Goal: Task Accomplishment & Management: Complete application form

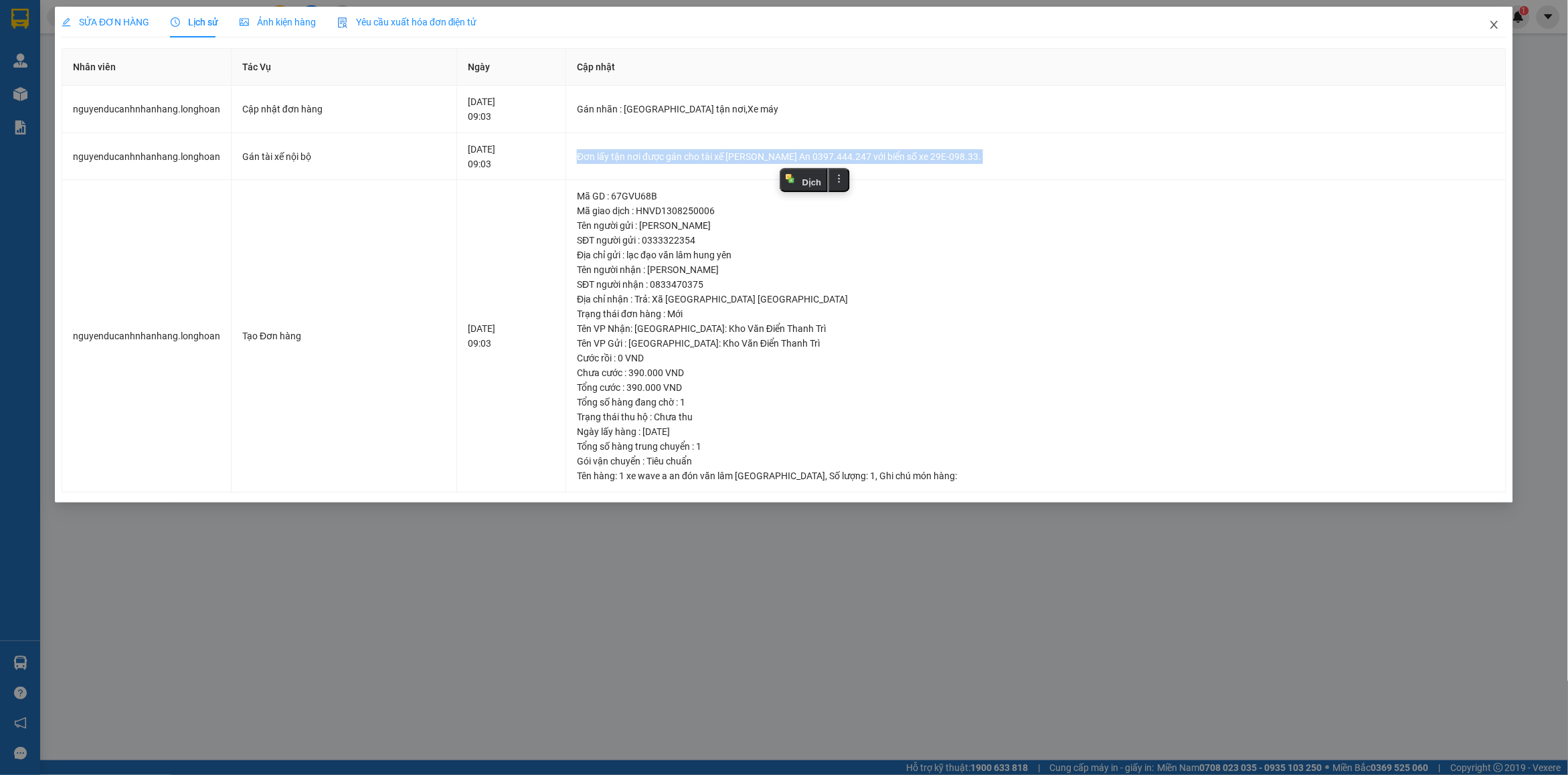
click at [1501, 27] on span "Close" at bounding box center [1494, 25] width 37 height 37
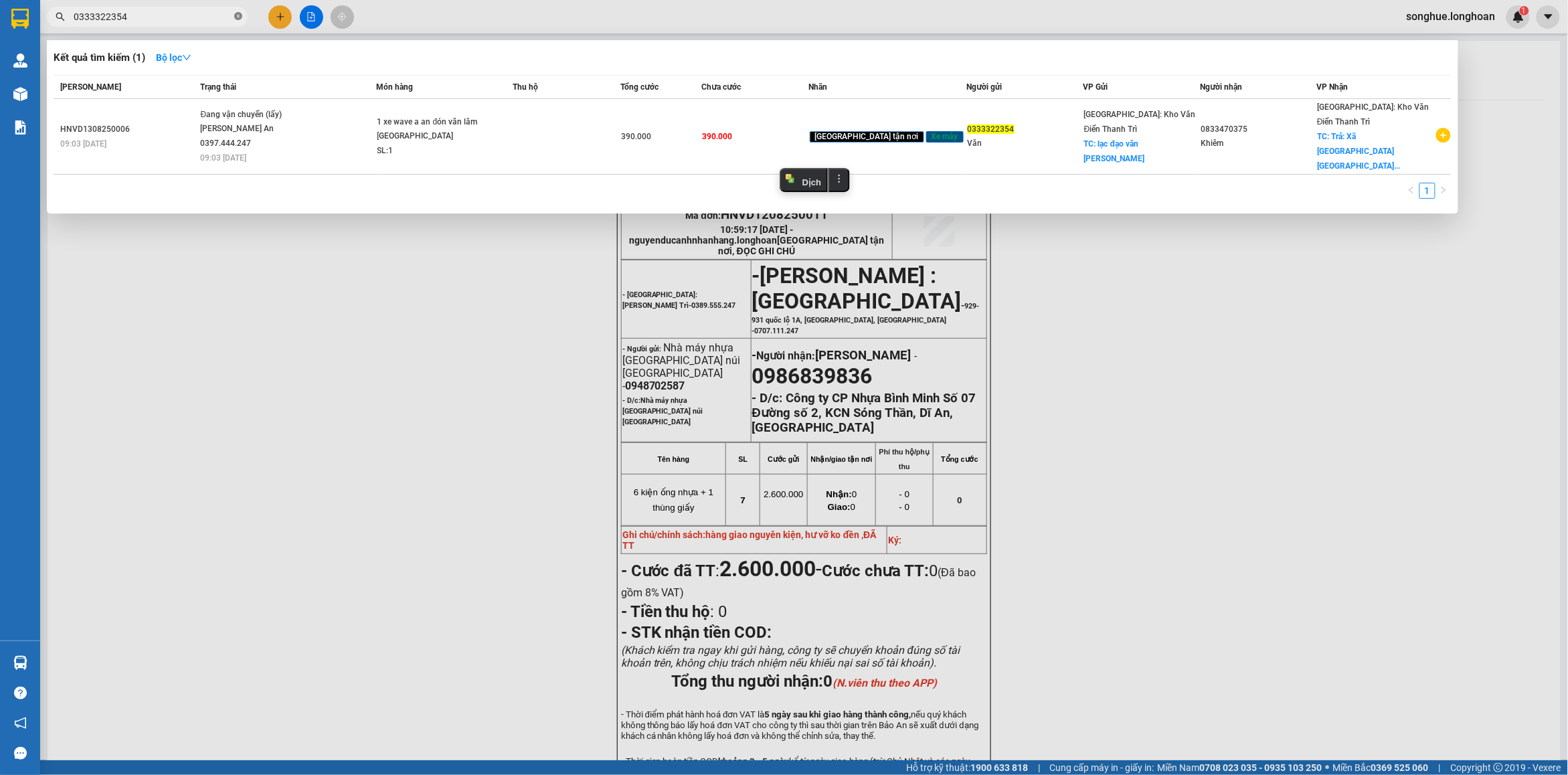
click at [236, 20] on icon "close-circle" at bounding box center [238, 16] width 8 height 8
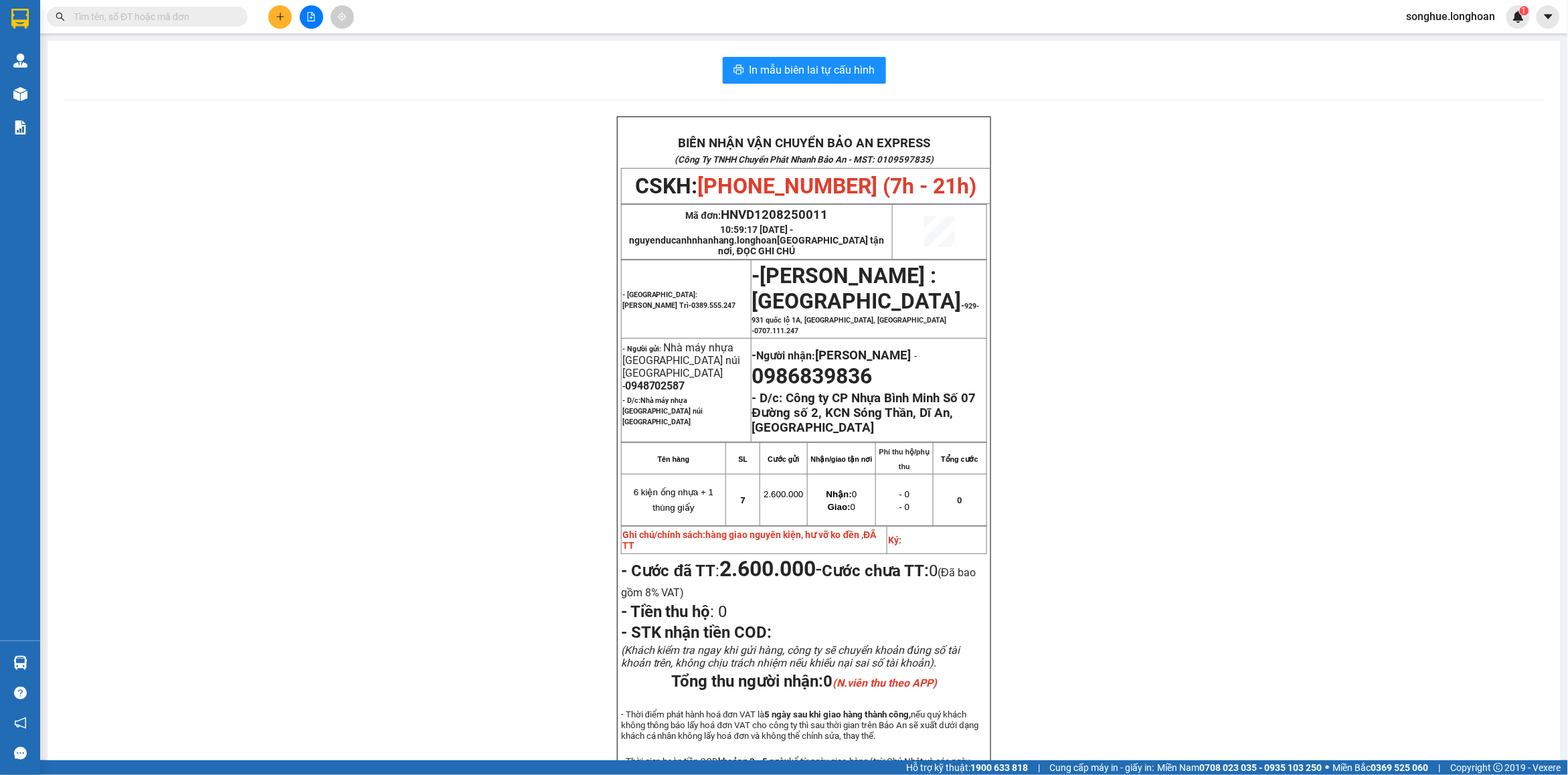
paste input "0943472002"
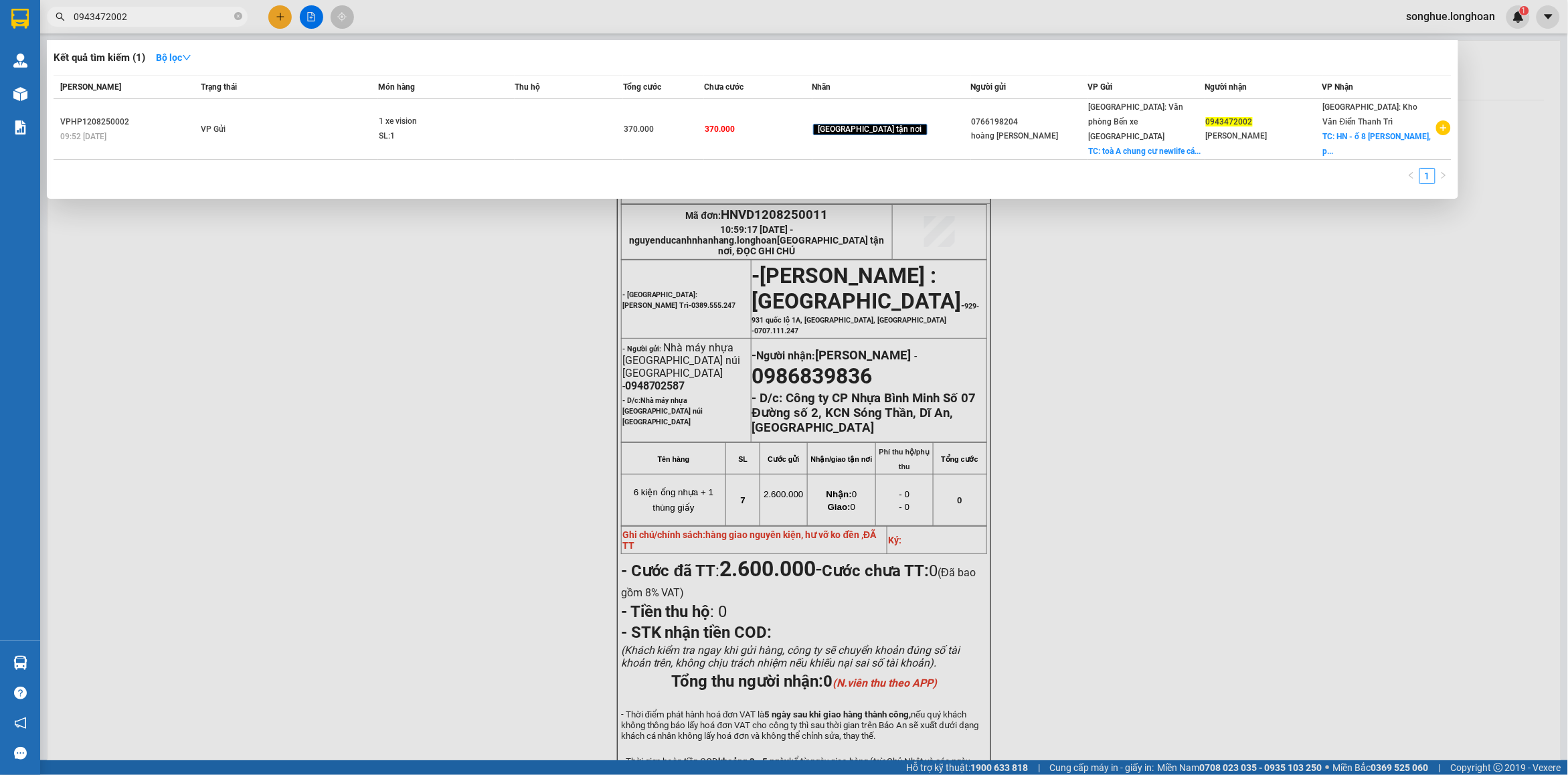
click at [152, 18] on input "0943472002" at bounding box center [152, 17] width 158 height 14
type input "0943472002"
click at [240, 14] on icon "close-circle" at bounding box center [238, 16] width 8 height 8
type input "0919798179"
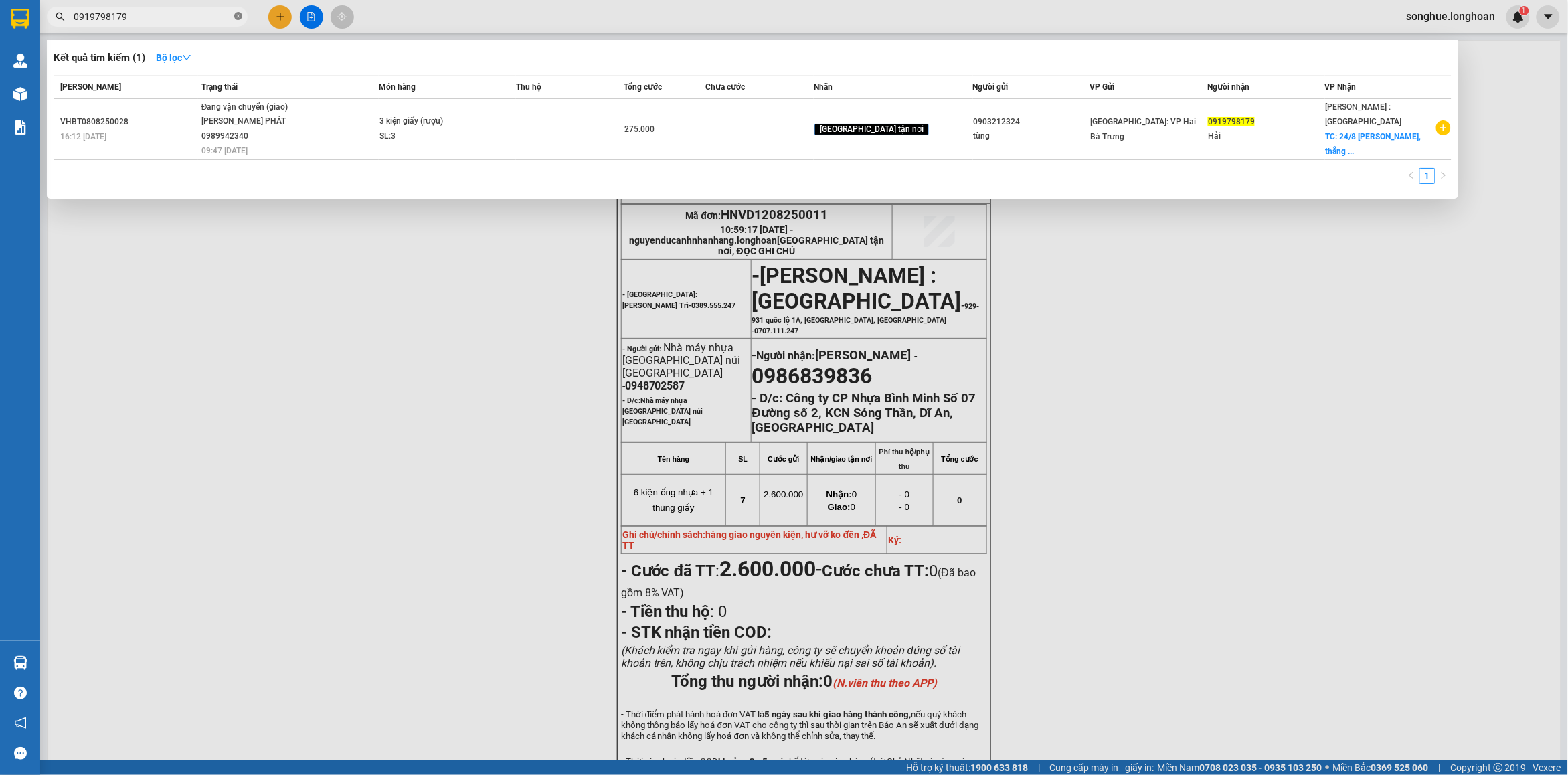
click at [242, 22] on span at bounding box center [238, 17] width 8 height 12
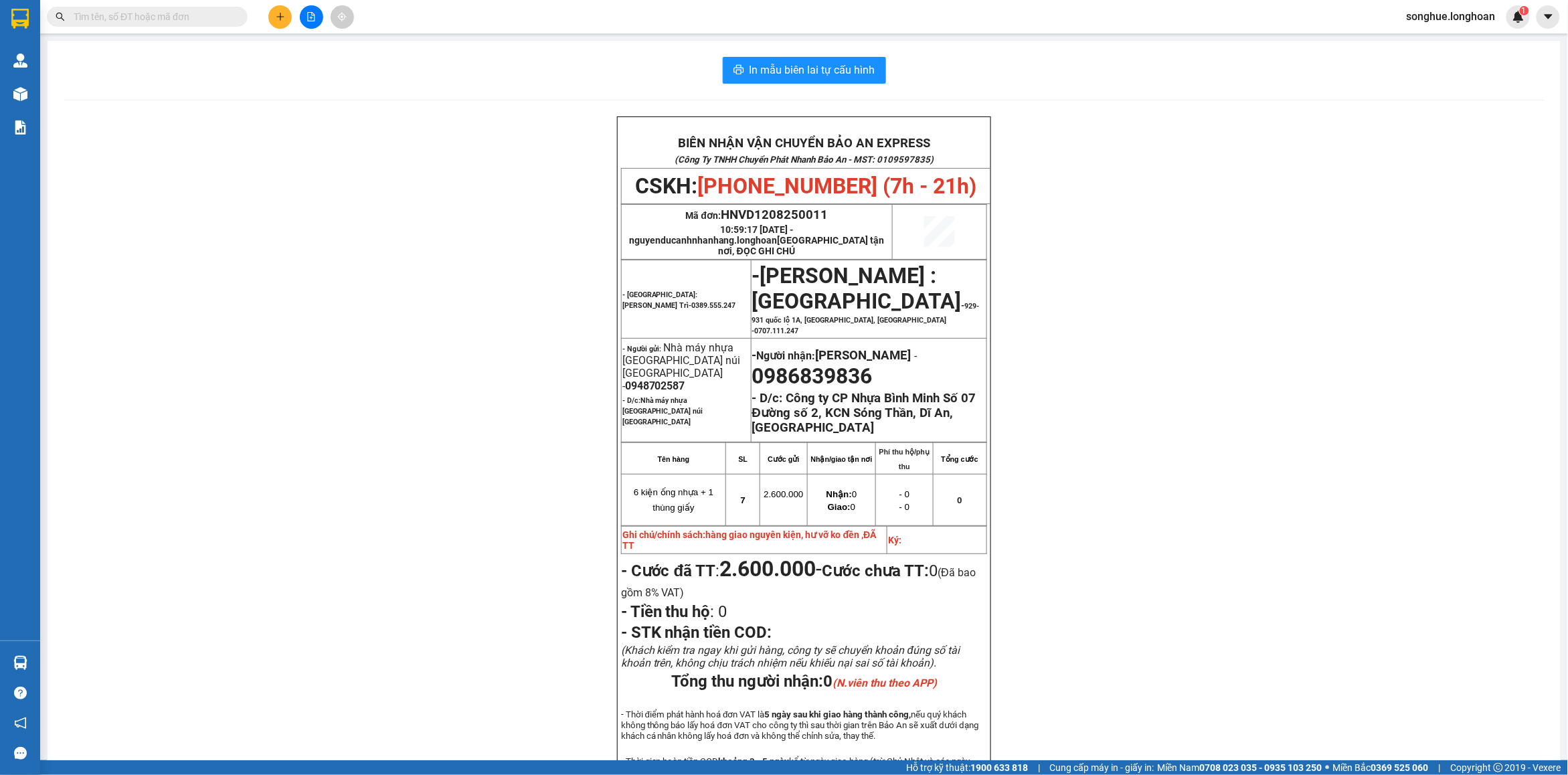
paste input "0813251815"
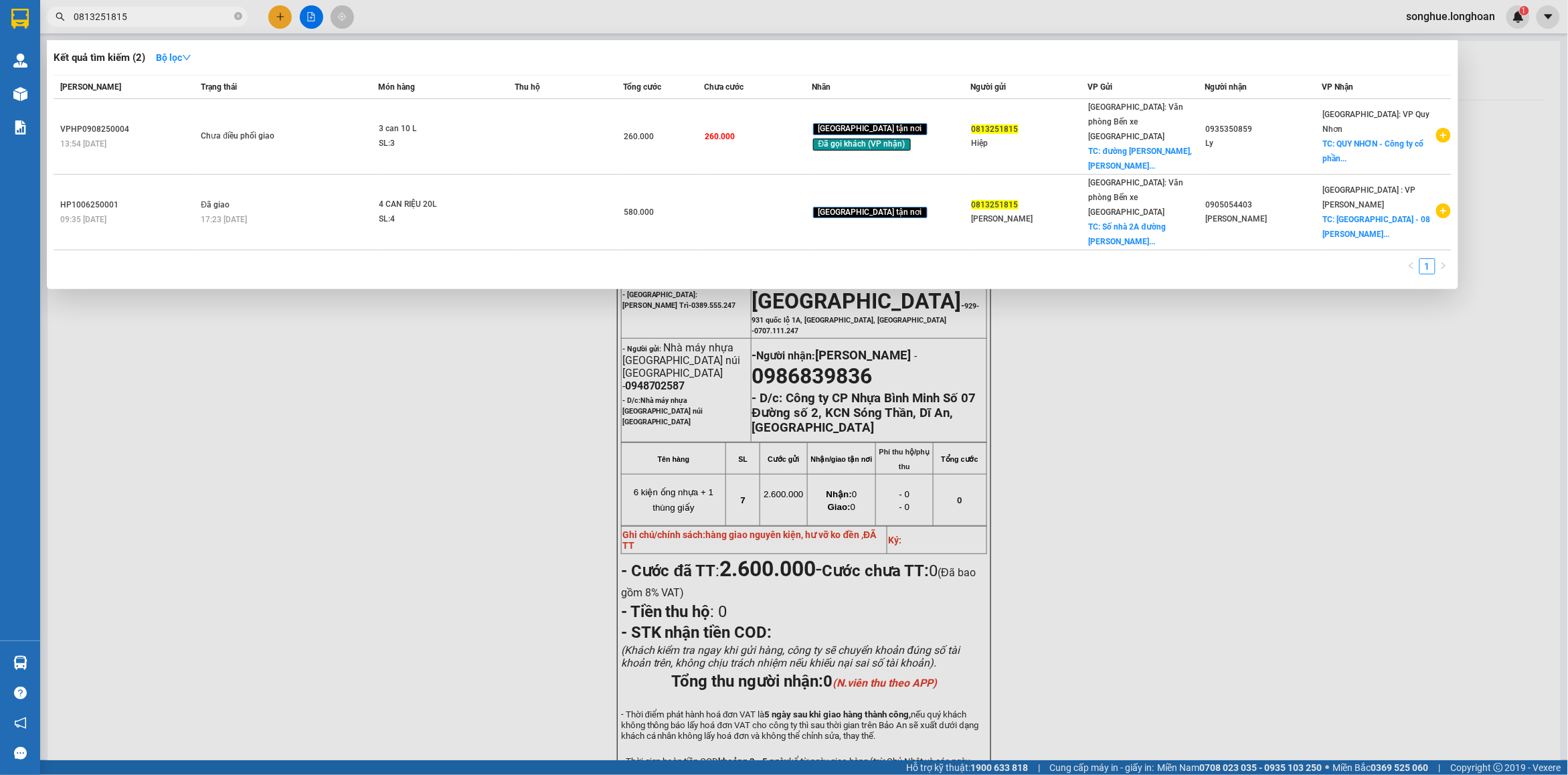
type input "0813251815"
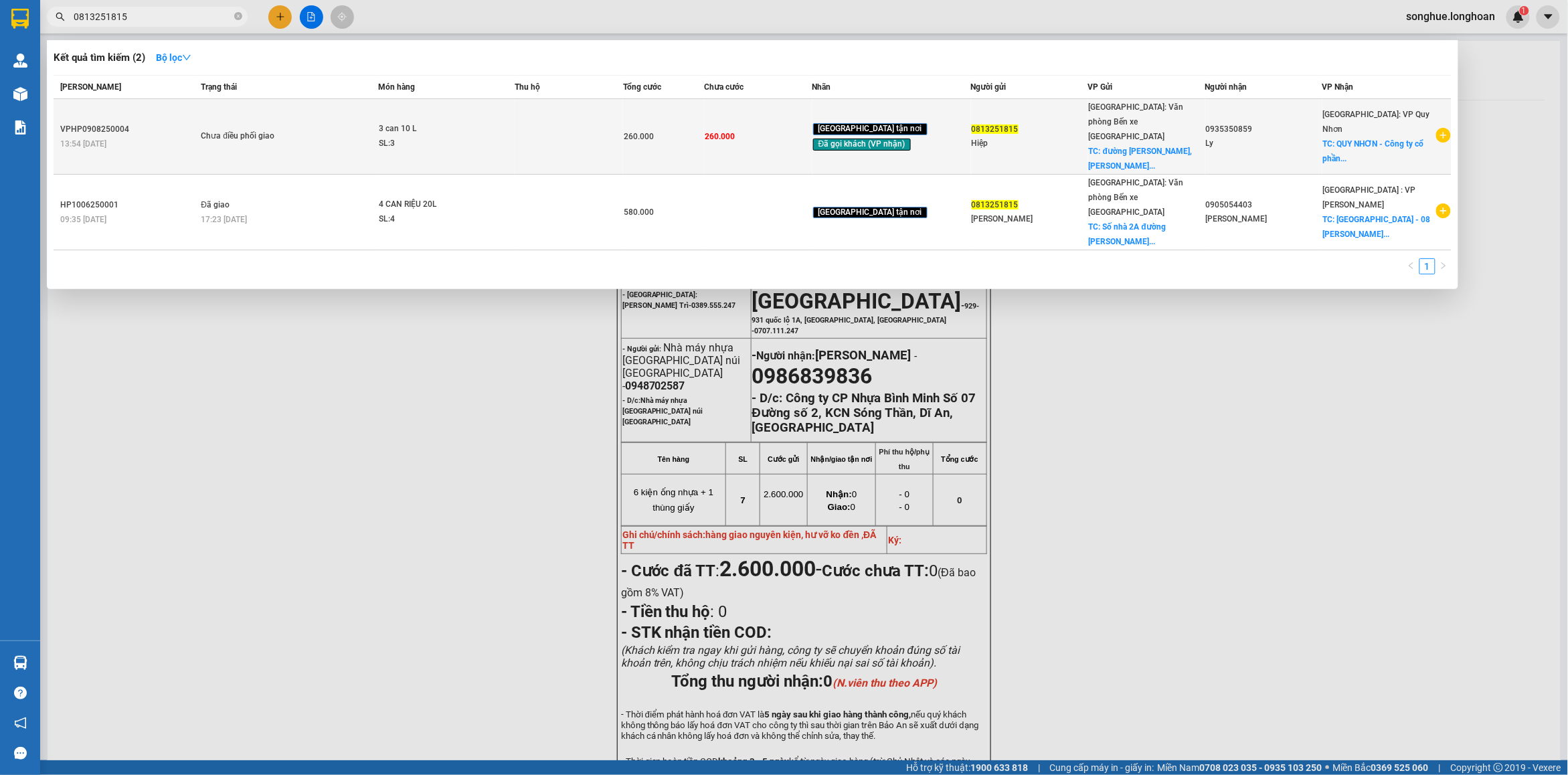
click at [515, 147] on td "3 can 10 L SL: 3" at bounding box center [446, 137] width 137 height 76
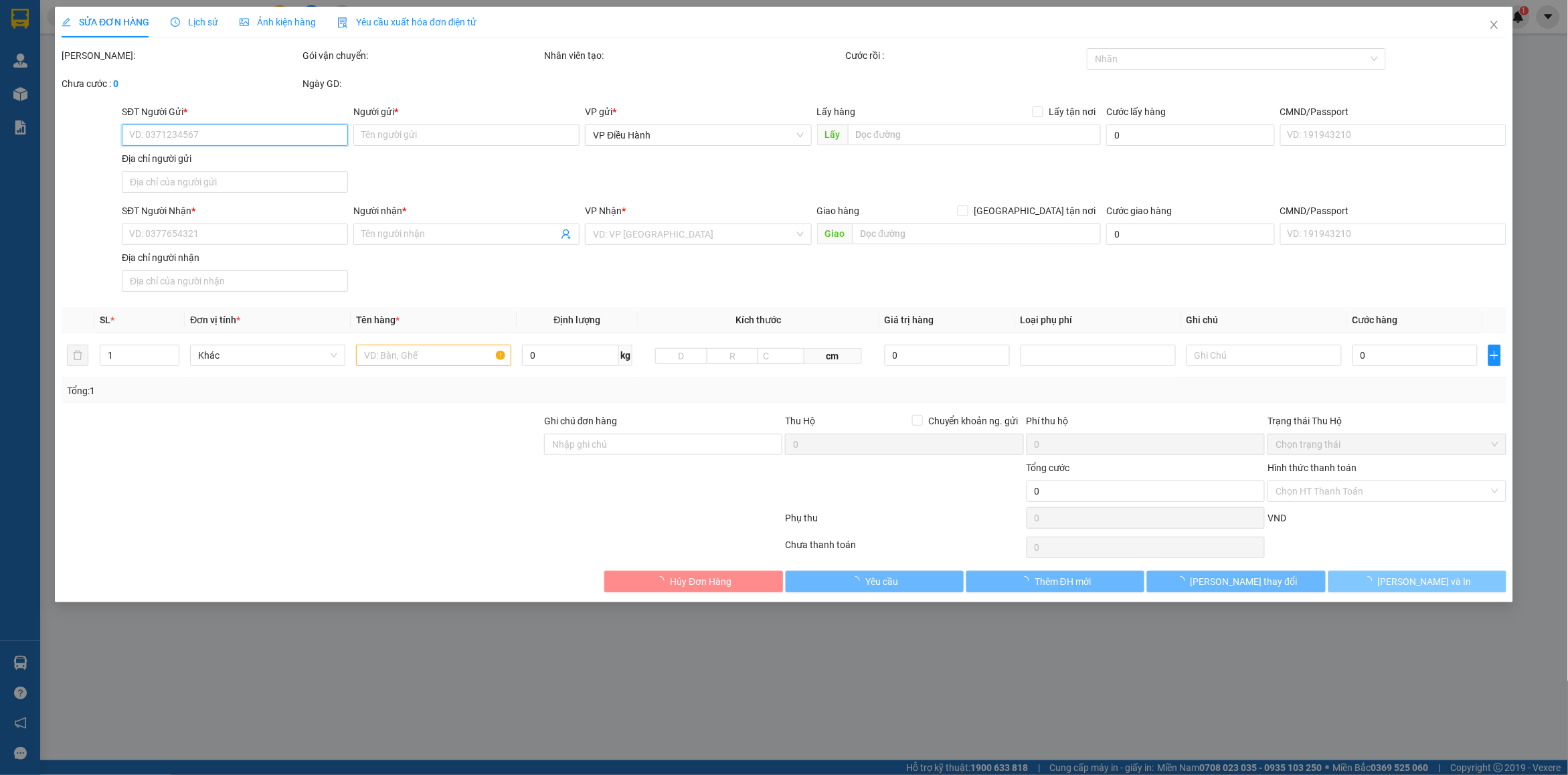
type input "0813251815"
type input "Hiệp"
checkbox input "true"
type input "đường [PERSON_NAME], [PERSON_NAME], [GEOGRAPHIC_DATA], [GEOGRAPHIC_DATA]"
type input "0935350859"
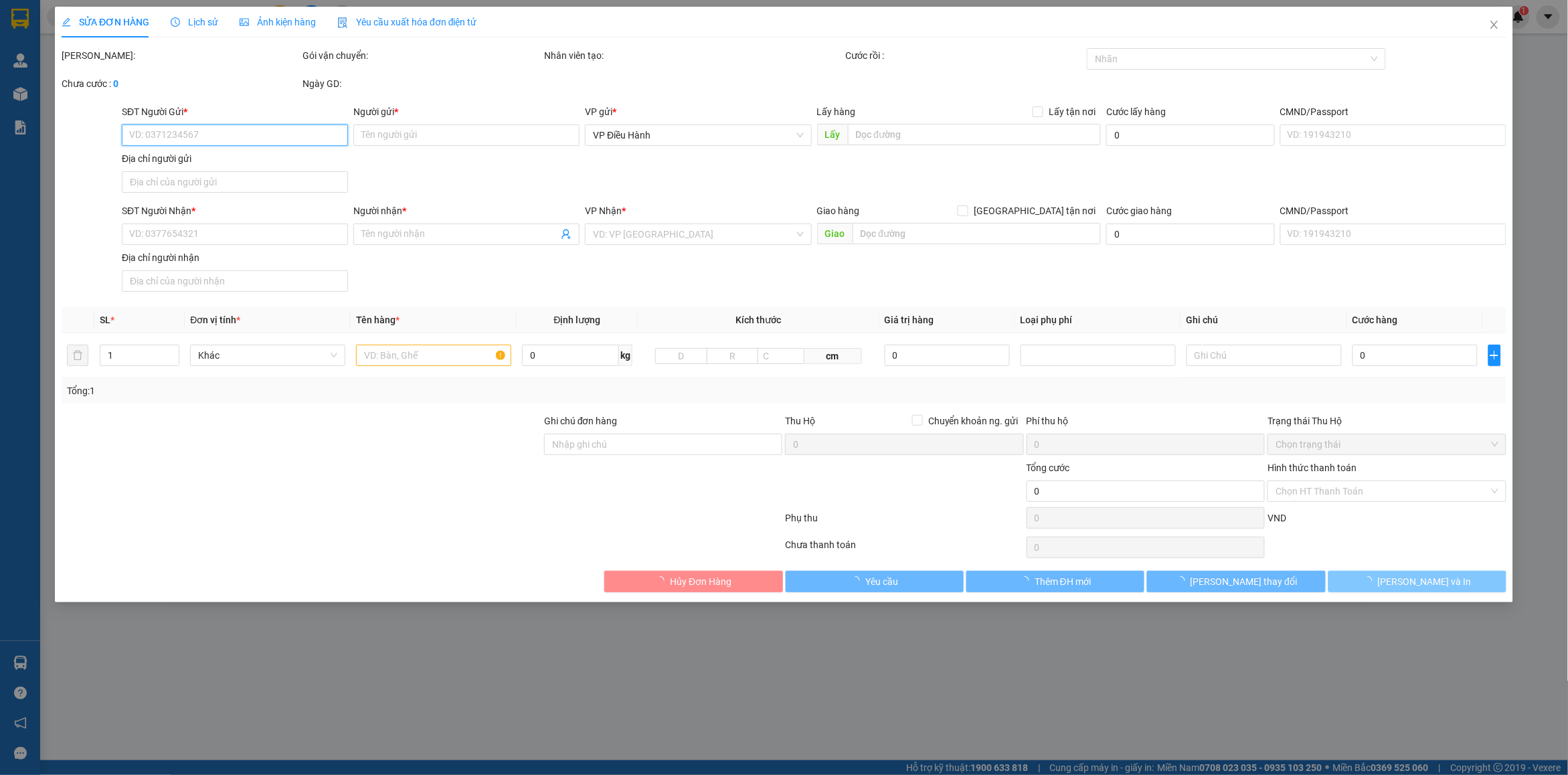
type input "Ly"
checkbox input "true"
type input "QUY NHƠN - Công ty cổ phần [GEOGRAPHIC_DATA] Tourist 94 [GEOGRAPHIC_DATA], [GEO…"
type input "1 can vơi"
type input "260.000"
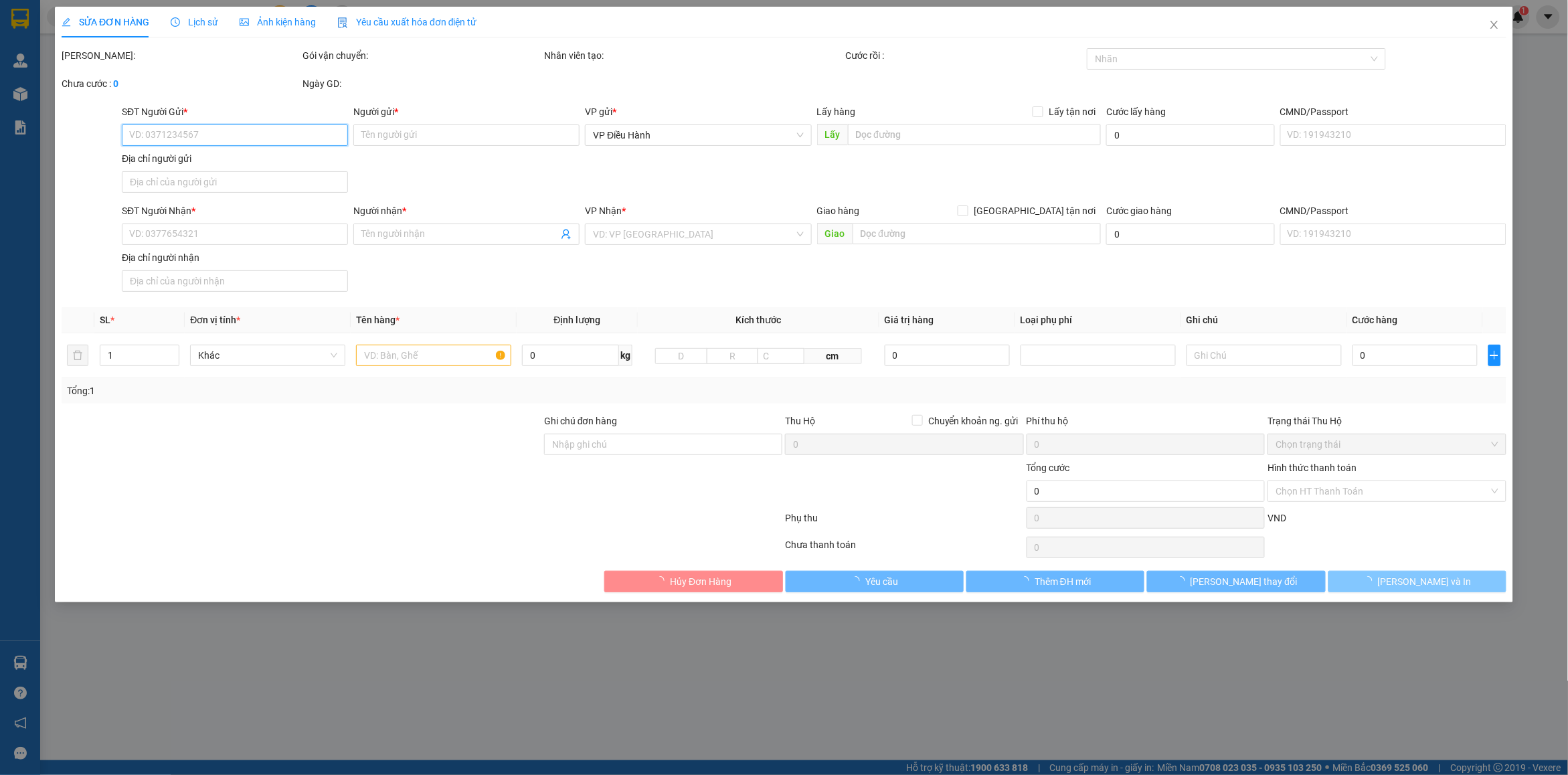
type input "260.000"
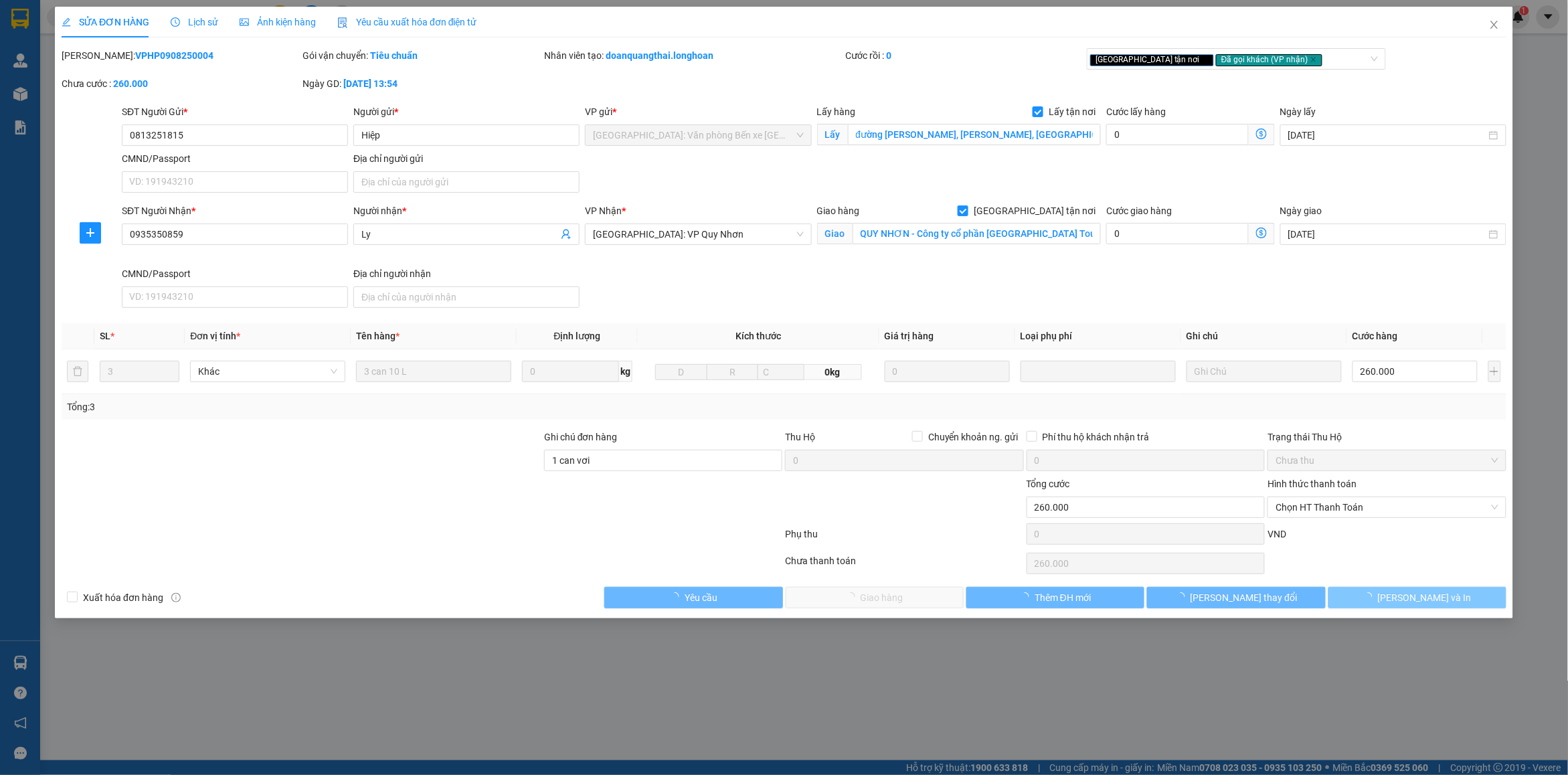
click at [1463, 599] on button "[PERSON_NAME] và In" at bounding box center [1417, 597] width 178 height 21
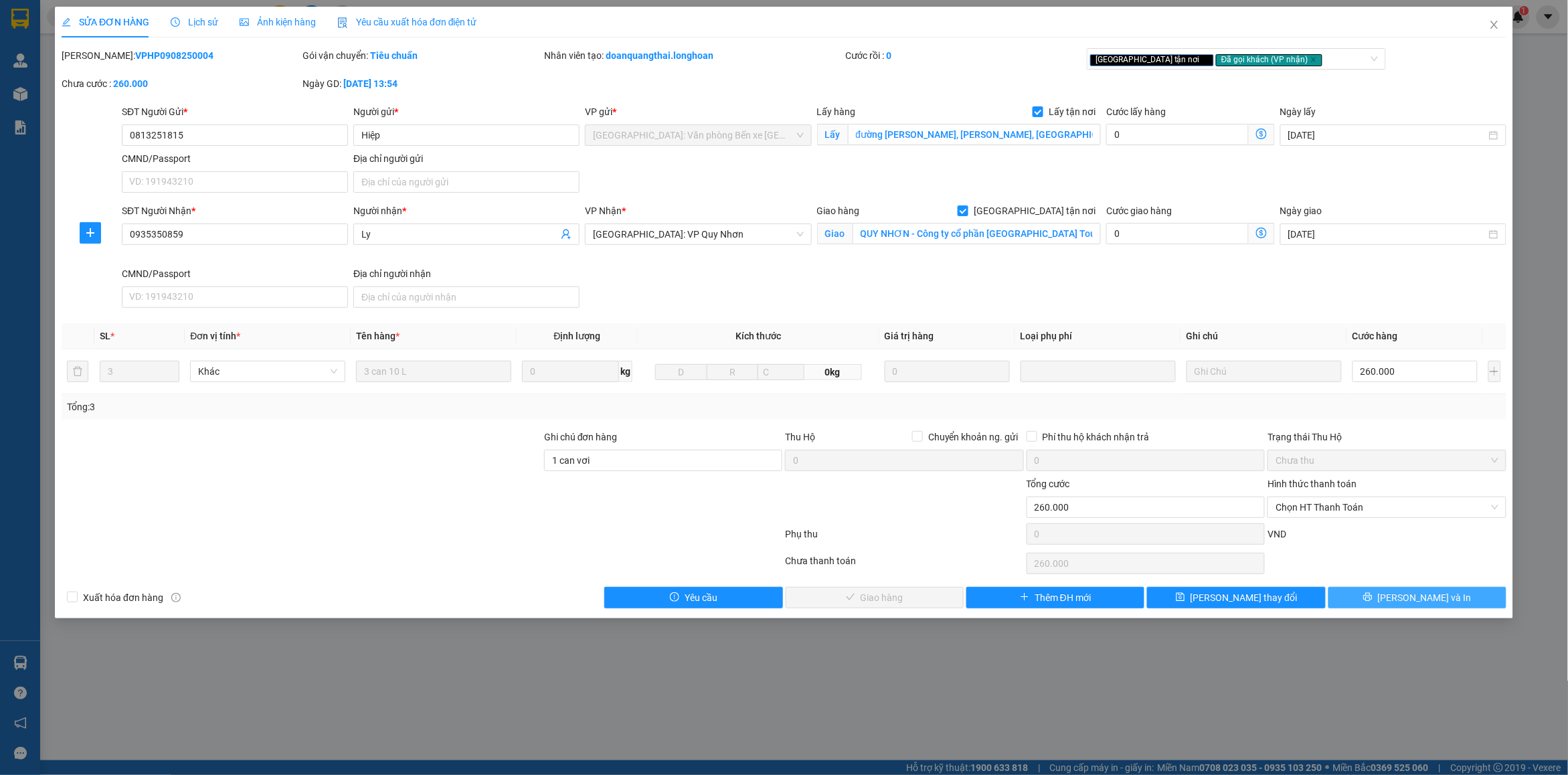
click at [1427, 605] on span "[PERSON_NAME] và In" at bounding box center [1425, 597] width 94 height 14
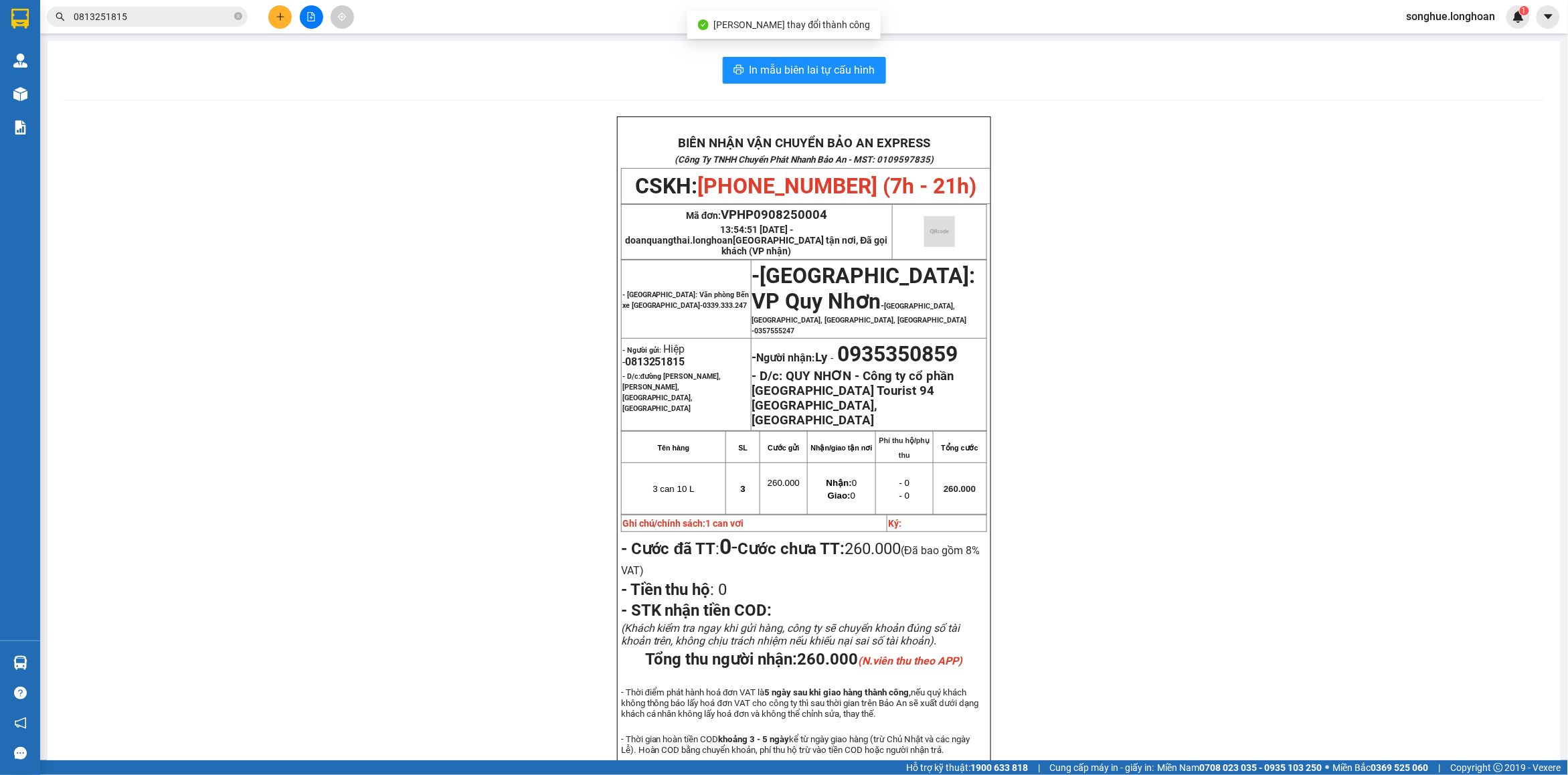
scroll to position [83, 0]
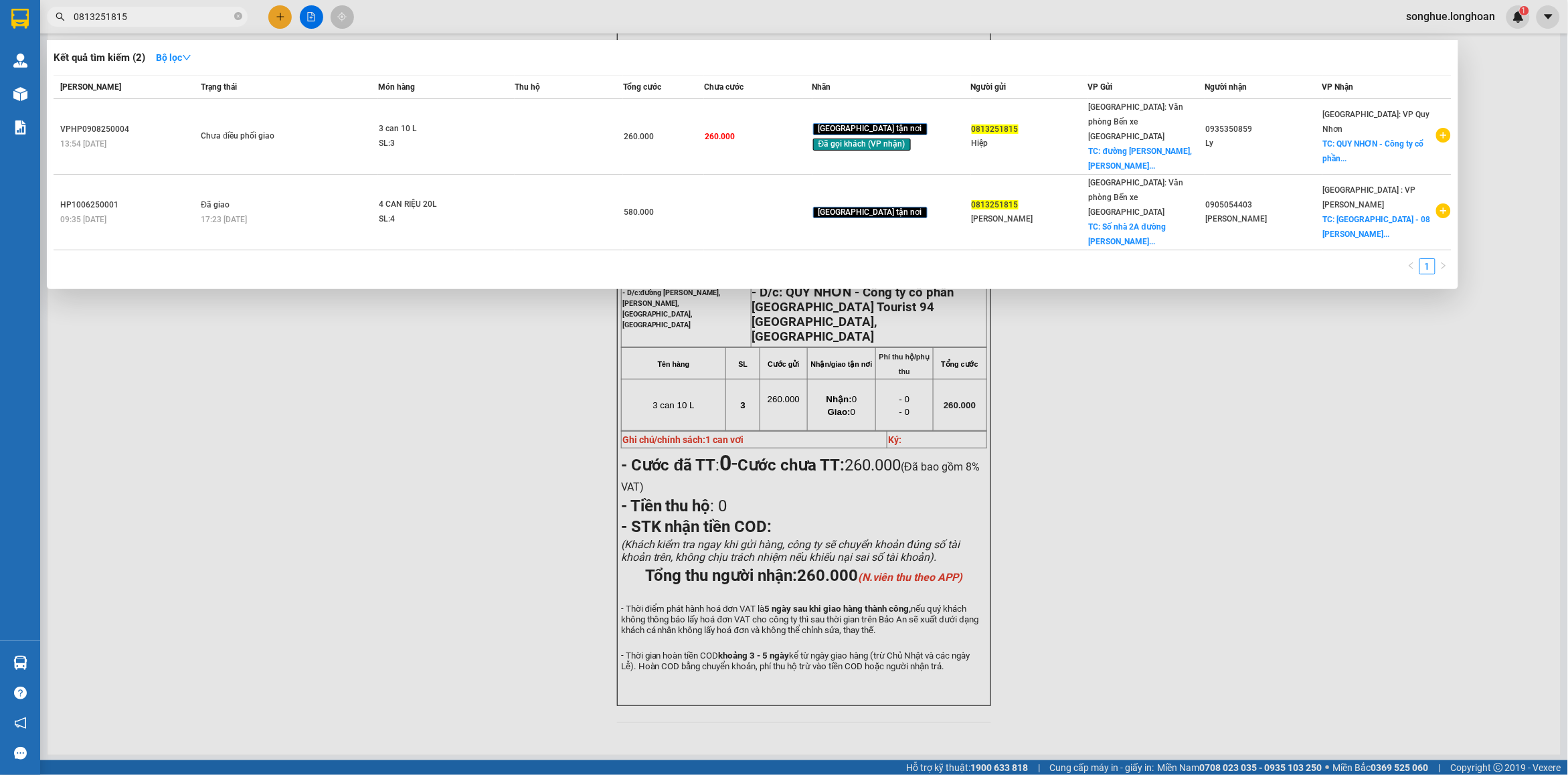
click at [179, 17] on input "0813251815" at bounding box center [152, 17] width 158 height 14
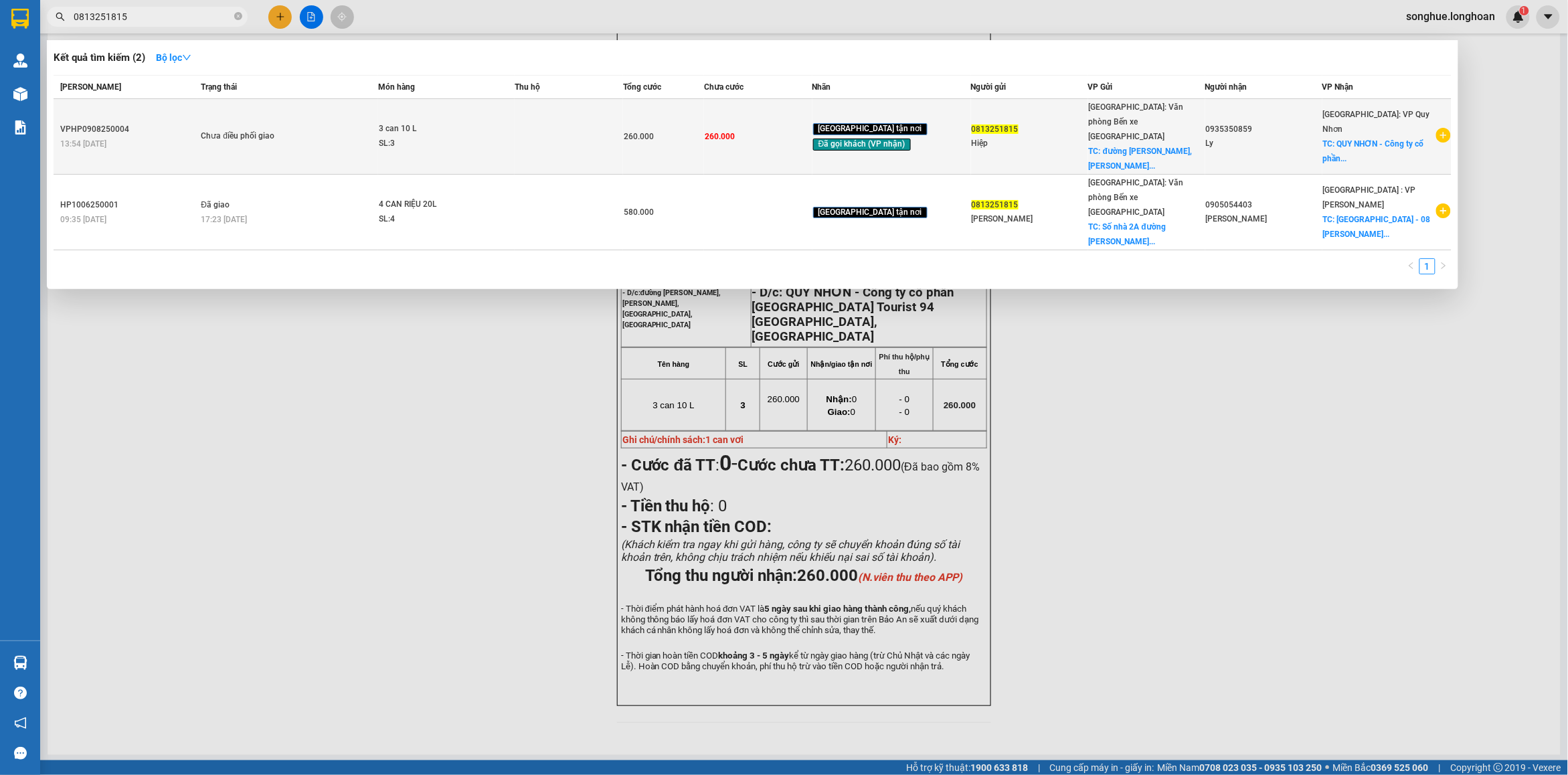
click at [366, 114] on td "Chưa điều phối giao" at bounding box center [287, 137] width 180 height 76
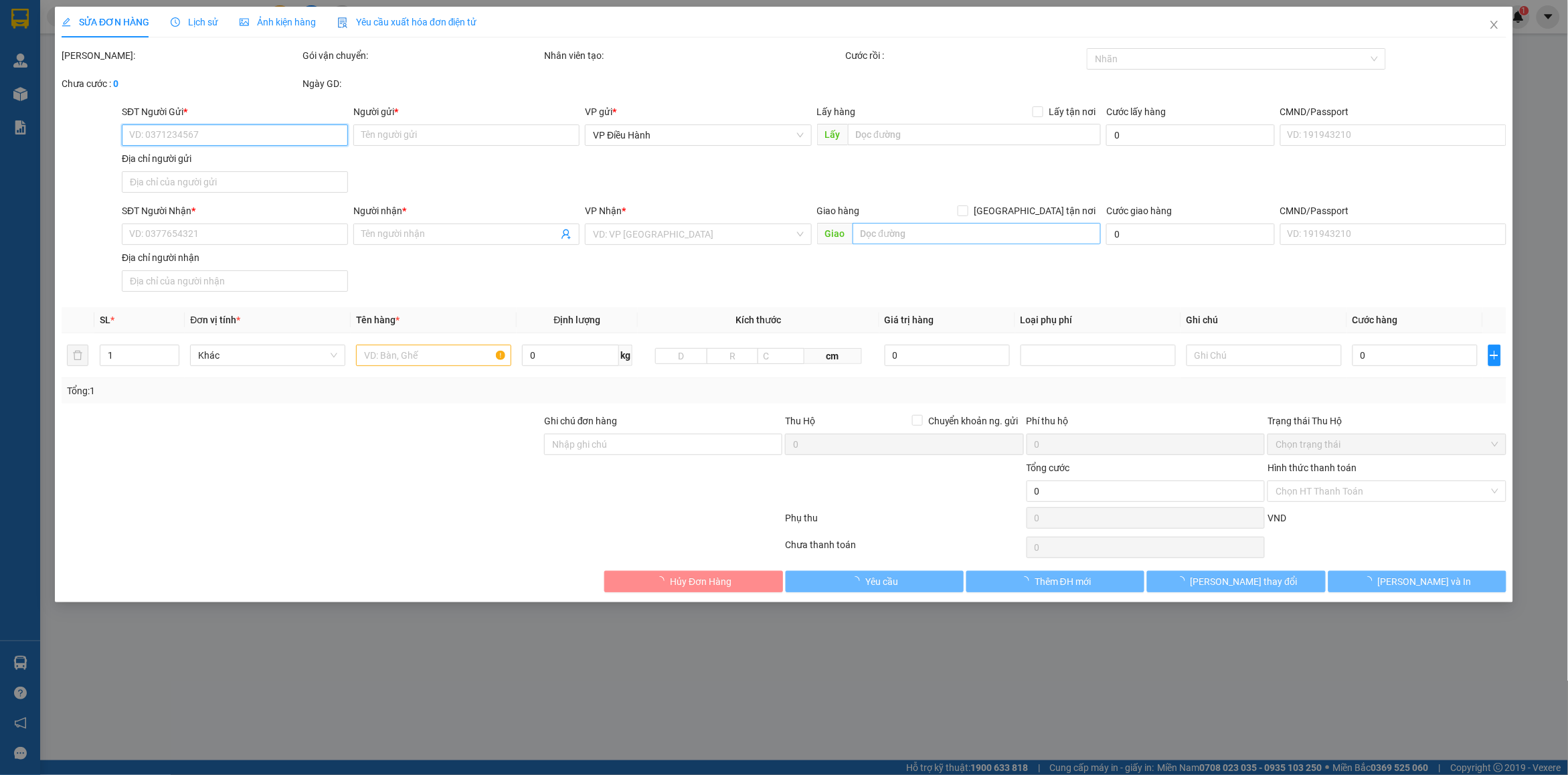
type input "0813251815"
type input "Hiệp"
checkbox input "true"
type input "đường [PERSON_NAME], [PERSON_NAME], [GEOGRAPHIC_DATA], [GEOGRAPHIC_DATA]"
type input "0935350859"
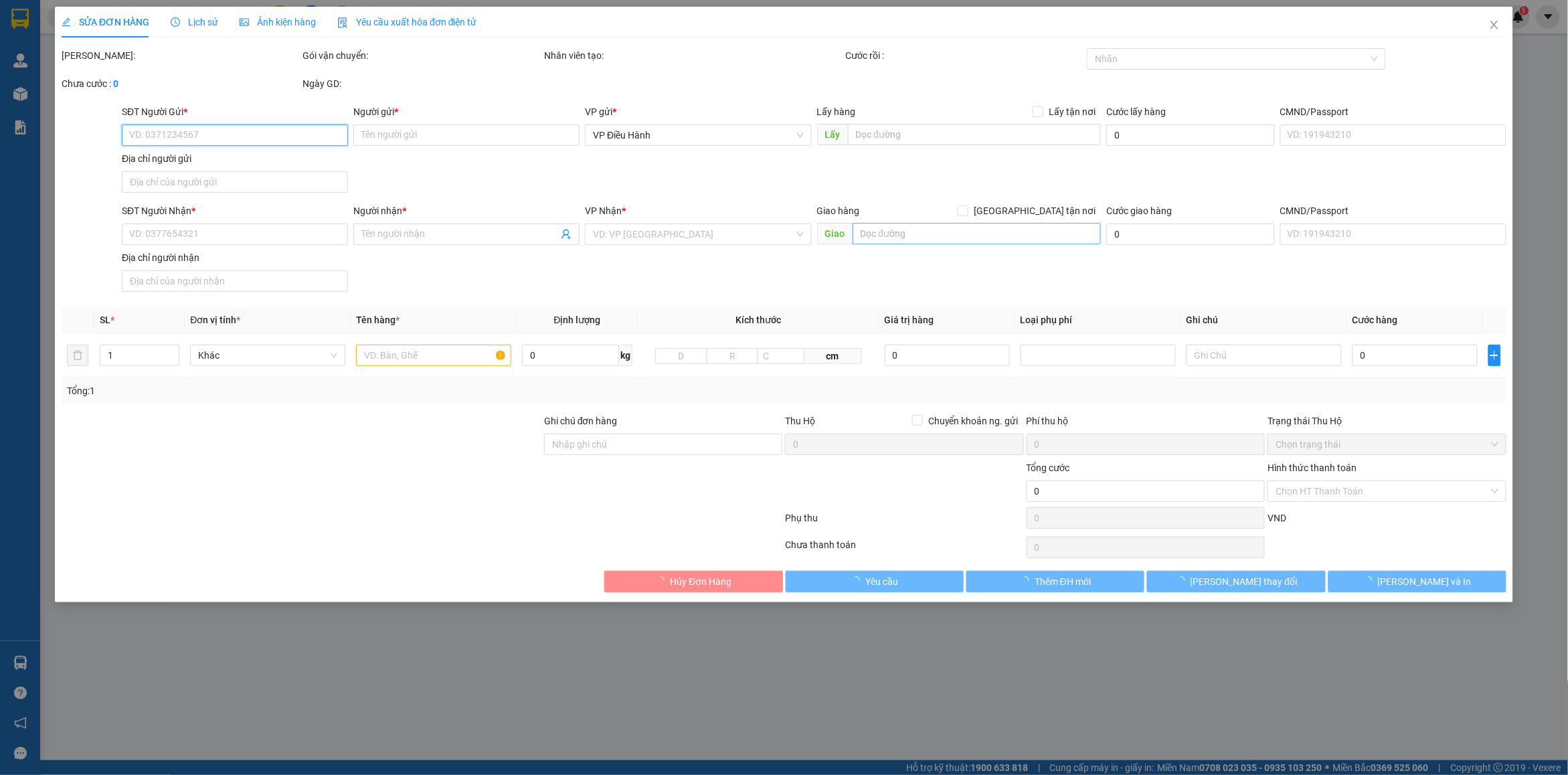
type input "Ly"
checkbox input "true"
type input "QUY NHƠN - Công ty cổ phần [GEOGRAPHIC_DATA] Tourist 94 [GEOGRAPHIC_DATA], [GEO…"
type input "1 can vơi"
type input "260.000"
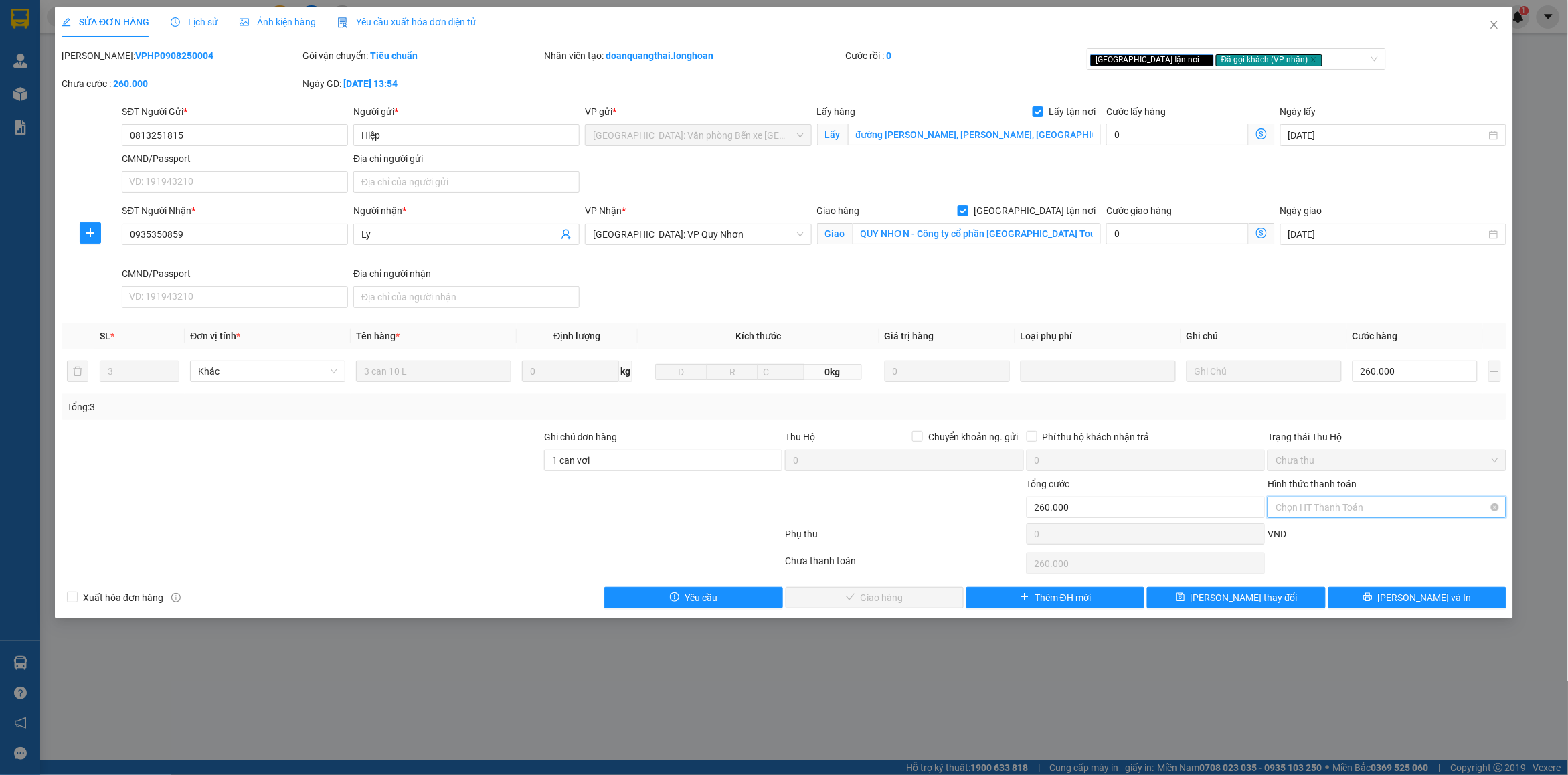
click at [1397, 517] on input "Hình thức thanh toán" at bounding box center [1381, 507] width 213 height 20
click at [1330, 583] on div "Chuyển khoản" at bounding box center [1387, 577] width 223 height 14
type input "0"
click at [1409, 603] on span "[PERSON_NAME] và In" at bounding box center [1425, 597] width 94 height 14
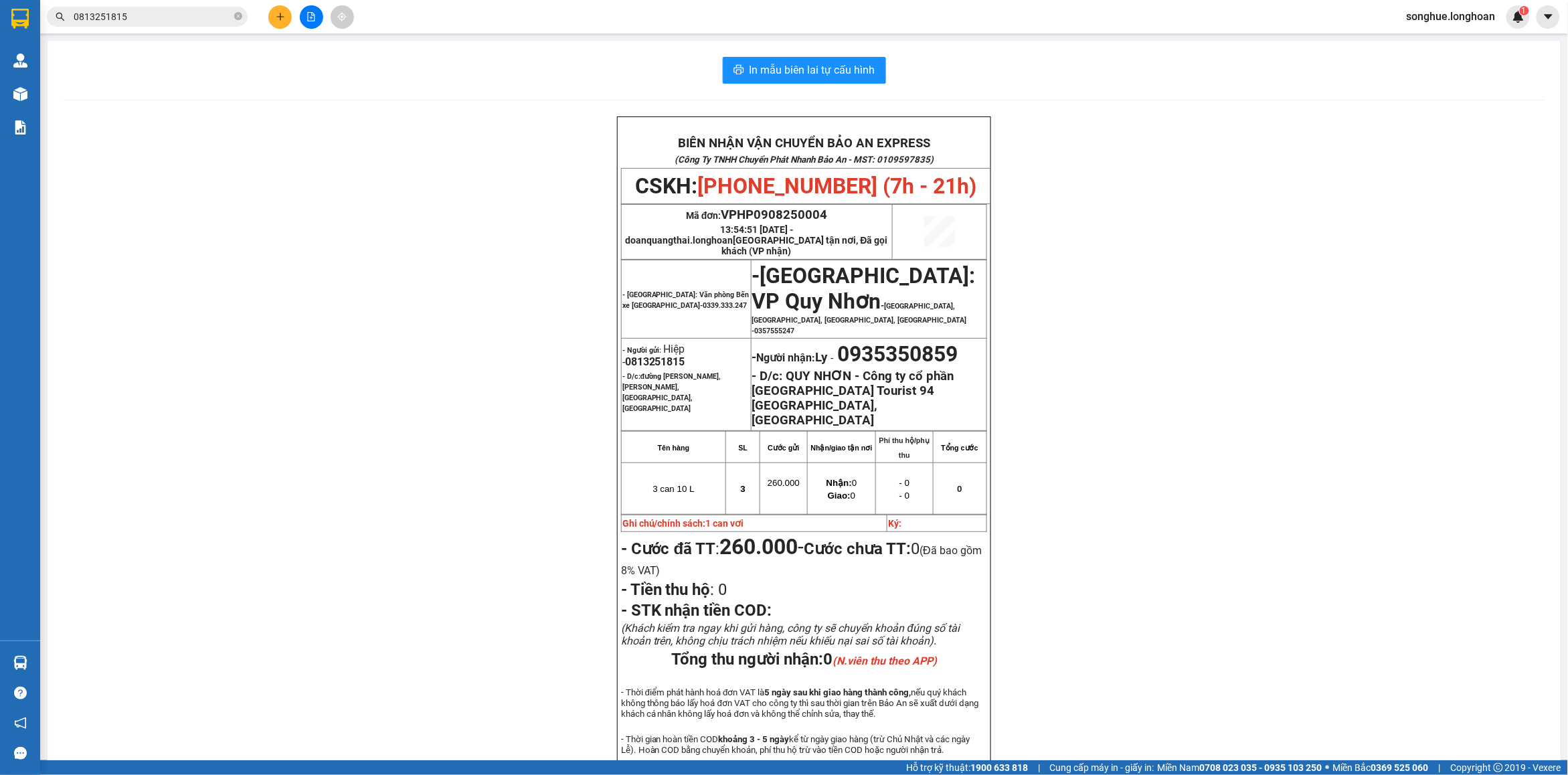
scroll to position [83, 0]
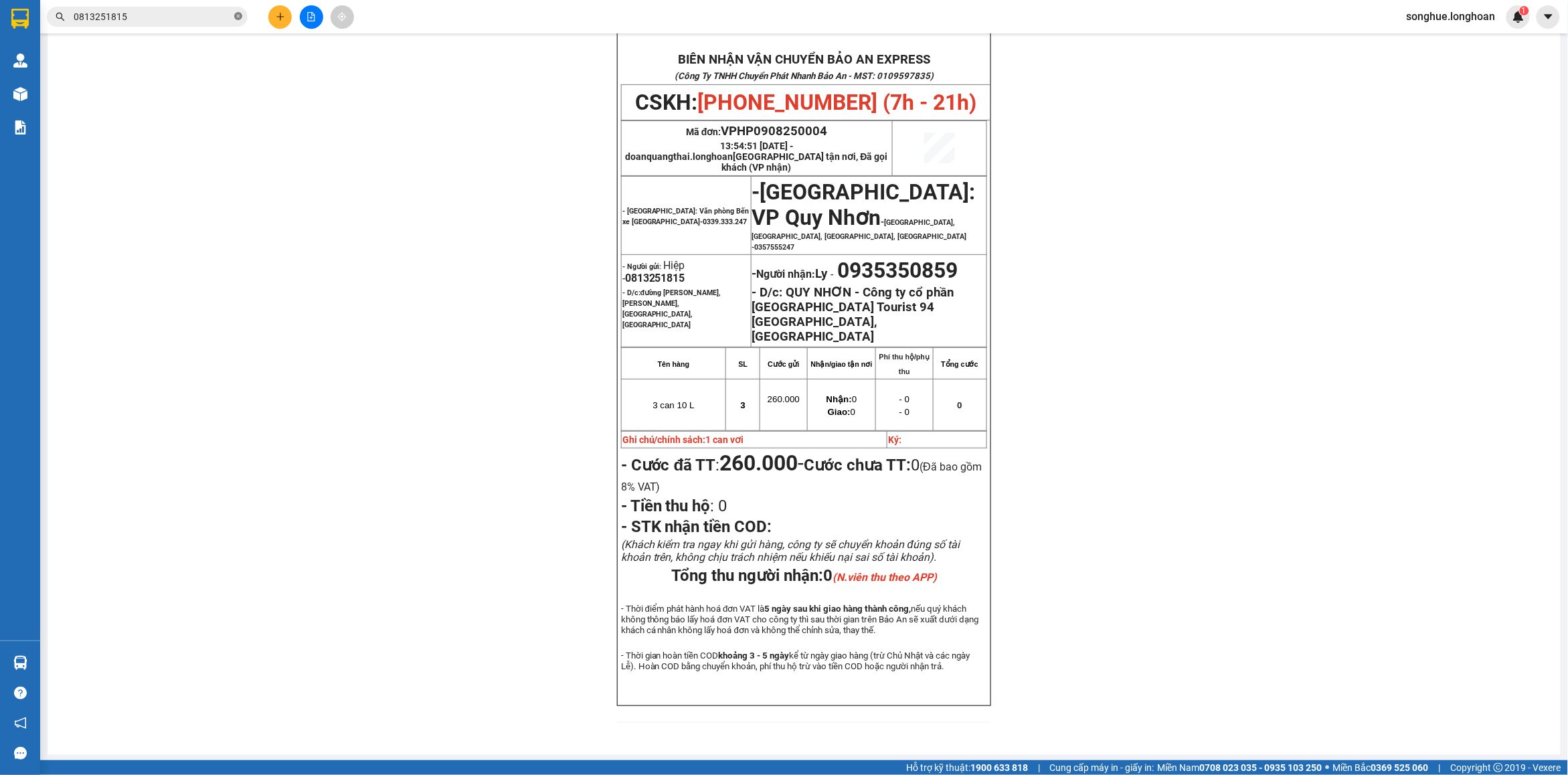
click at [236, 18] on icon "close-circle" at bounding box center [238, 16] width 8 height 8
paste input "0939426245"
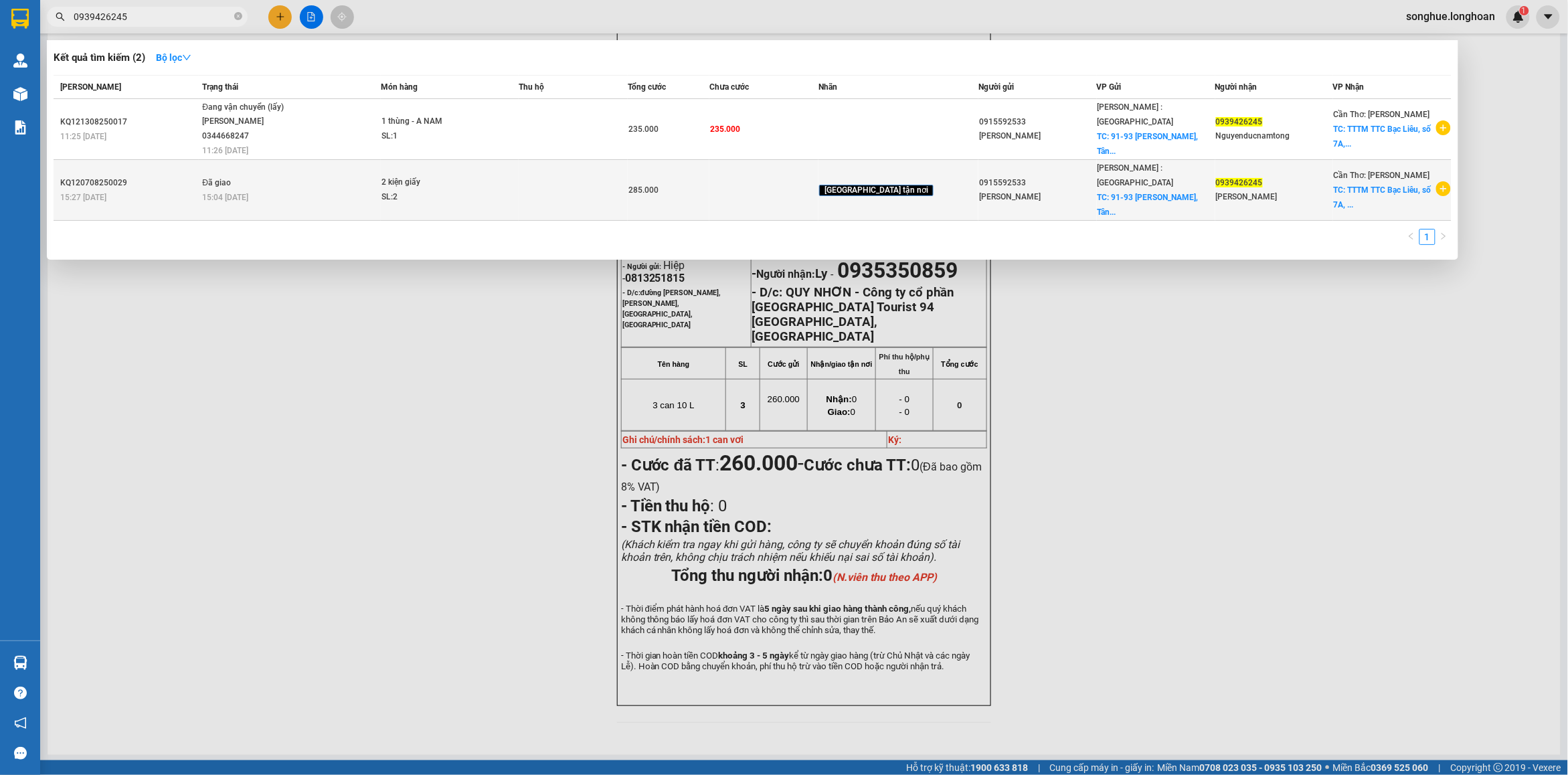
type input "0939426245"
click at [322, 190] on div "15:04 [DATE]" at bounding box center [291, 197] width 178 height 14
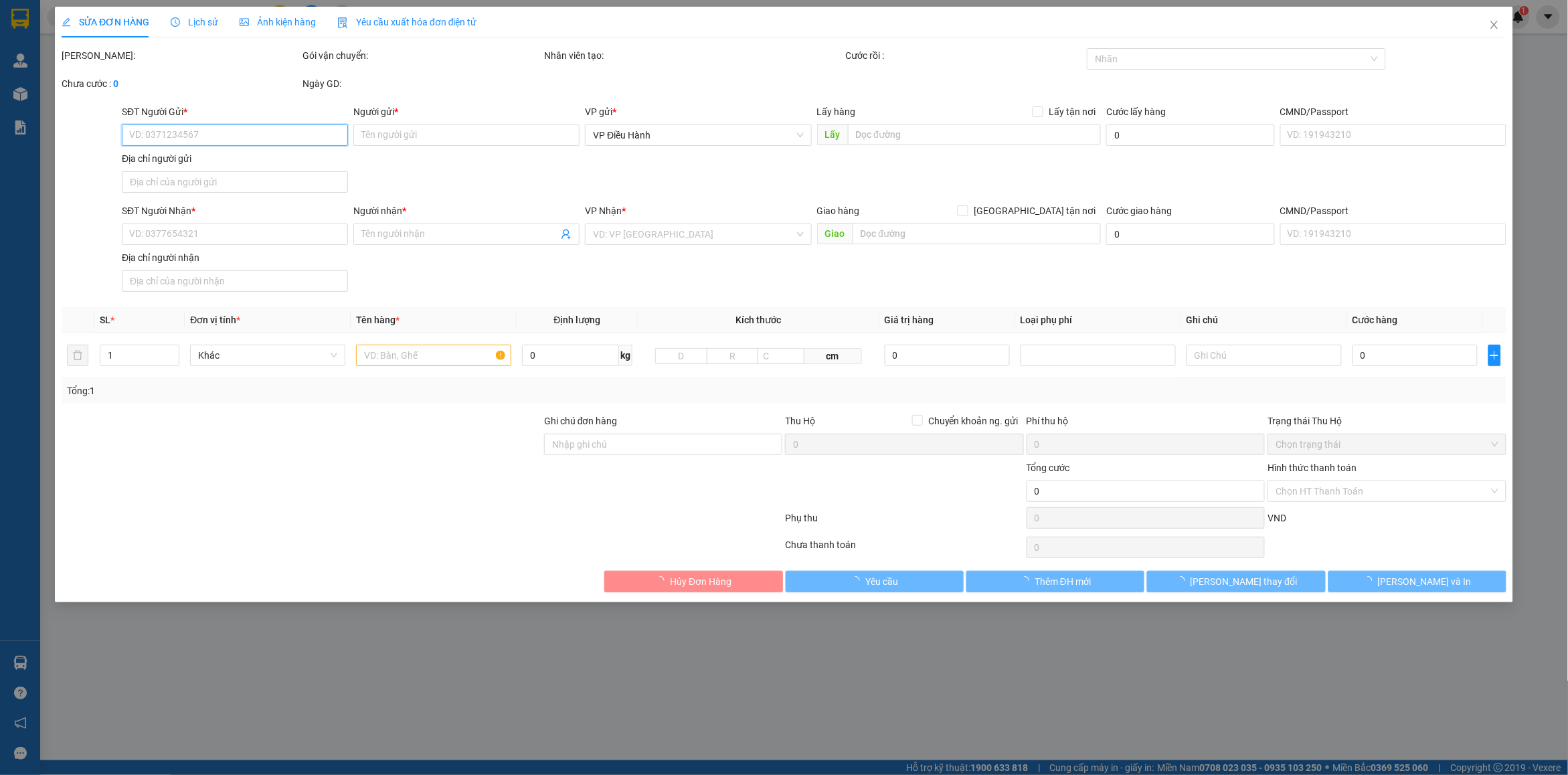
type input "0915592533"
type input "[PERSON_NAME]"
checkbox input "true"
type input "91-93 [PERSON_NAME], [GEOGRAPHIC_DATA], Q7"
type input "115.000"
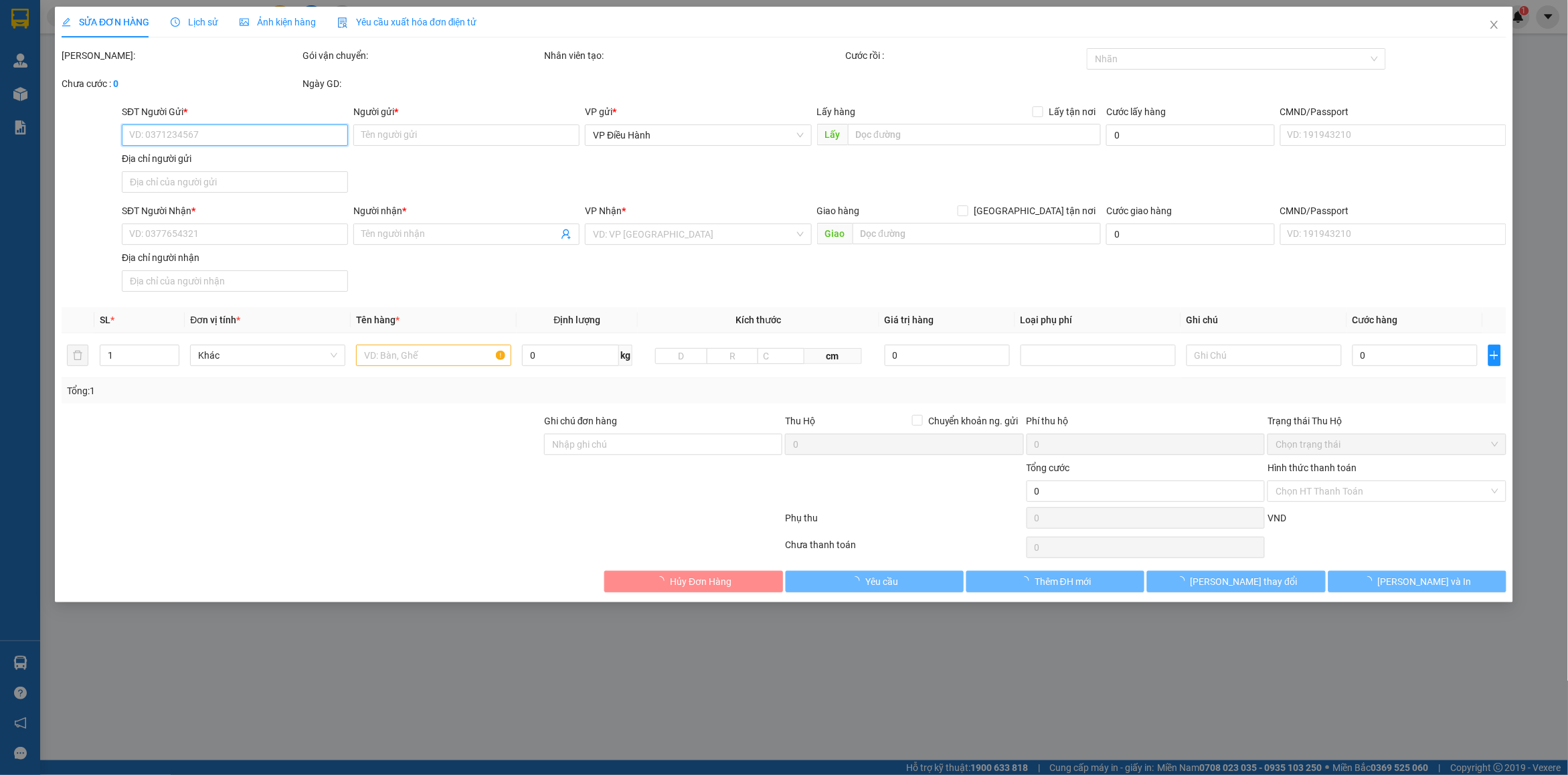
type input "0939426245"
type input "[PERSON_NAME]"
checkbox input "true"
type input "TTTM TTC Bạc Liêu, [STREET_ADDRESS][PERSON_NAME]"
type input "NHẬN THEO KIỆN - GIAO NGUYÊN KIỆN"
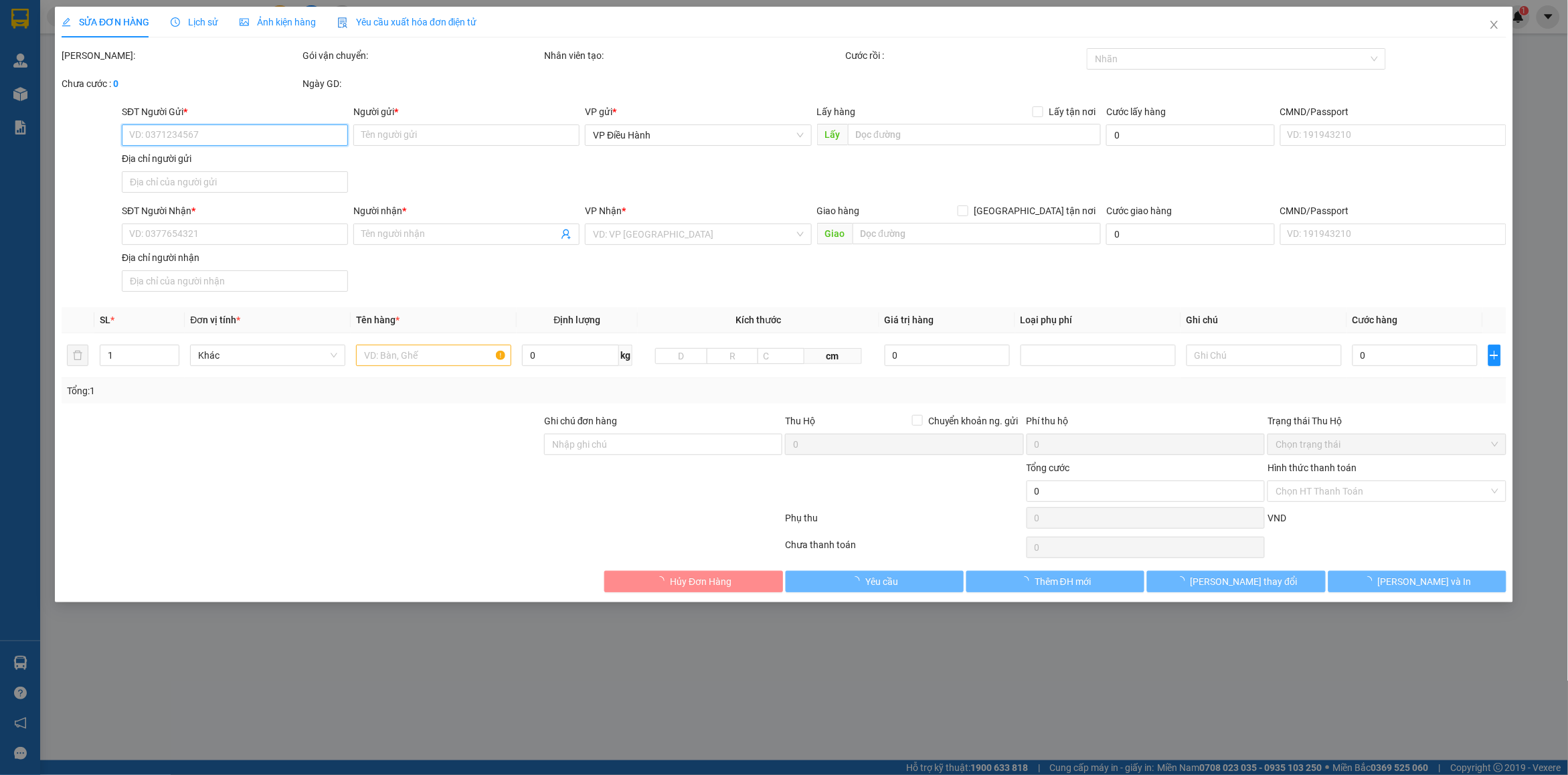
type input "285.000"
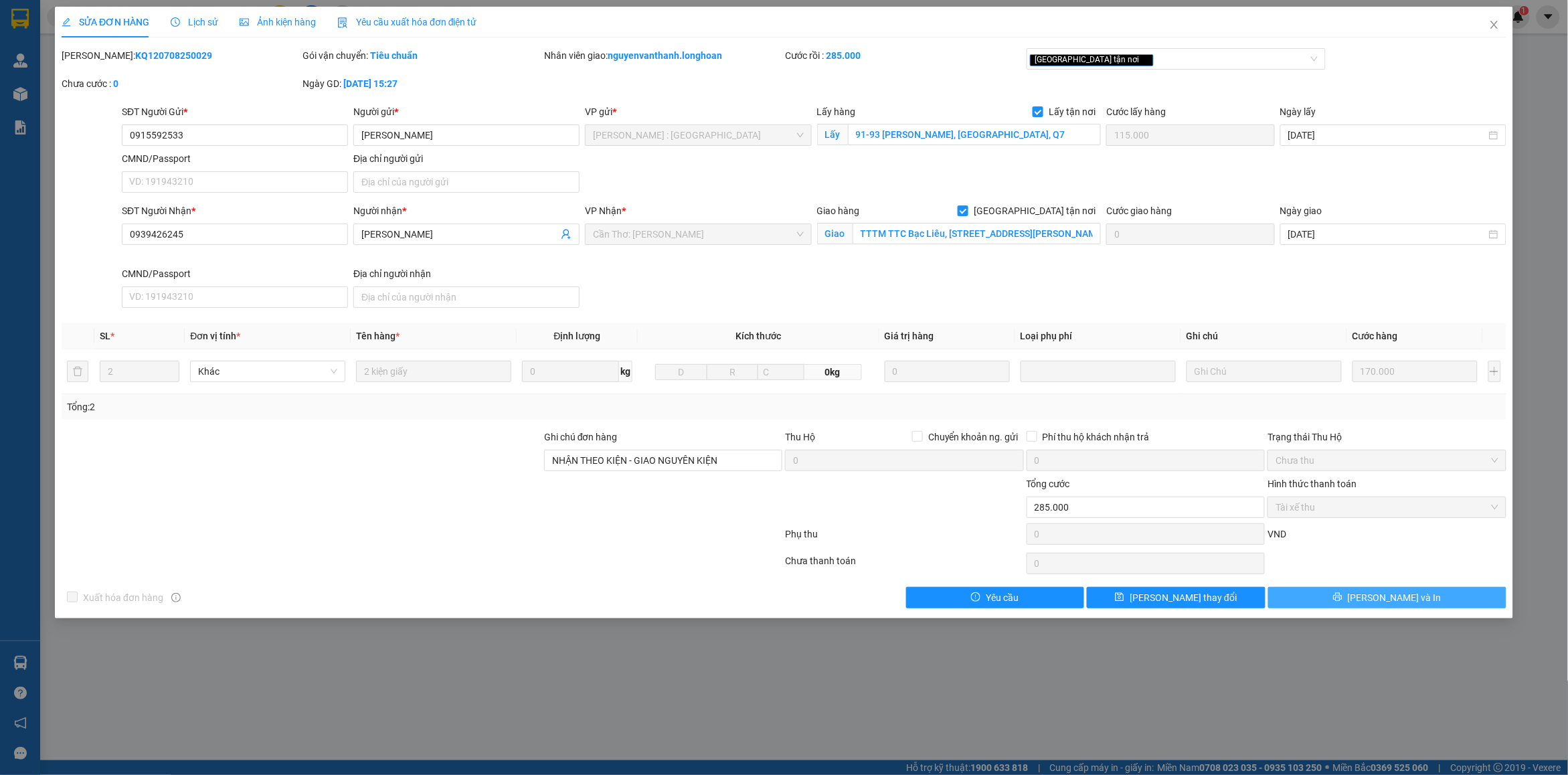
click at [1414, 606] on button "[PERSON_NAME] và In" at bounding box center [1388, 597] width 238 height 21
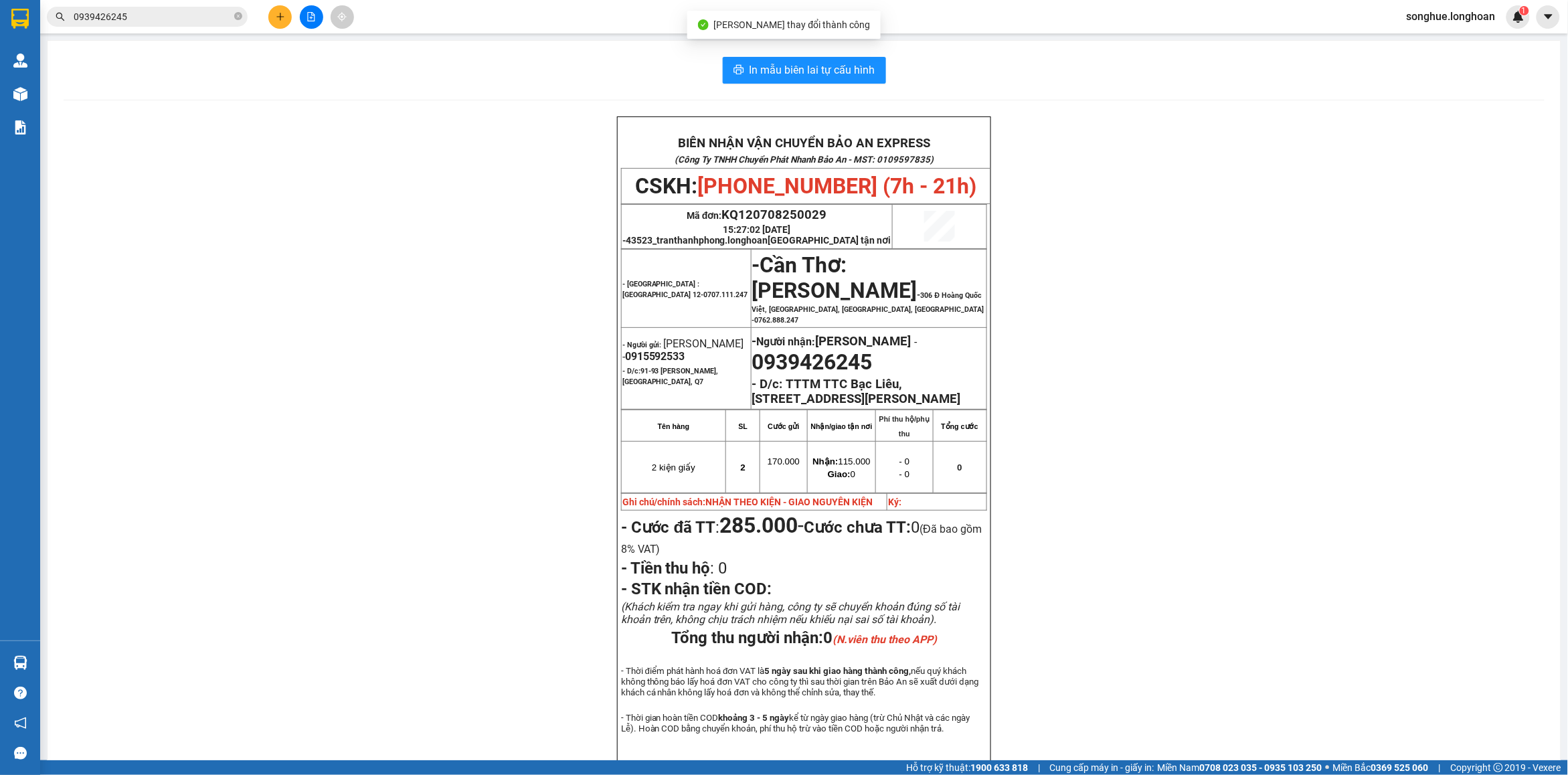
scroll to position [83, 0]
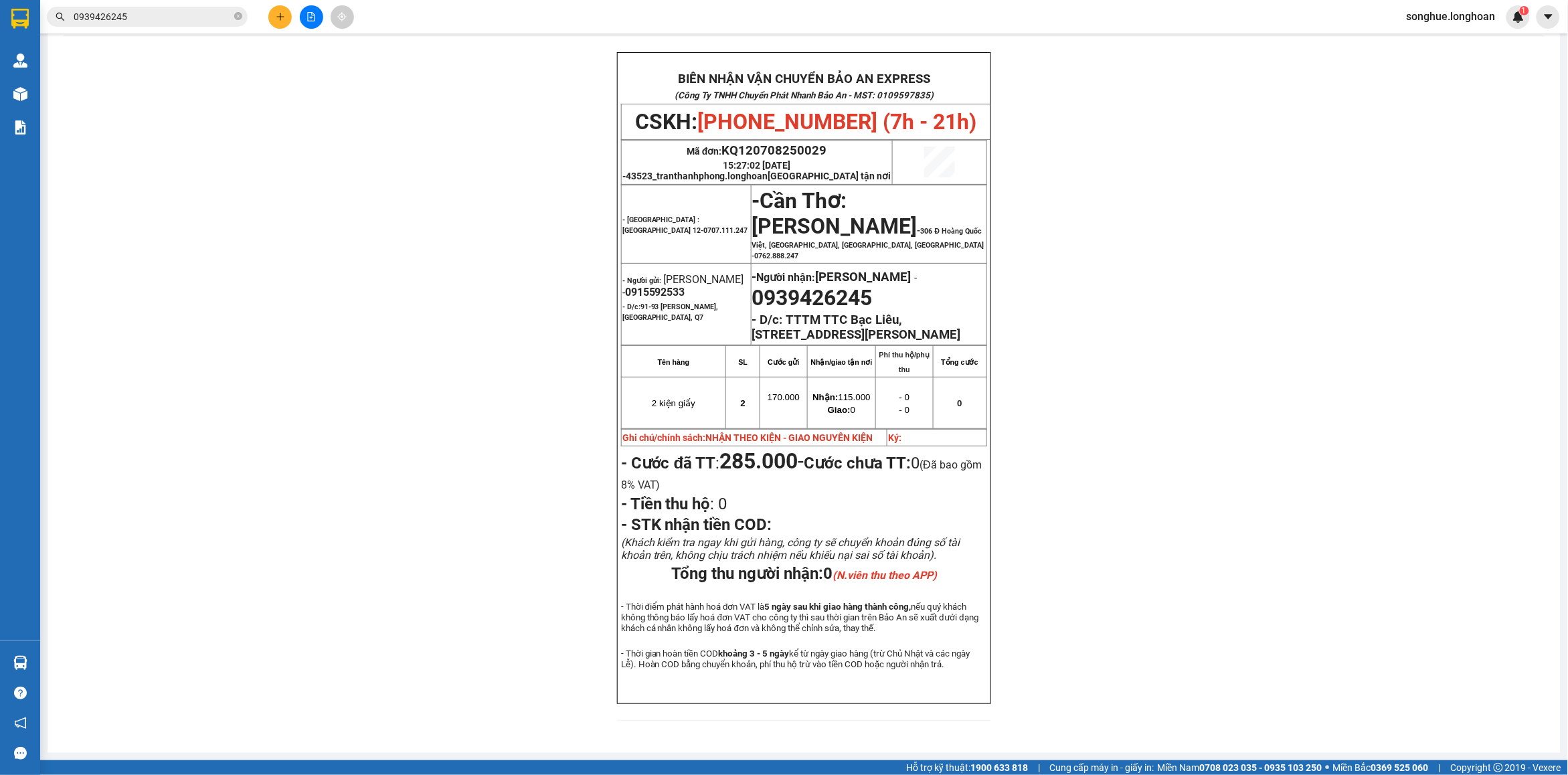
click at [208, 32] on div "Kết quả tìm kiếm ( 2 ) Bộ lọc Mã ĐH Trạng thái Món hàng Thu hộ Tổng cước Chưa c…" at bounding box center [784, 17] width 1568 height 34
click at [203, 18] on input "0939426245" at bounding box center [152, 17] width 158 height 14
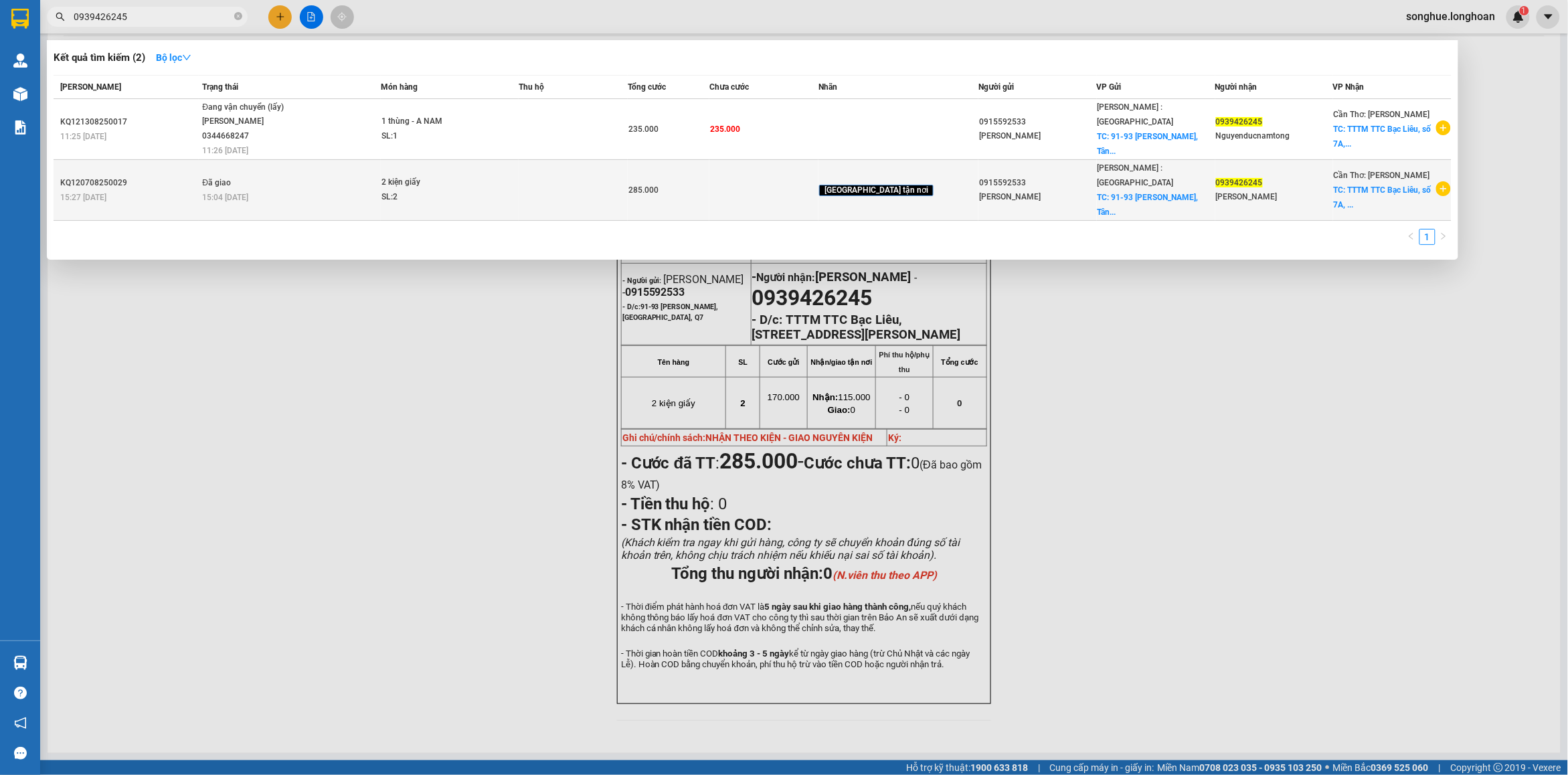
click at [316, 181] on td "Đã giao 15:04 [DATE]" at bounding box center [289, 190] width 182 height 61
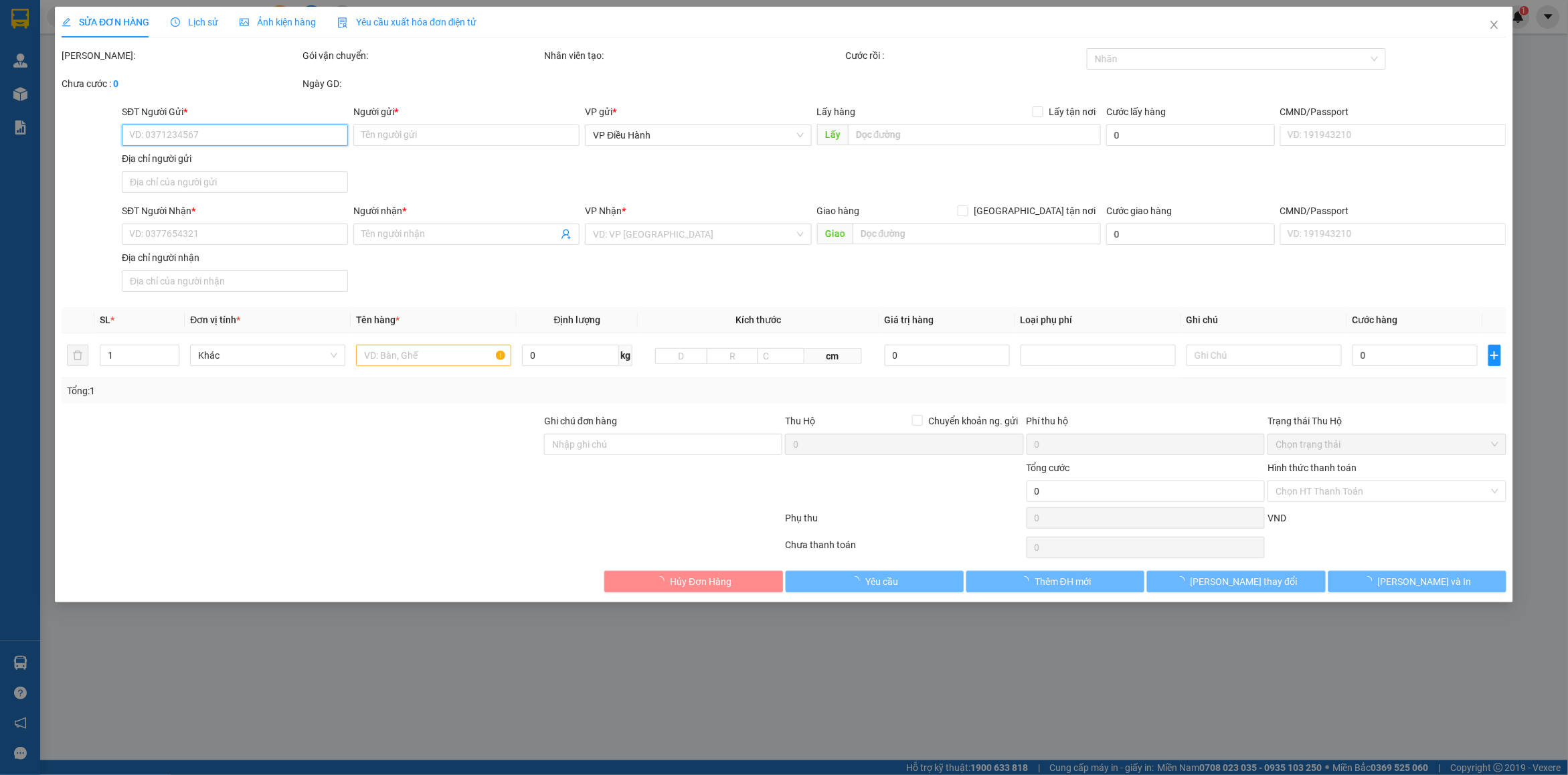
type input "0915592533"
type input "[PERSON_NAME]"
checkbox input "true"
type input "91-93 [PERSON_NAME], [GEOGRAPHIC_DATA], Q7"
type input "115.000"
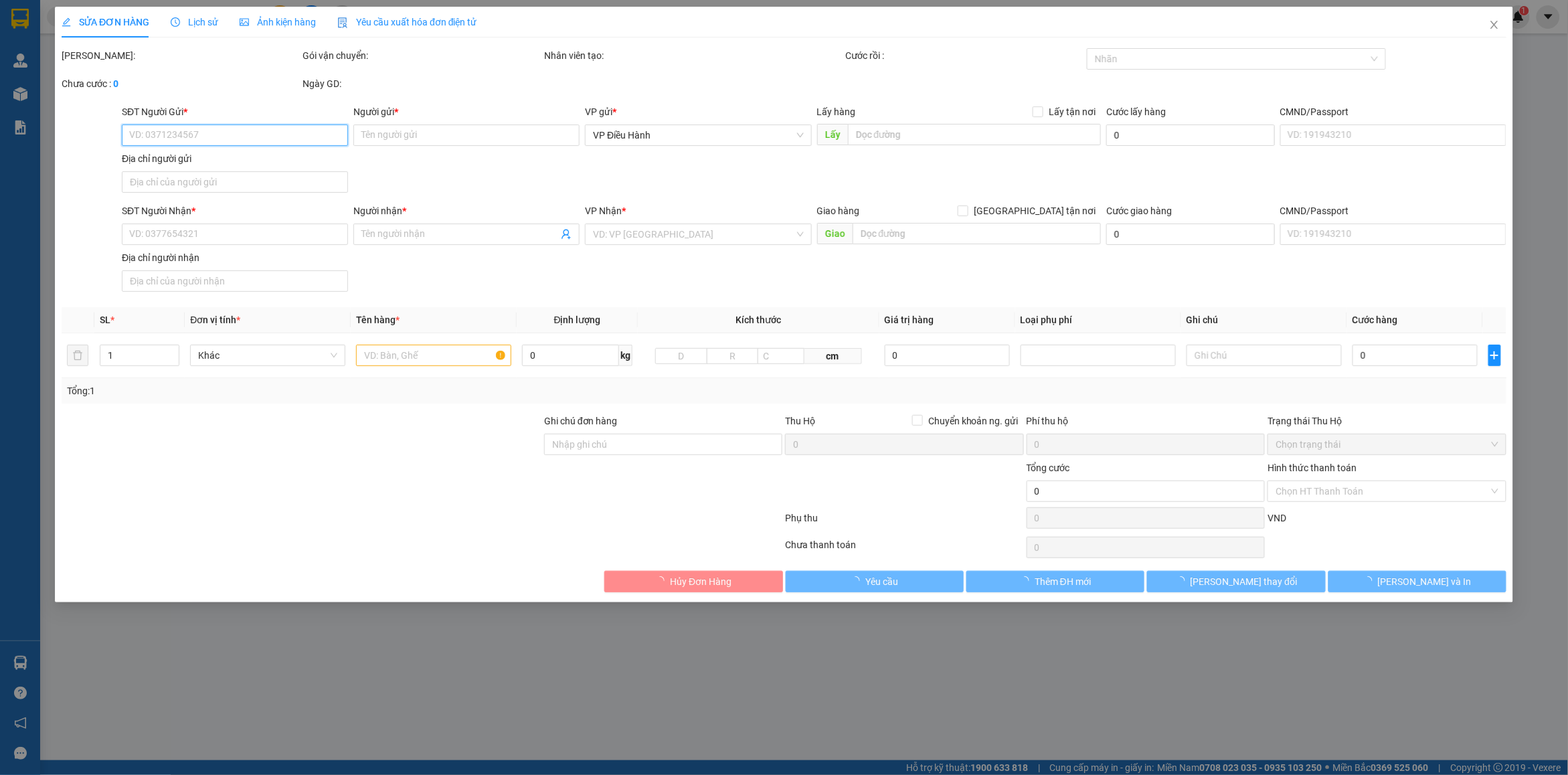
type input "0939426245"
type input "[PERSON_NAME]"
checkbox input "true"
type input "TTTM TTC Bạc Liêu, [STREET_ADDRESS][PERSON_NAME]"
type input "NHẬN THEO KIỆN - GIAO NGUYÊN KIỆN"
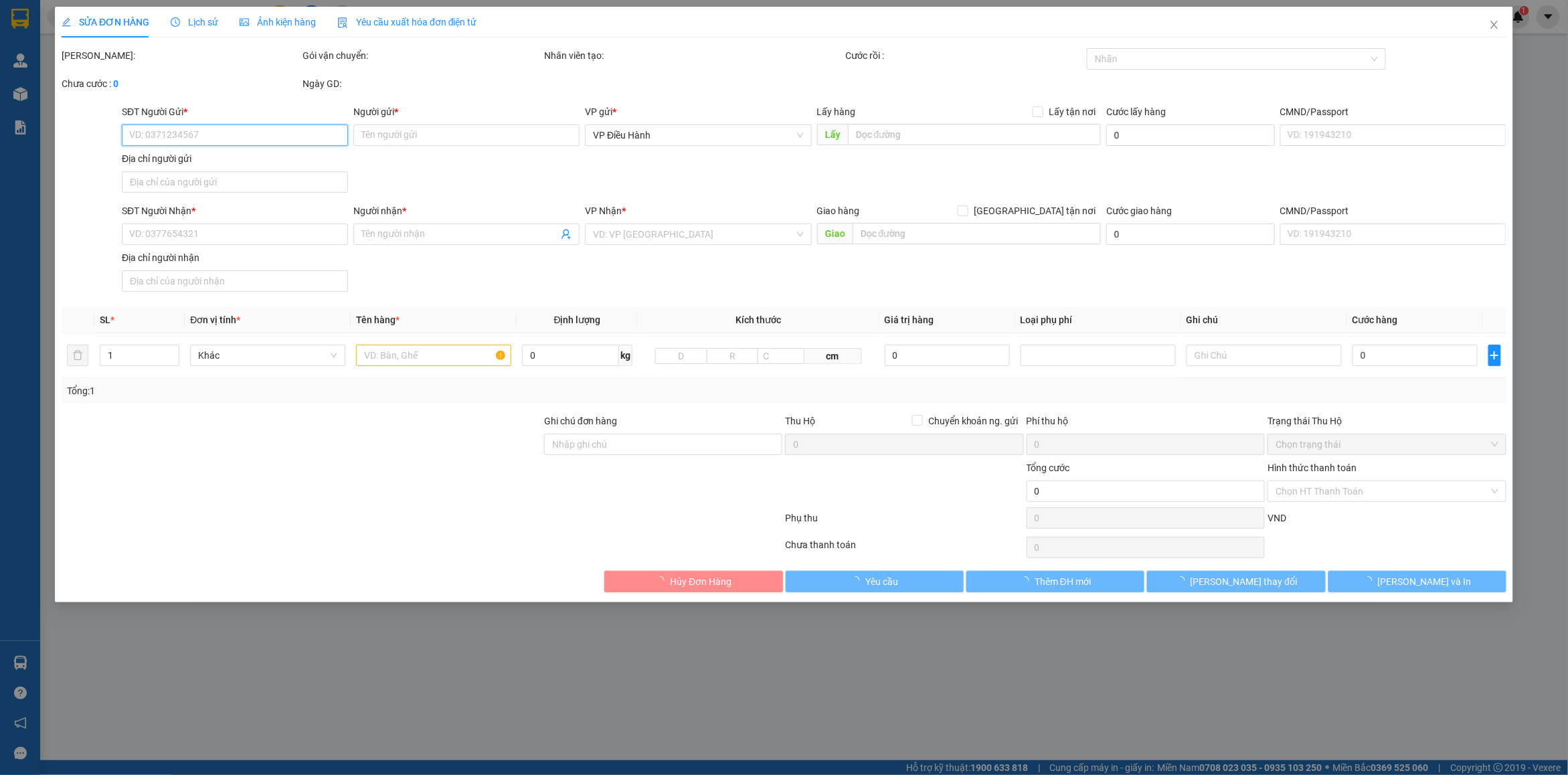
type input "285.000"
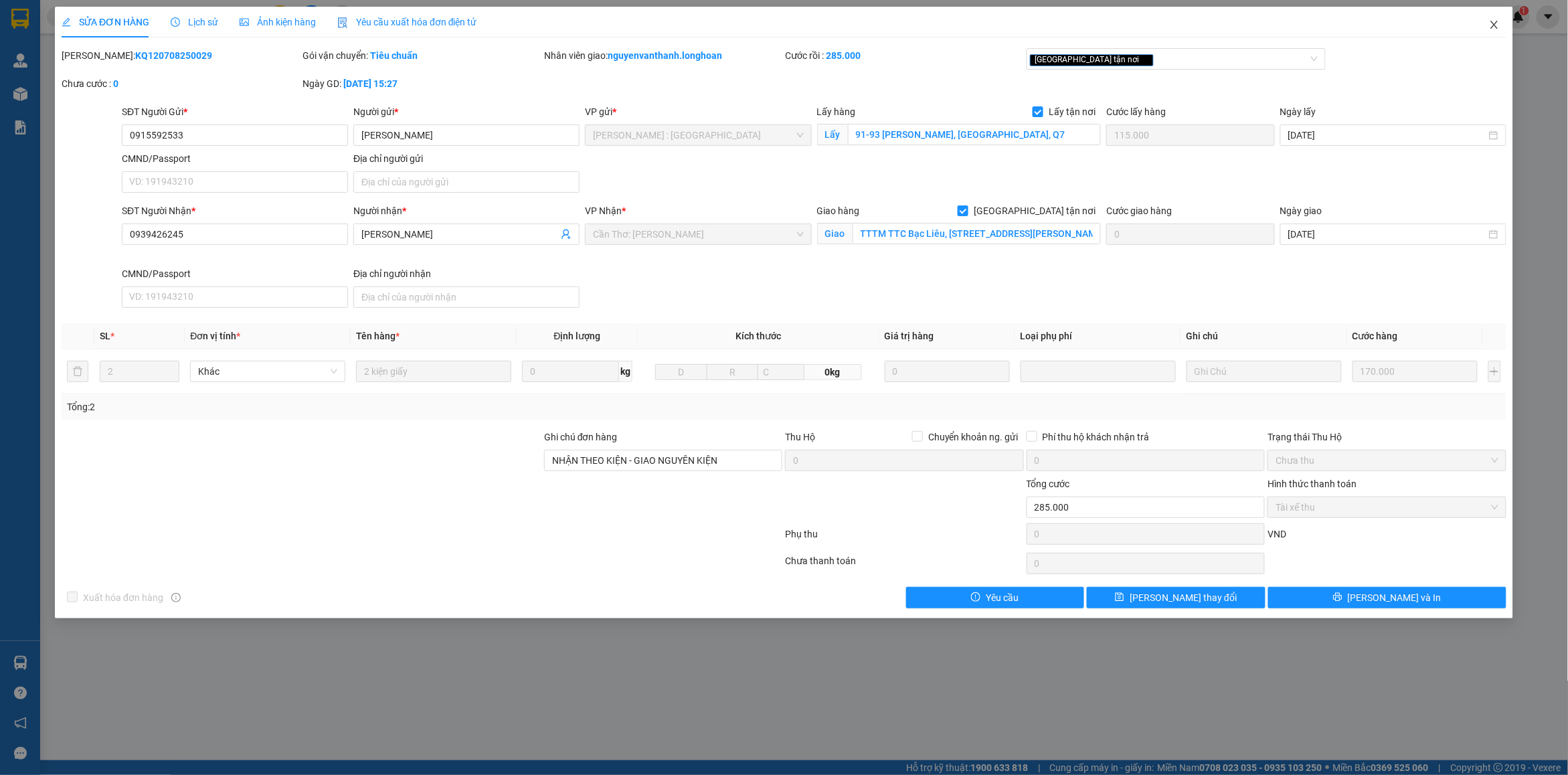
click at [1499, 25] on icon "close" at bounding box center [1494, 25] width 11 height 11
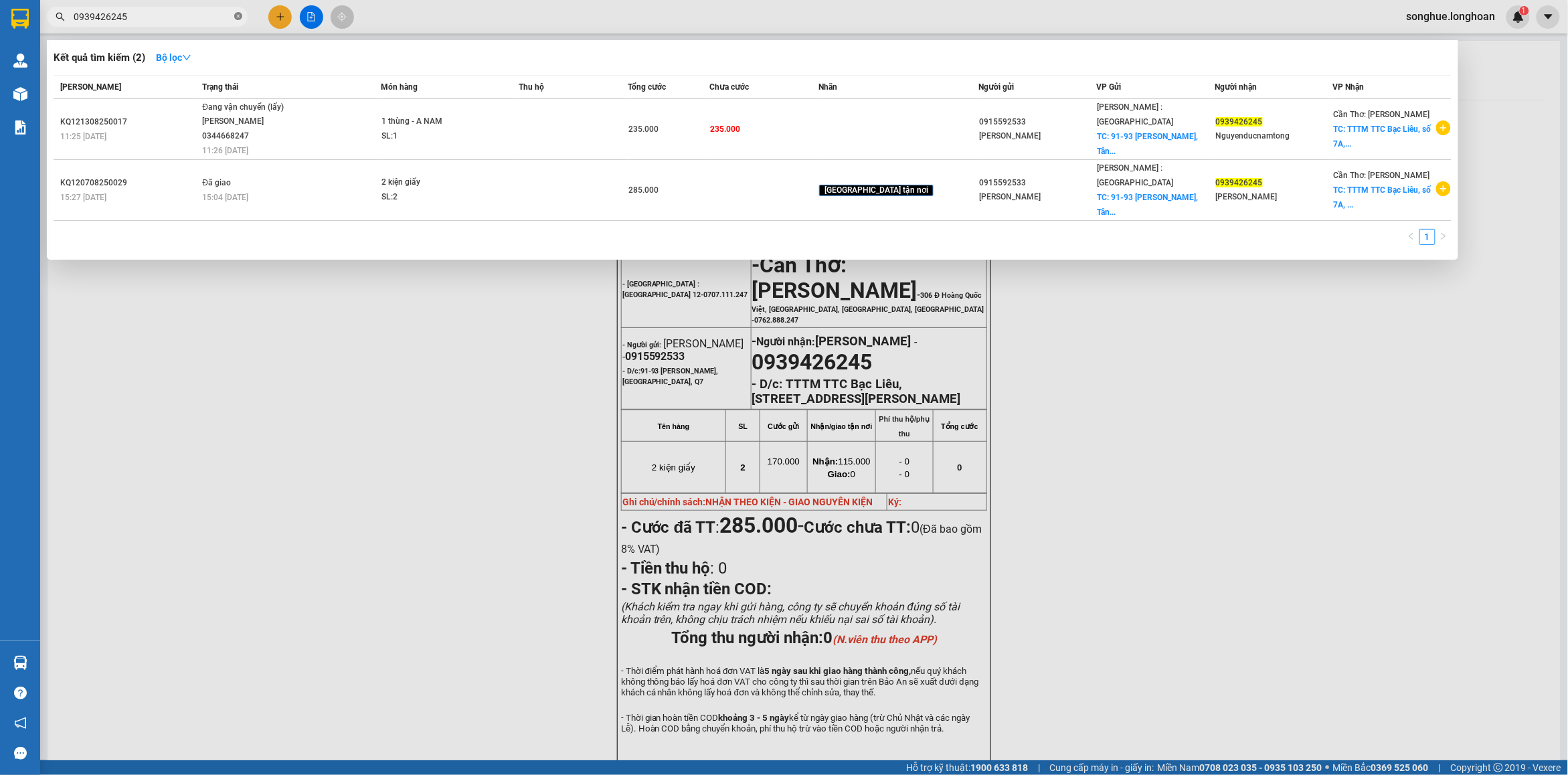
click at [238, 15] on icon "close-circle" at bounding box center [238, 16] width 8 height 8
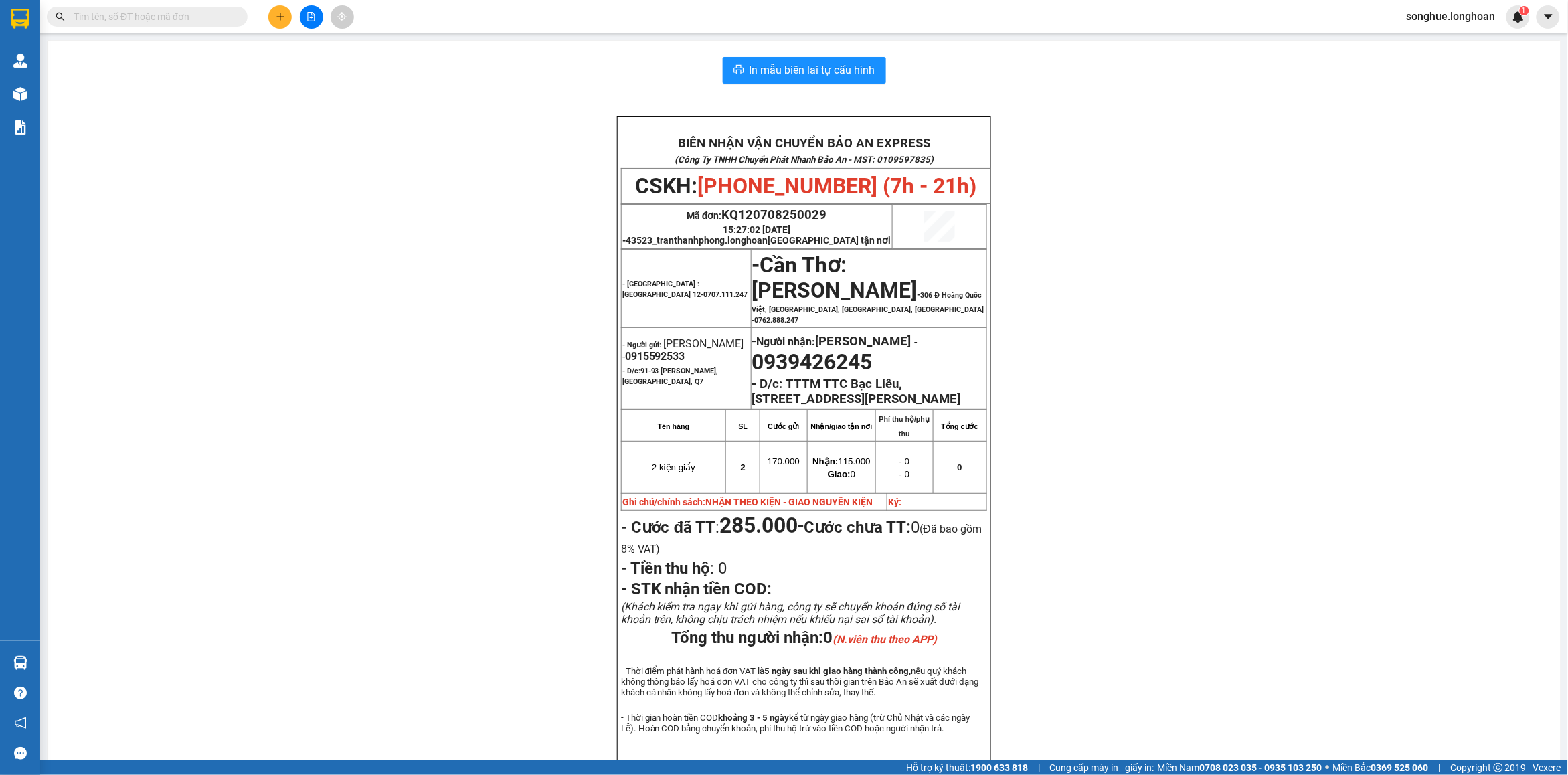
paste input "0935350859"
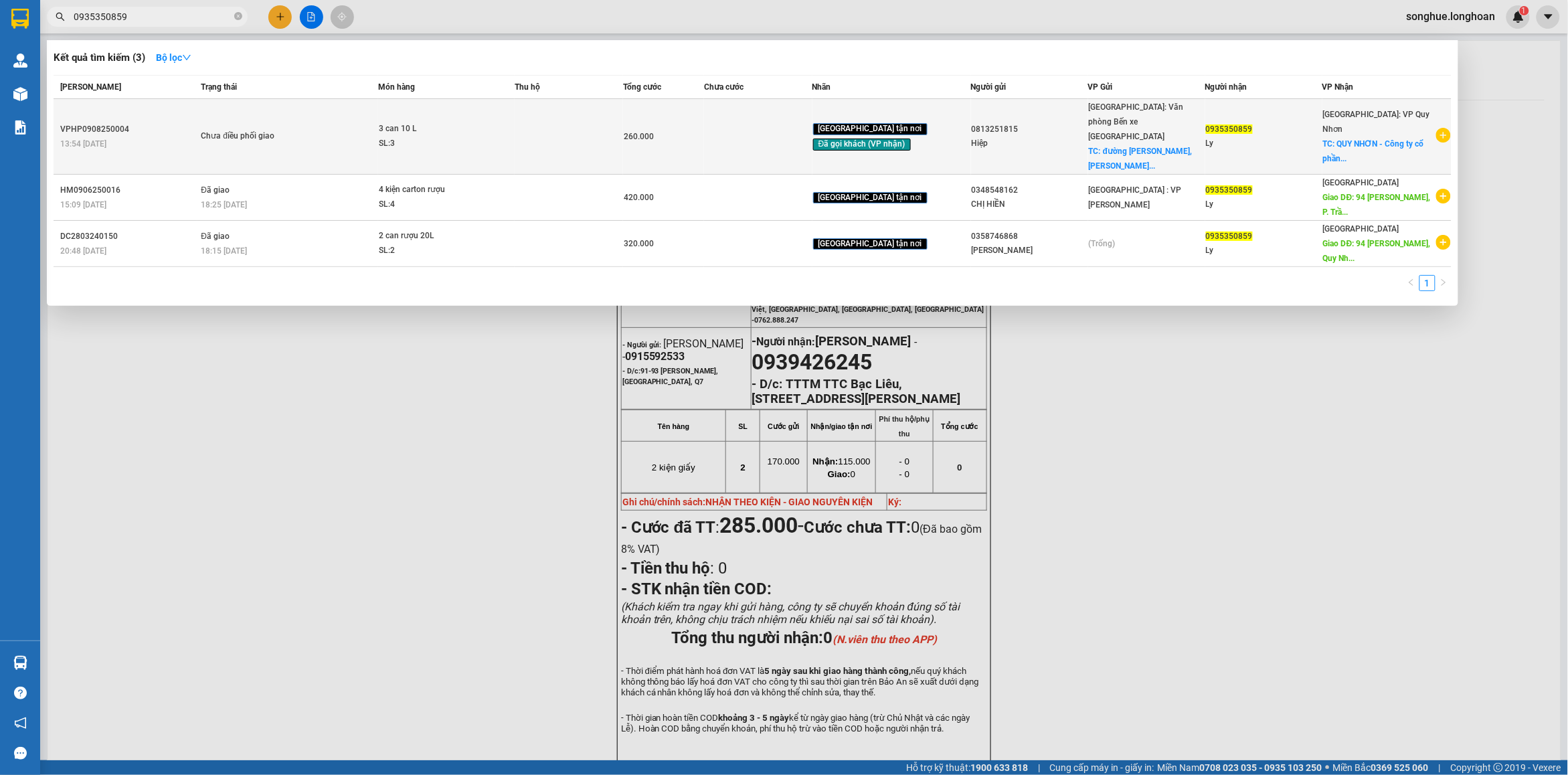
type input "0935350859"
click at [352, 130] on span "Chưa điều phối giao" at bounding box center [288, 136] width 176 height 14
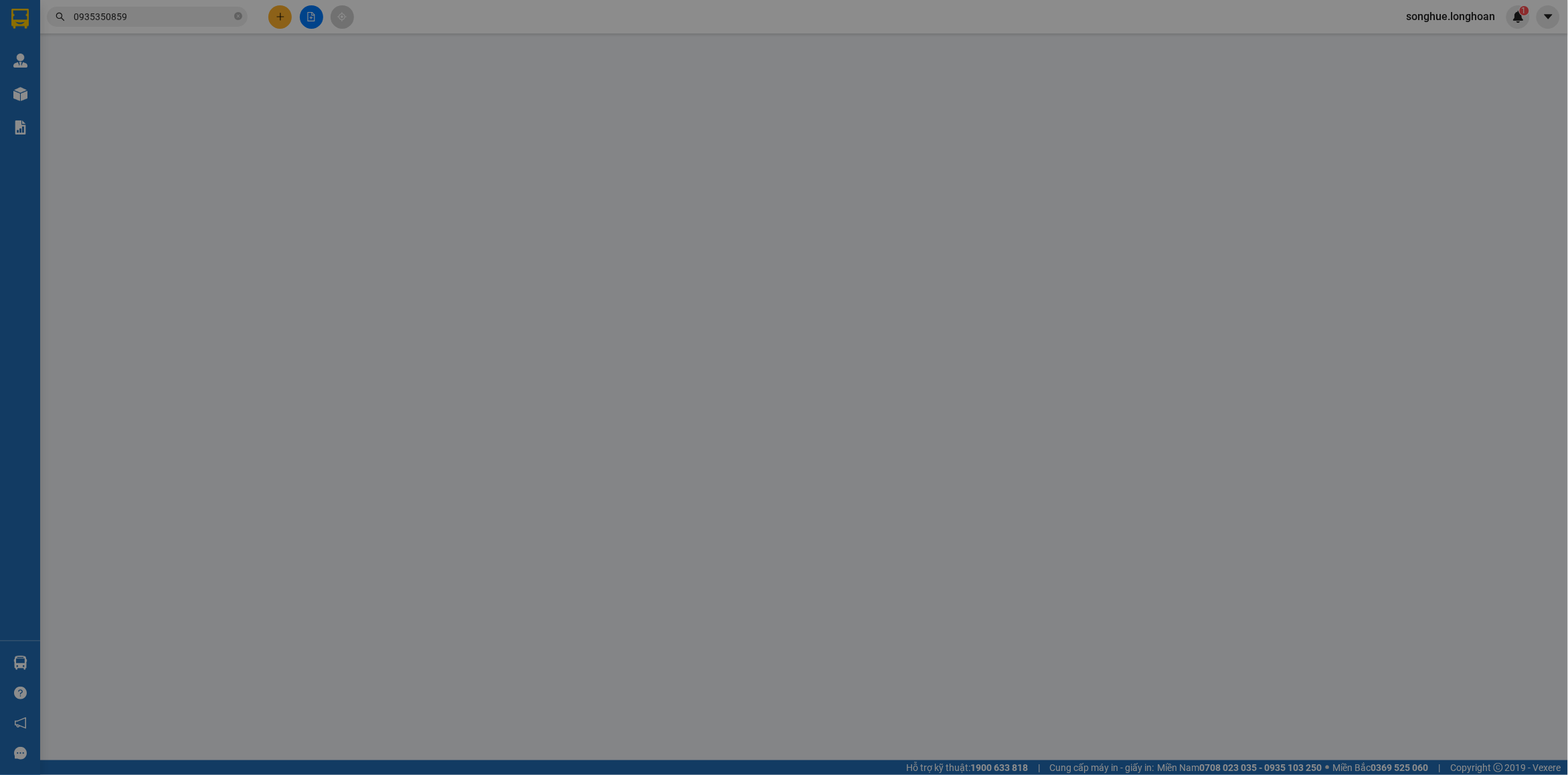
type input "0813251815"
type input "Hiệp"
checkbox input "true"
type input "đường [PERSON_NAME], [PERSON_NAME], [GEOGRAPHIC_DATA], [GEOGRAPHIC_DATA]"
type input "0935350859"
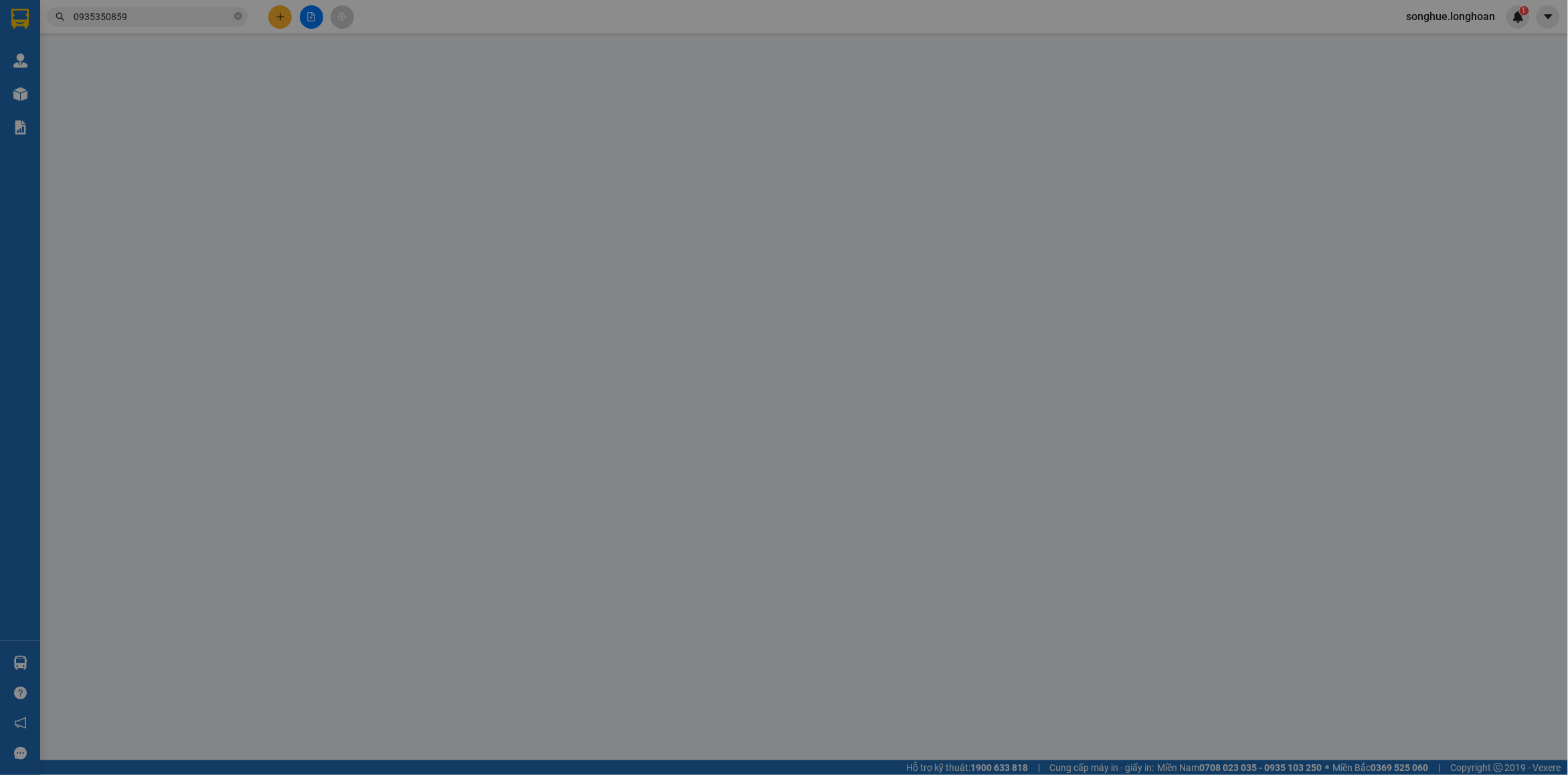
type input "Ly"
checkbox input "true"
type input "QUY NHƠN - Công ty cổ phần [GEOGRAPHIC_DATA] Tourist 94 [GEOGRAPHIC_DATA], [GEO…"
type input "1 can vơi"
type input "260.000"
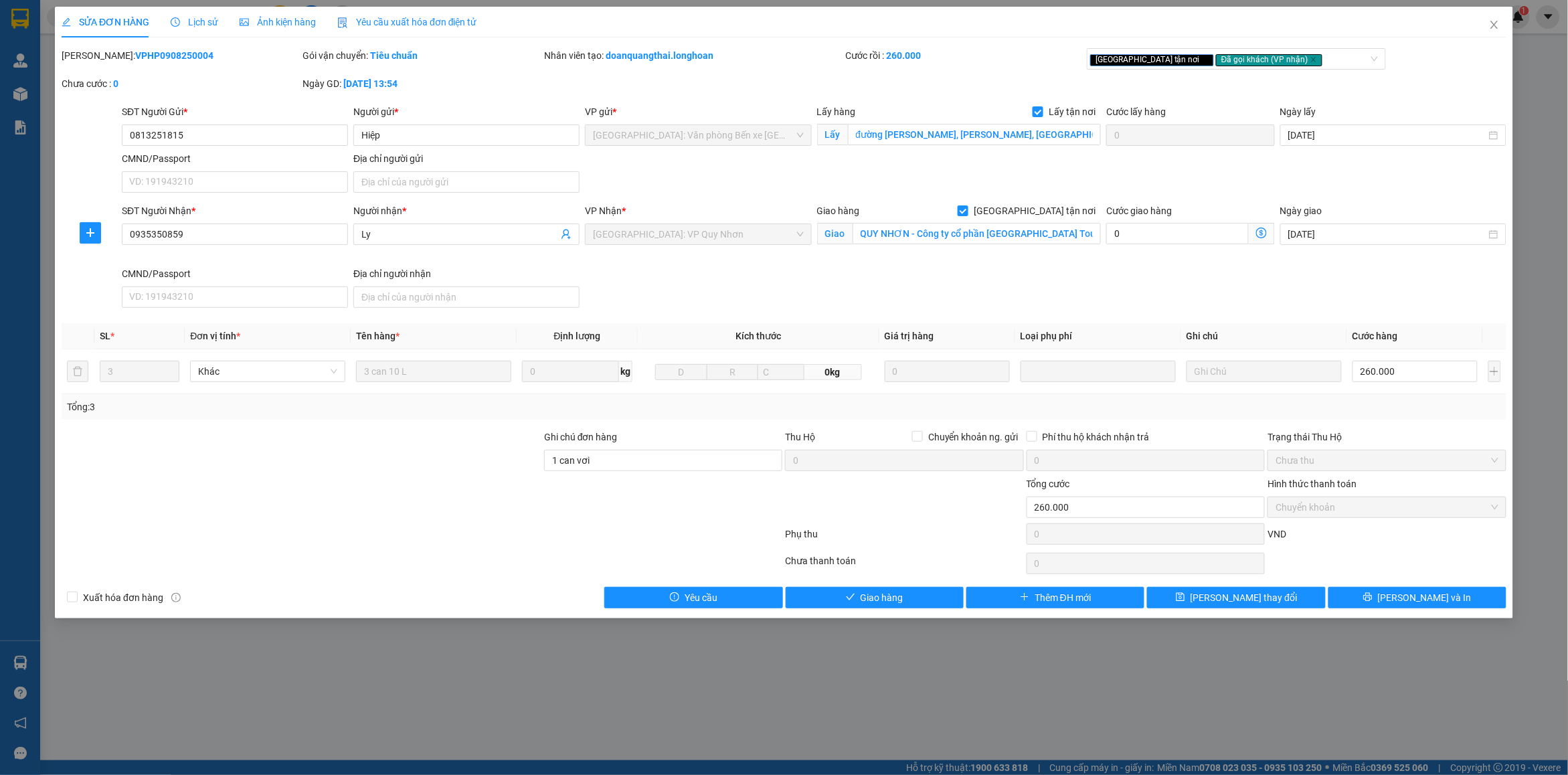
click at [152, 59] on b "VPHP0908250004" at bounding box center [174, 56] width 79 height 11
copy b "VPHP0908250004"
click at [1500, 35] on span "Close" at bounding box center [1494, 25] width 37 height 37
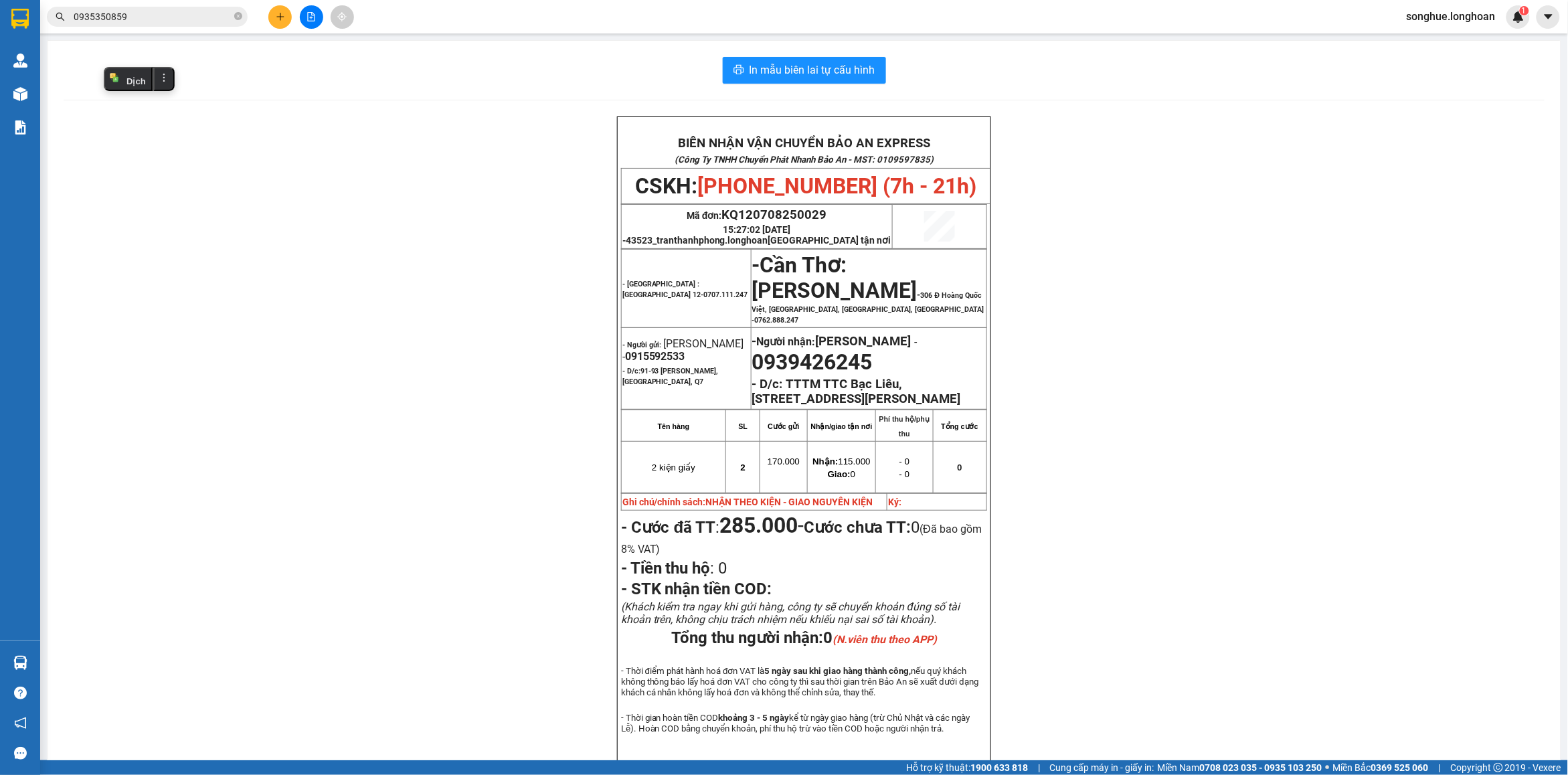
click at [233, 20] on span "0935350859" at bounding box center [147, 17] width 200 height 20
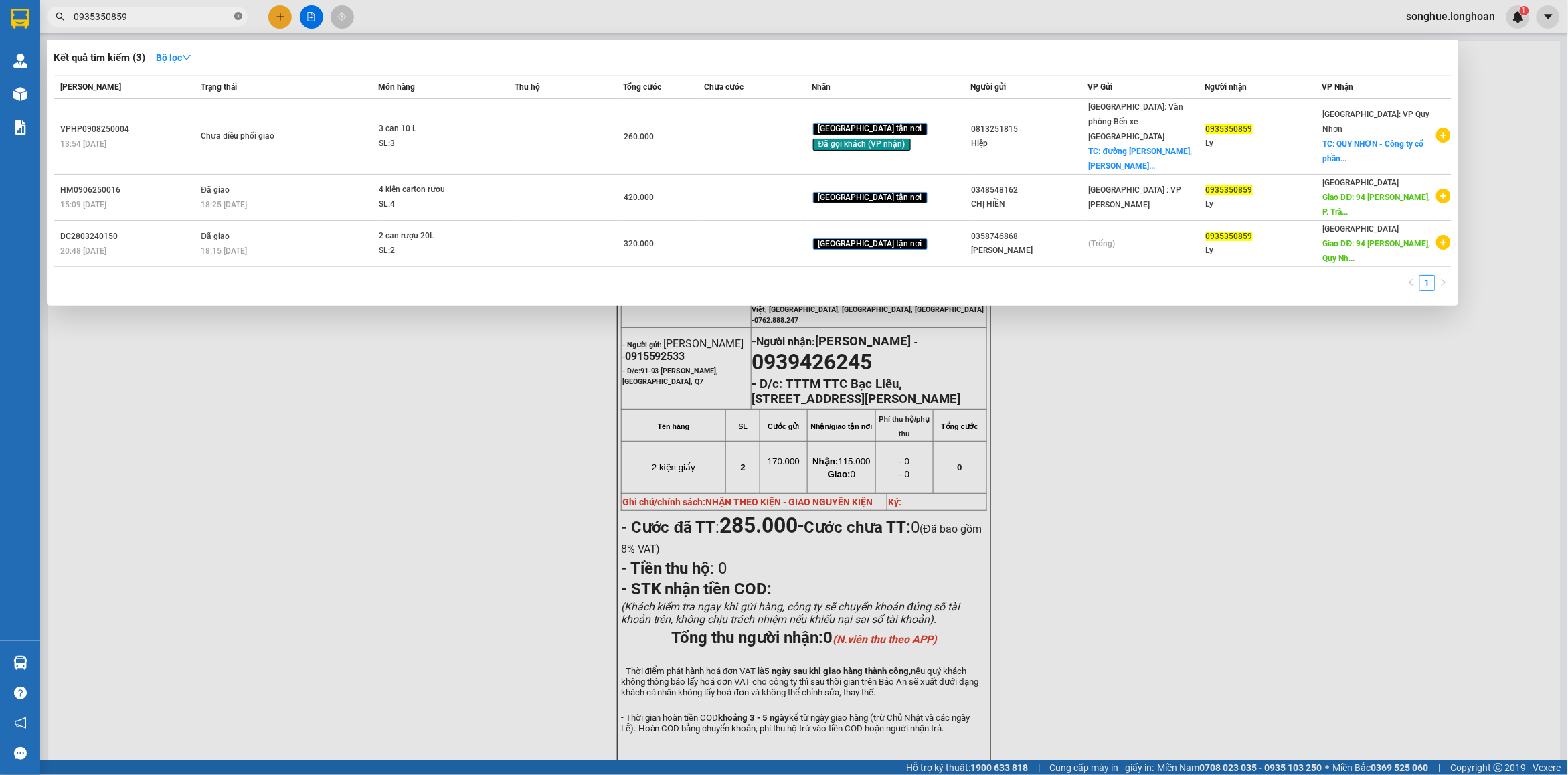
click at [239, 17] on icon "close-circle" at bounding box center [238, 16] width 8 height 8
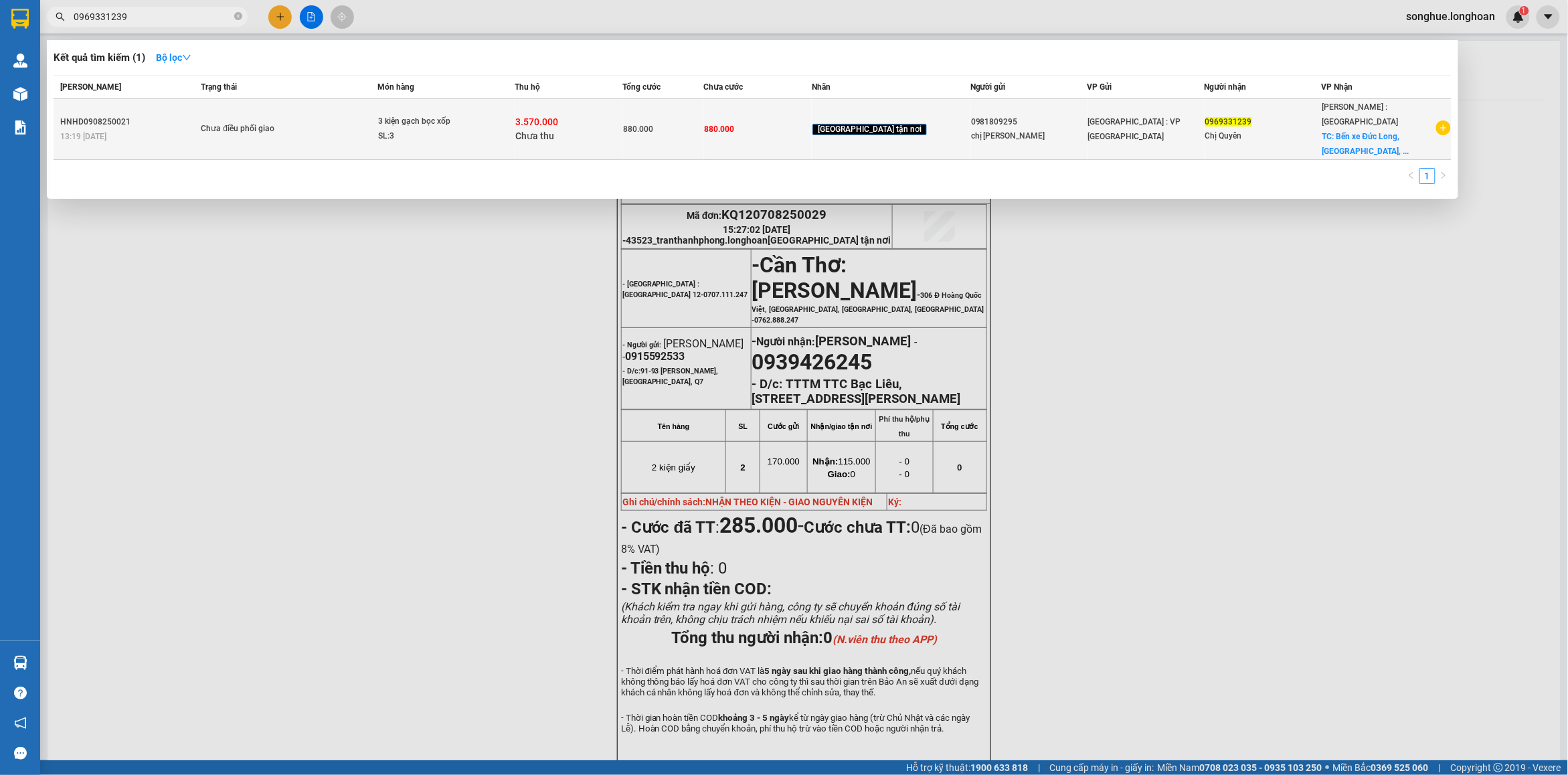
type input "0969331239"
click at [319, 122] on span "Chưa điều phối giao" at bounding box center [288, 129] width 176 height 14
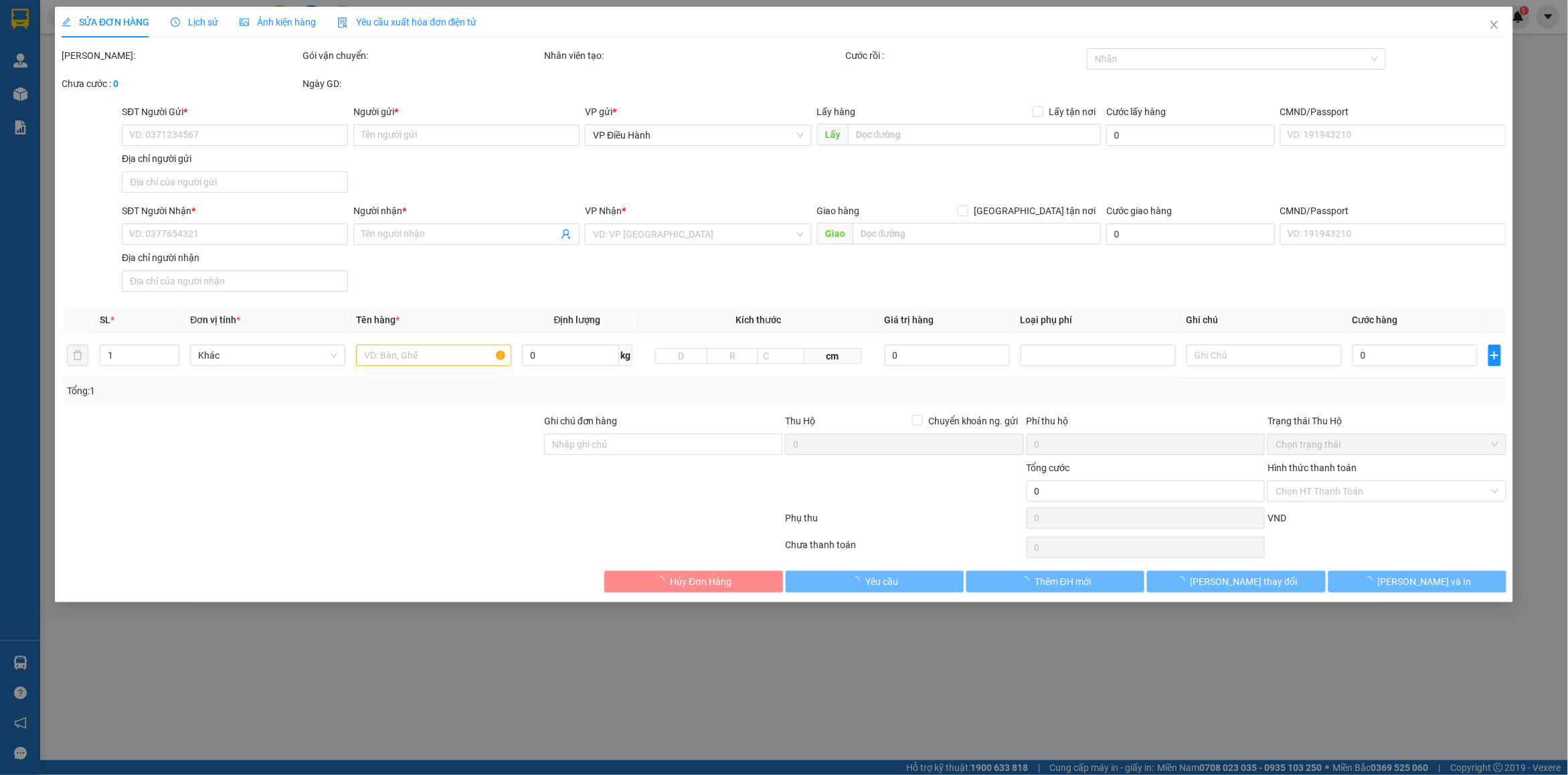
type input "0981809295"
type input "chị [PERSON_NAME]"
type input "0969331239"
type input "Chị Quyên"
checkbox input "true"
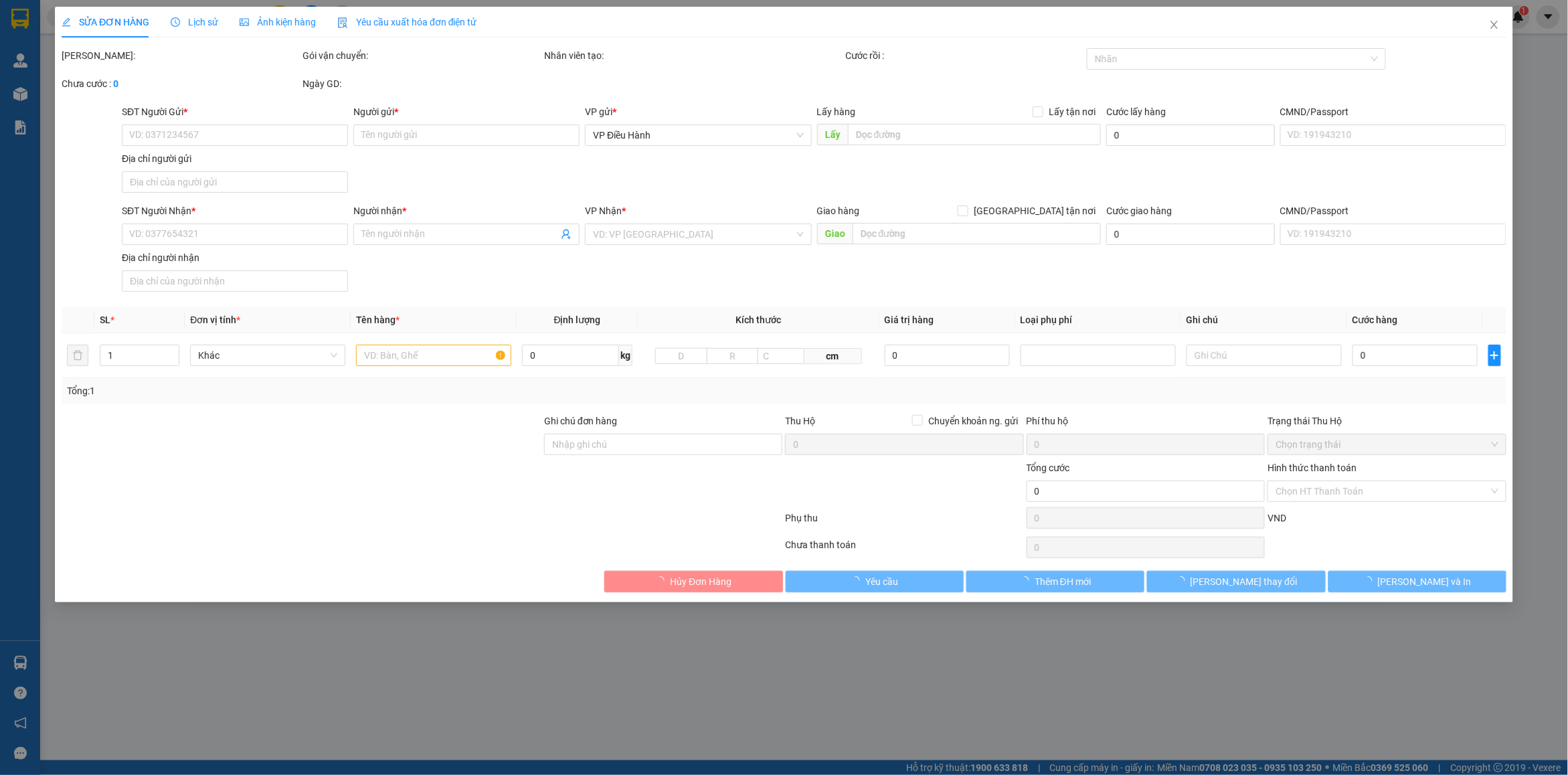
type input "Bến xe Đức Long, [GEOGRAPHIC_DATA], [GEOGRAPHIC_DATA]"
type input "Giao nguyên kiện - hư vỡ không đền"
type input "880.000"
type input "80.000"
type input "880.000"
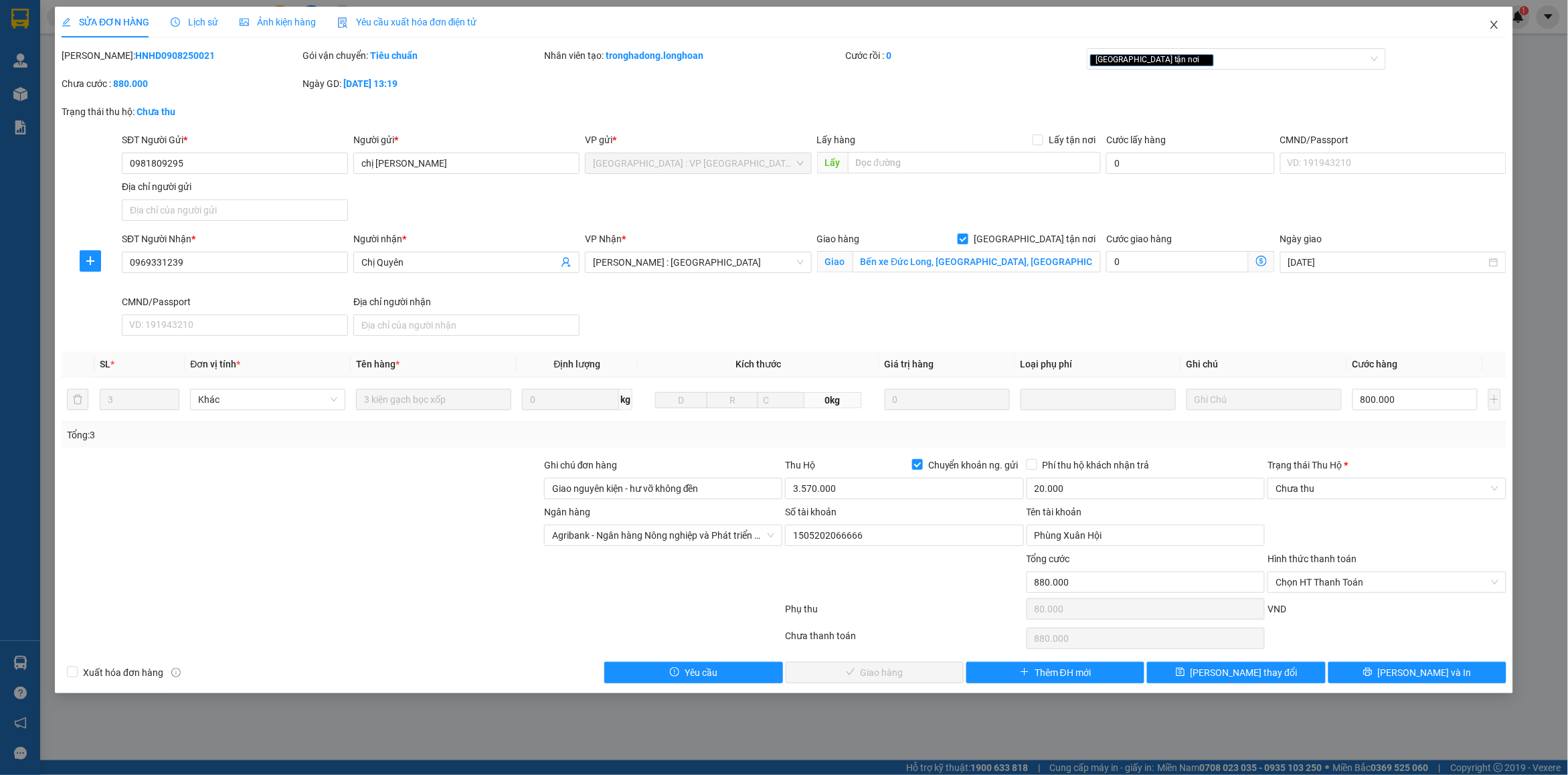
click at [1487, 23] on span "Close" at bounding box center [1494, 25] width 37 height 37
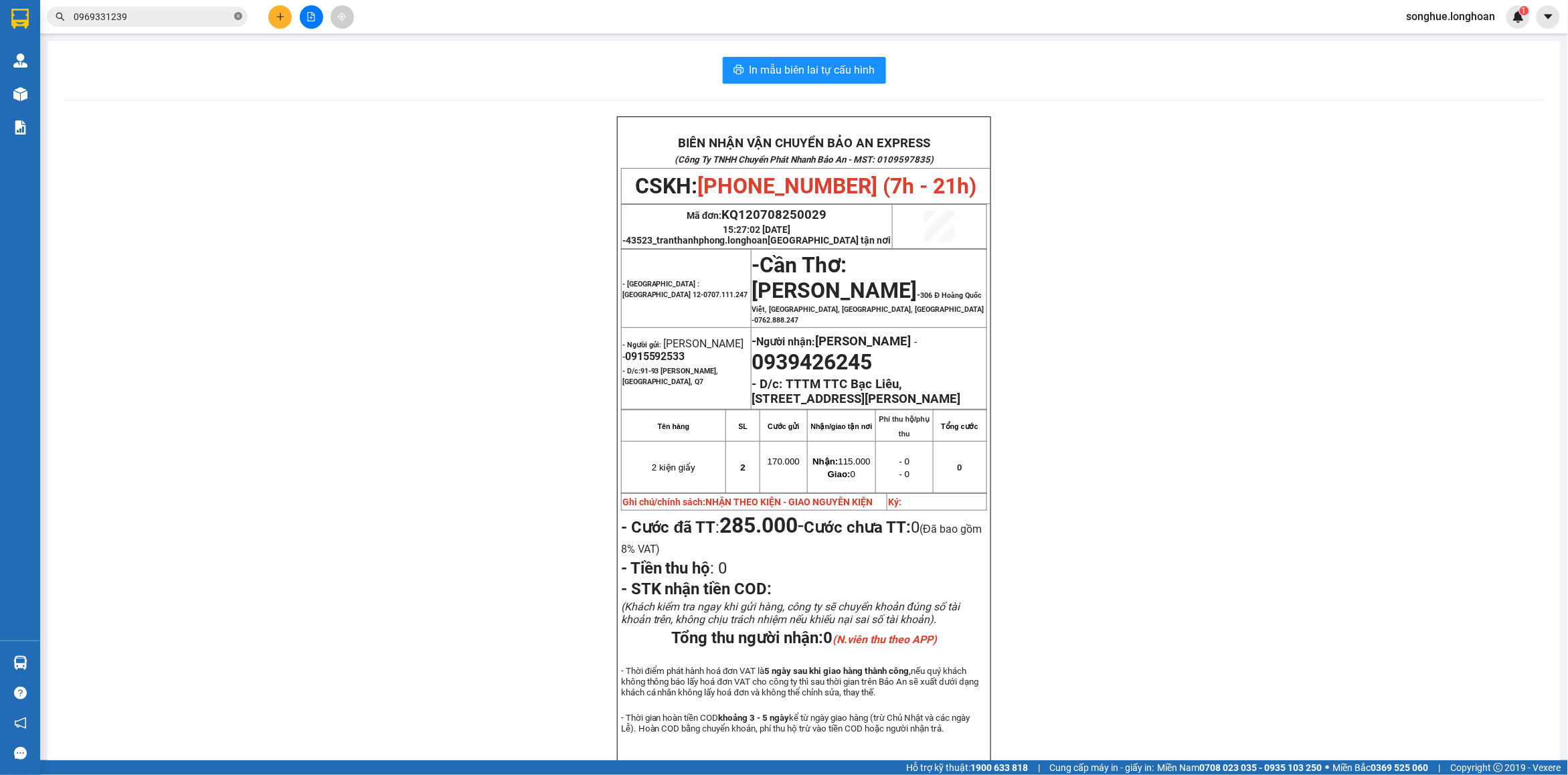
click at [238, 12] on span at bounding box center [238, 17] width 8 height 12
paste input "0943472002"
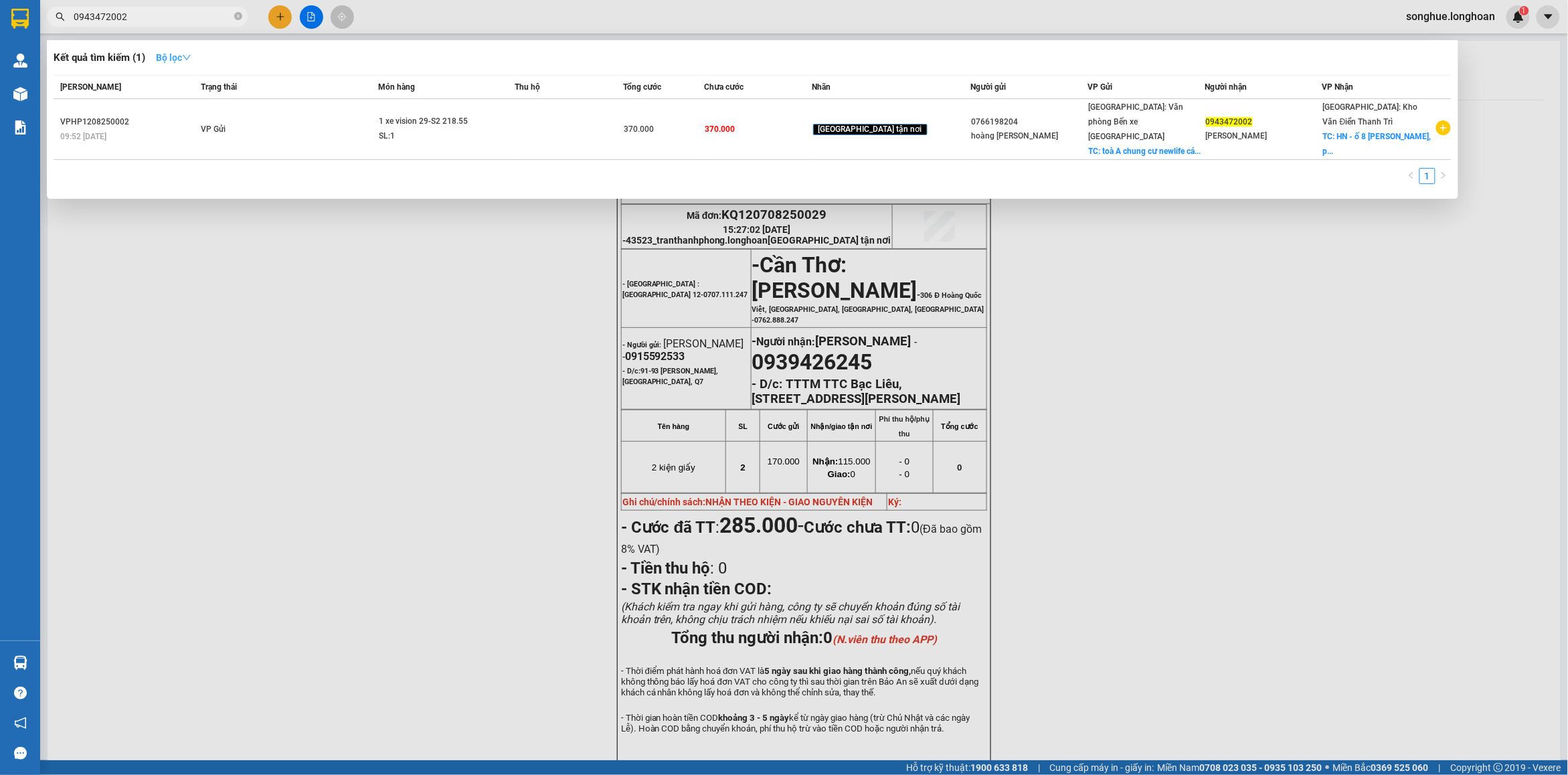
type input "0943472002"
click at [234, 17] on icon "close-circle" at bounding box center [238, 16] width 8 height 8
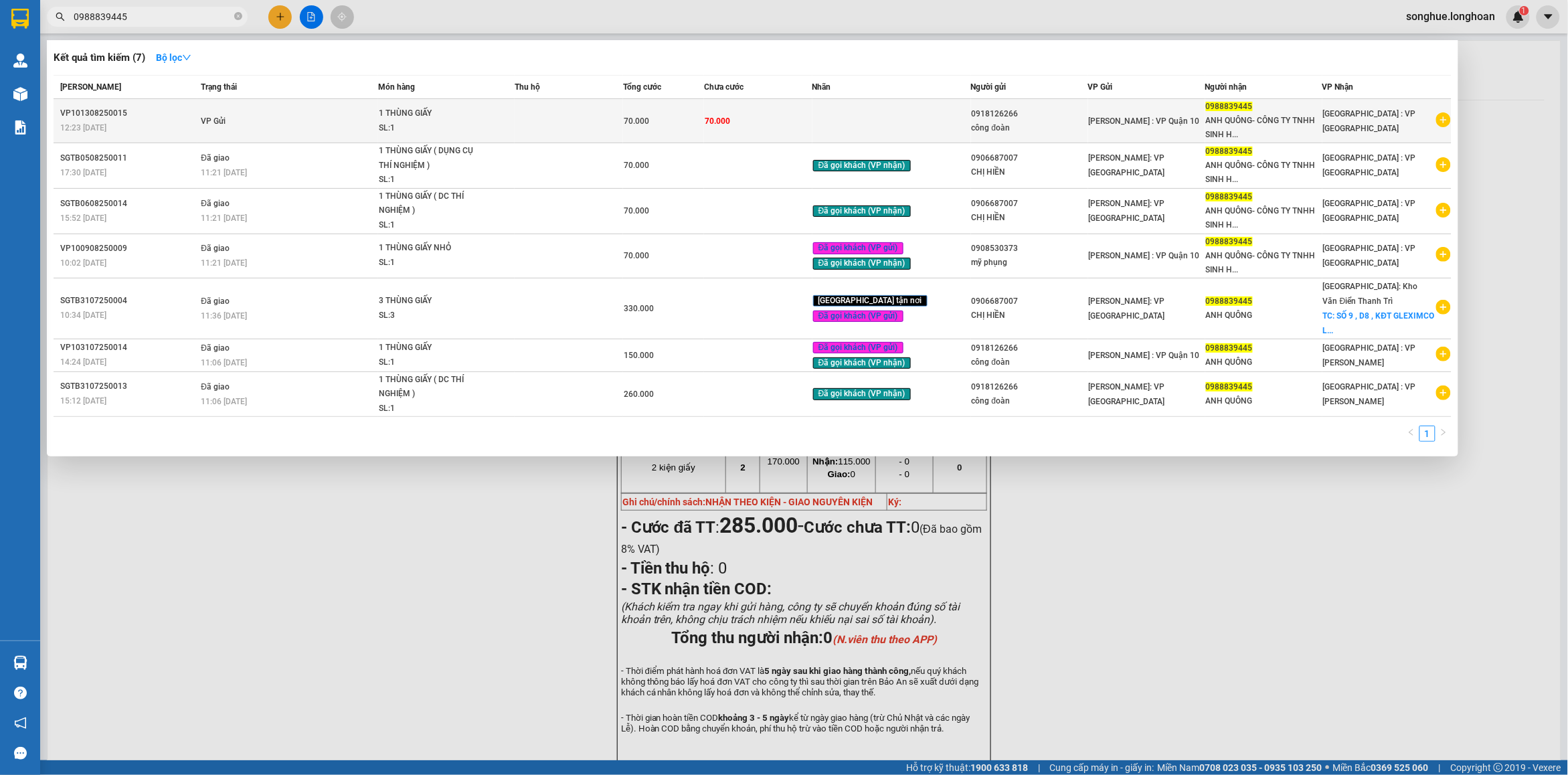
type input "0988839445"
click at [328, 118] on td "VP Gửi" at bounding box center [287, 121] width 180 height 44
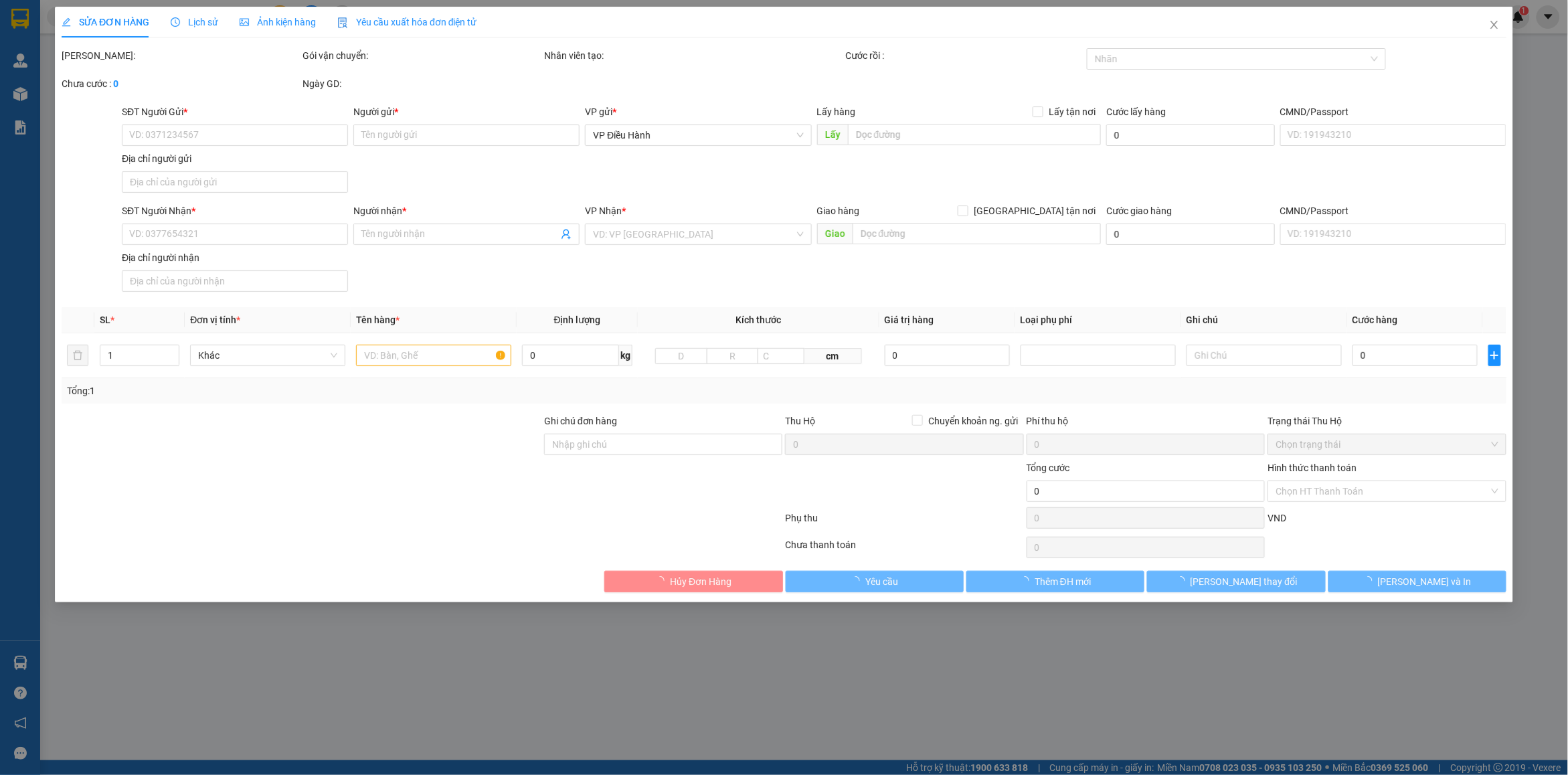
type input "0918126266"
type input "công đoàn"
type input "0988839445"
type input "ANH QUÔNG- CÔNG TY TNHH SINH HÓA VN"
type input "70.000"
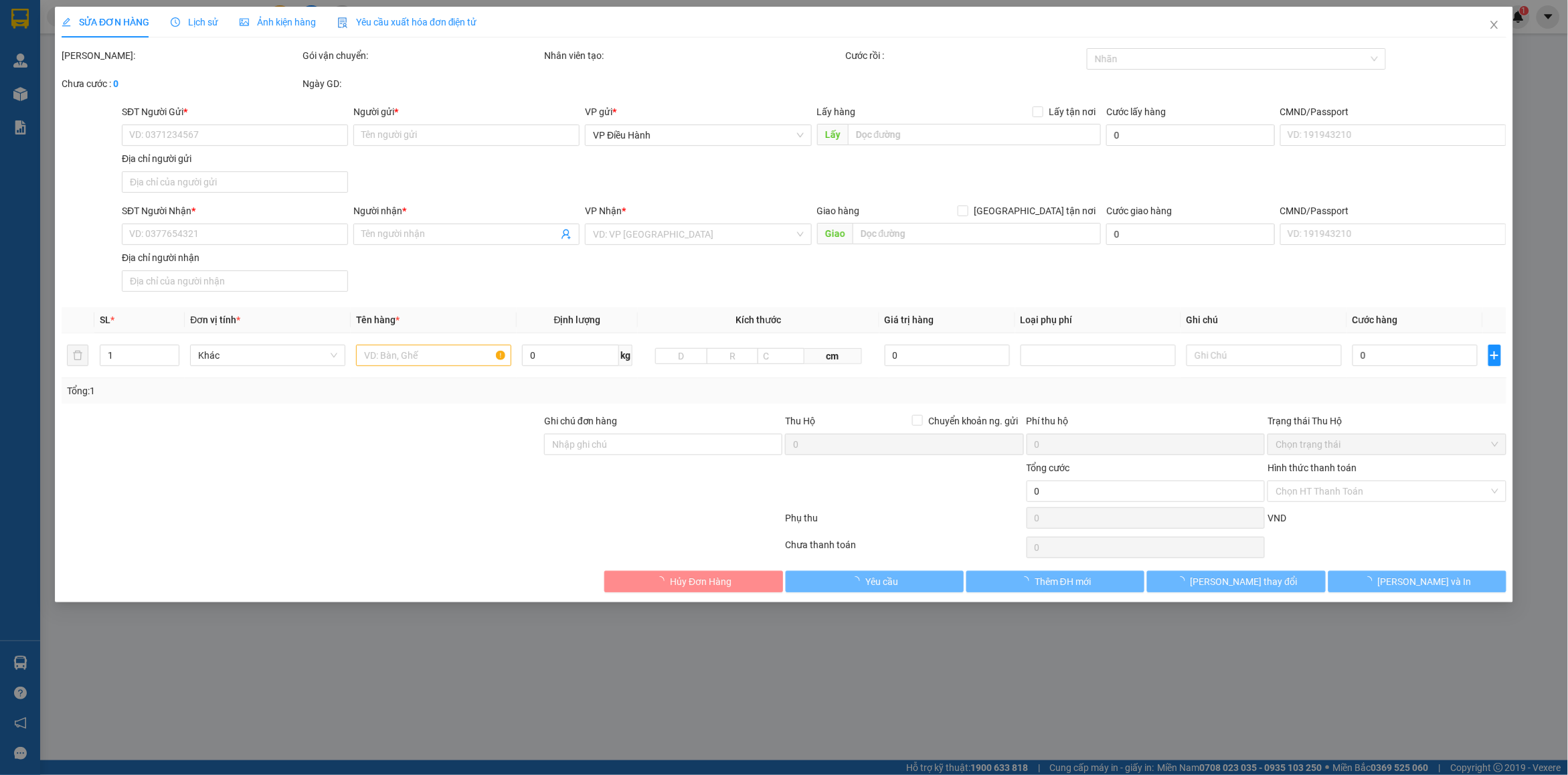
type input "70.000"
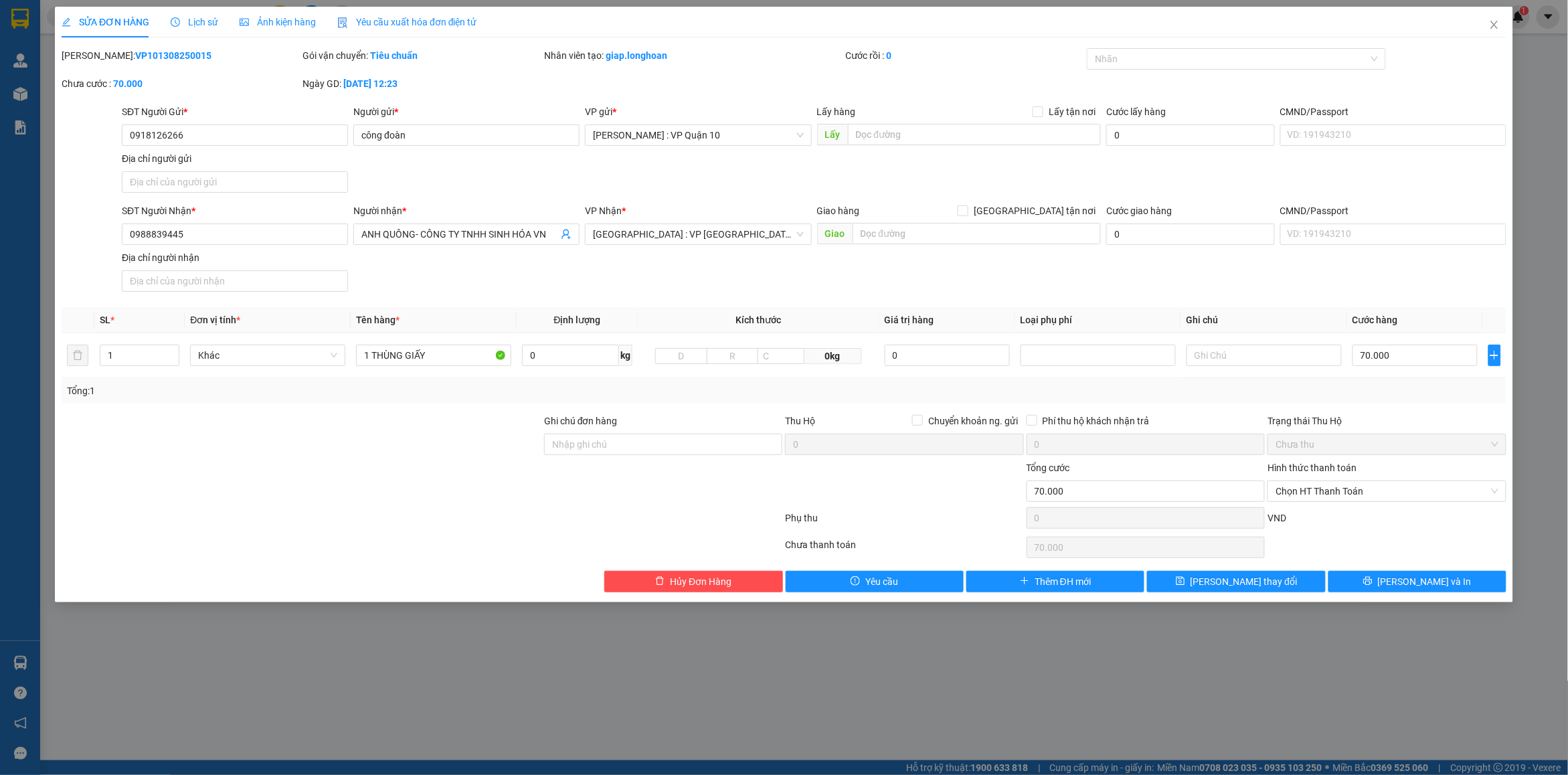
click at [144, 59] on b "VP101308250015" at bounding box center [173, 56] width 76 height 11
copy b "VP101308250015"
click at [1494, 28] on icon "close" at bounding box center [1494, 25] width 11 height 11
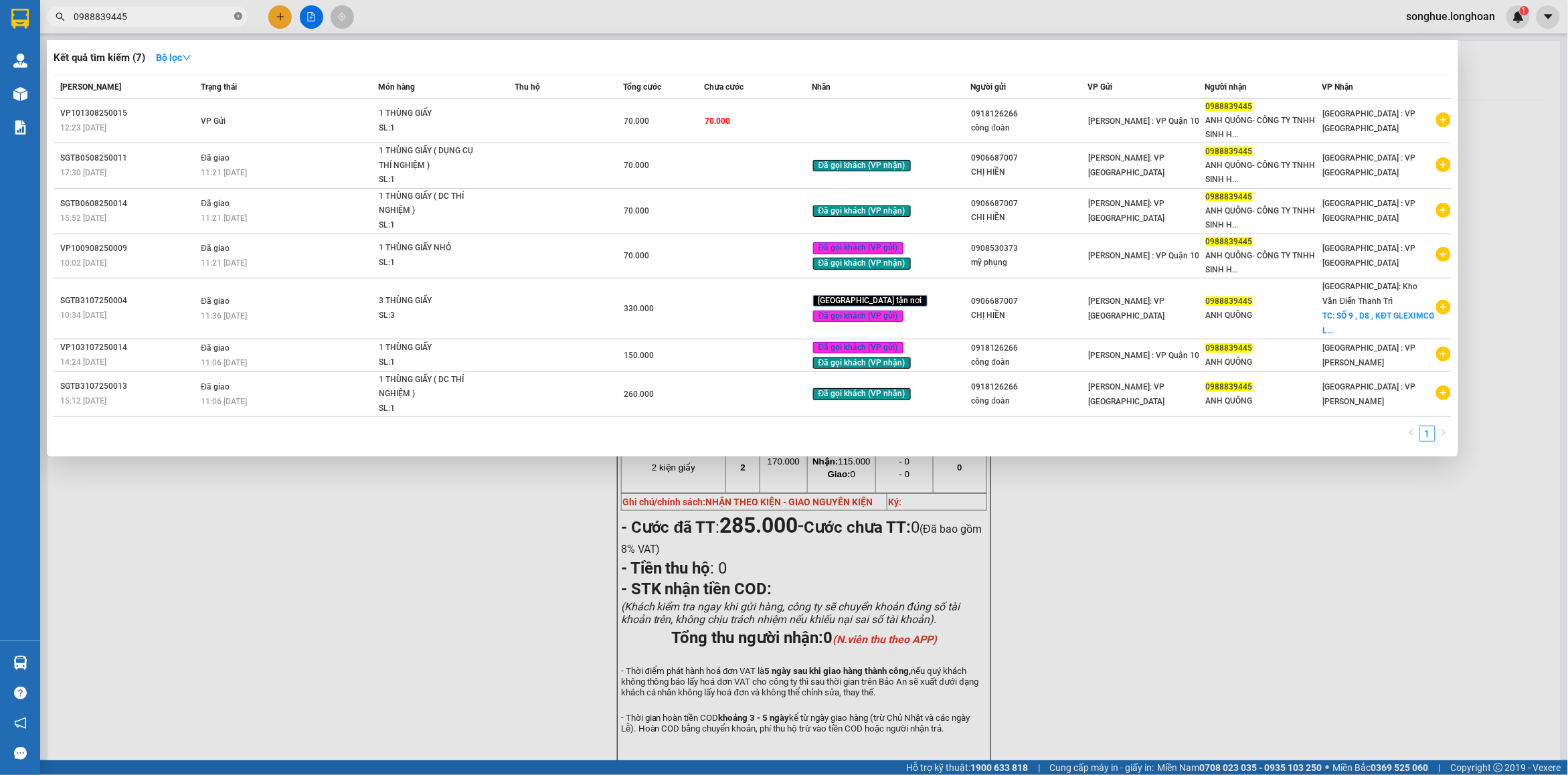
click at [238, 12] on icon "close-circle" at bounding box center [238, 16] width 8 height 8
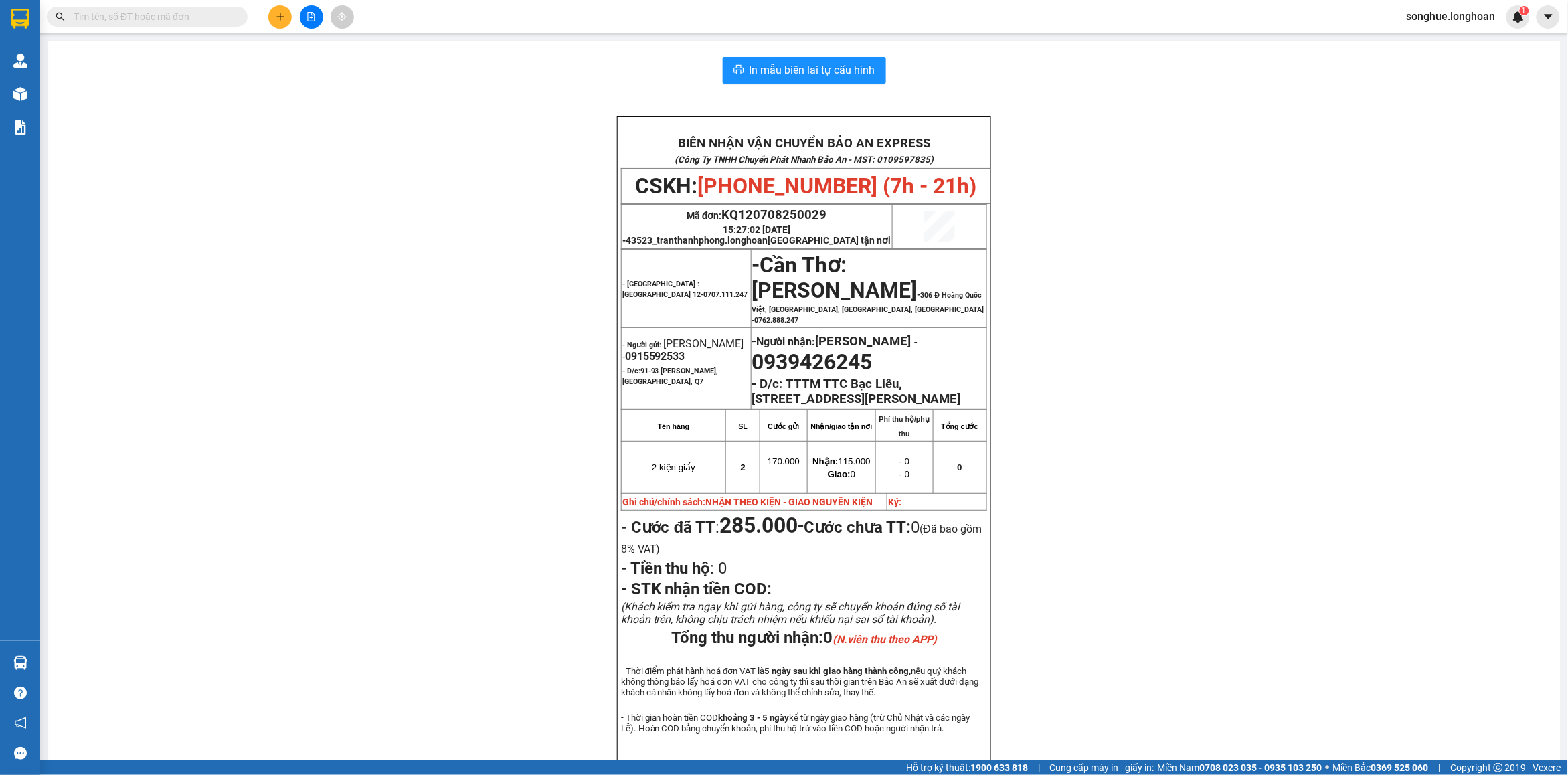
paste input "0964143638"
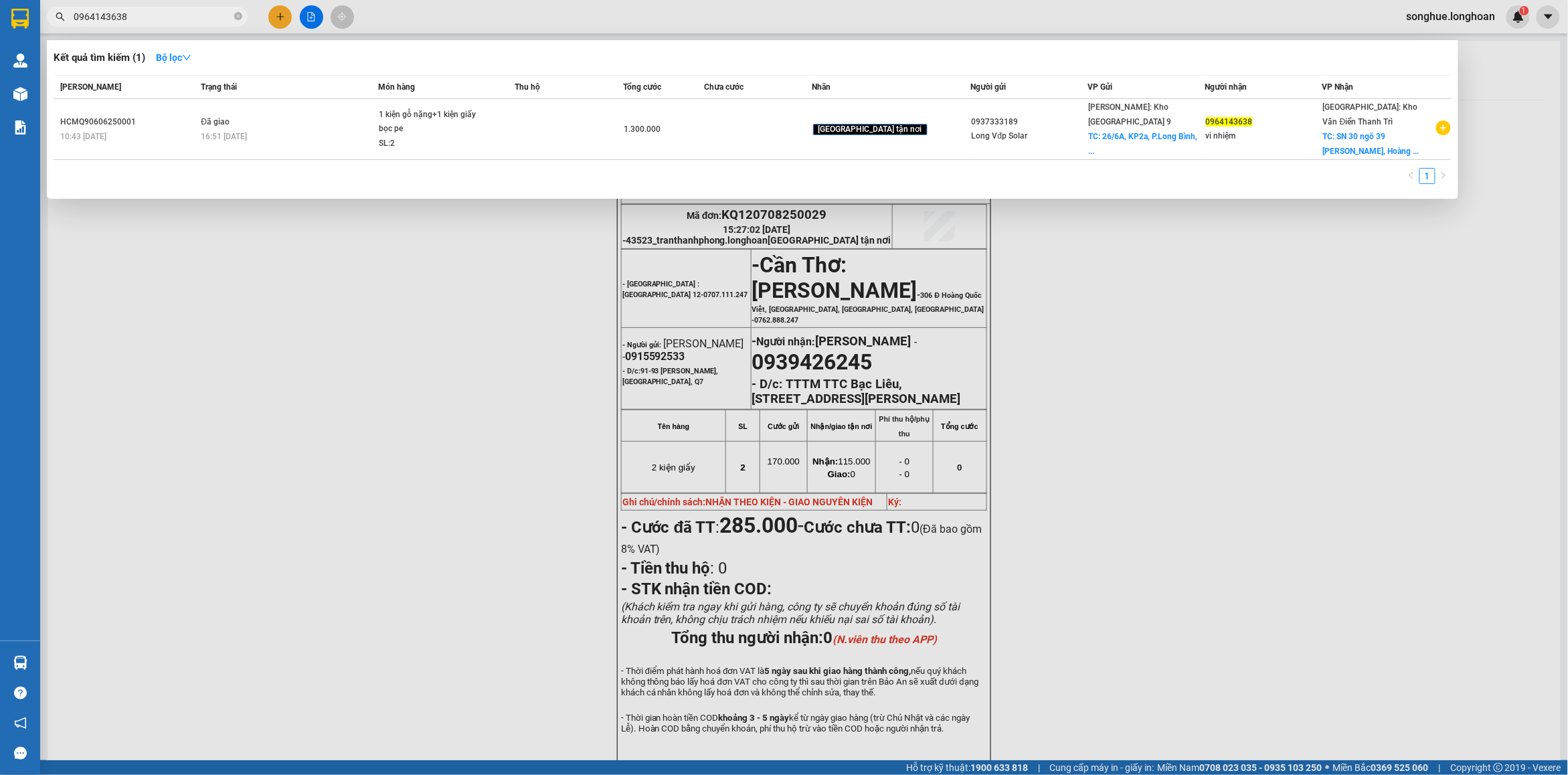
type input "0964143638"
click at [238, 18] on icon "close-circle" at bounding box center [238, 16] width 8 height 8
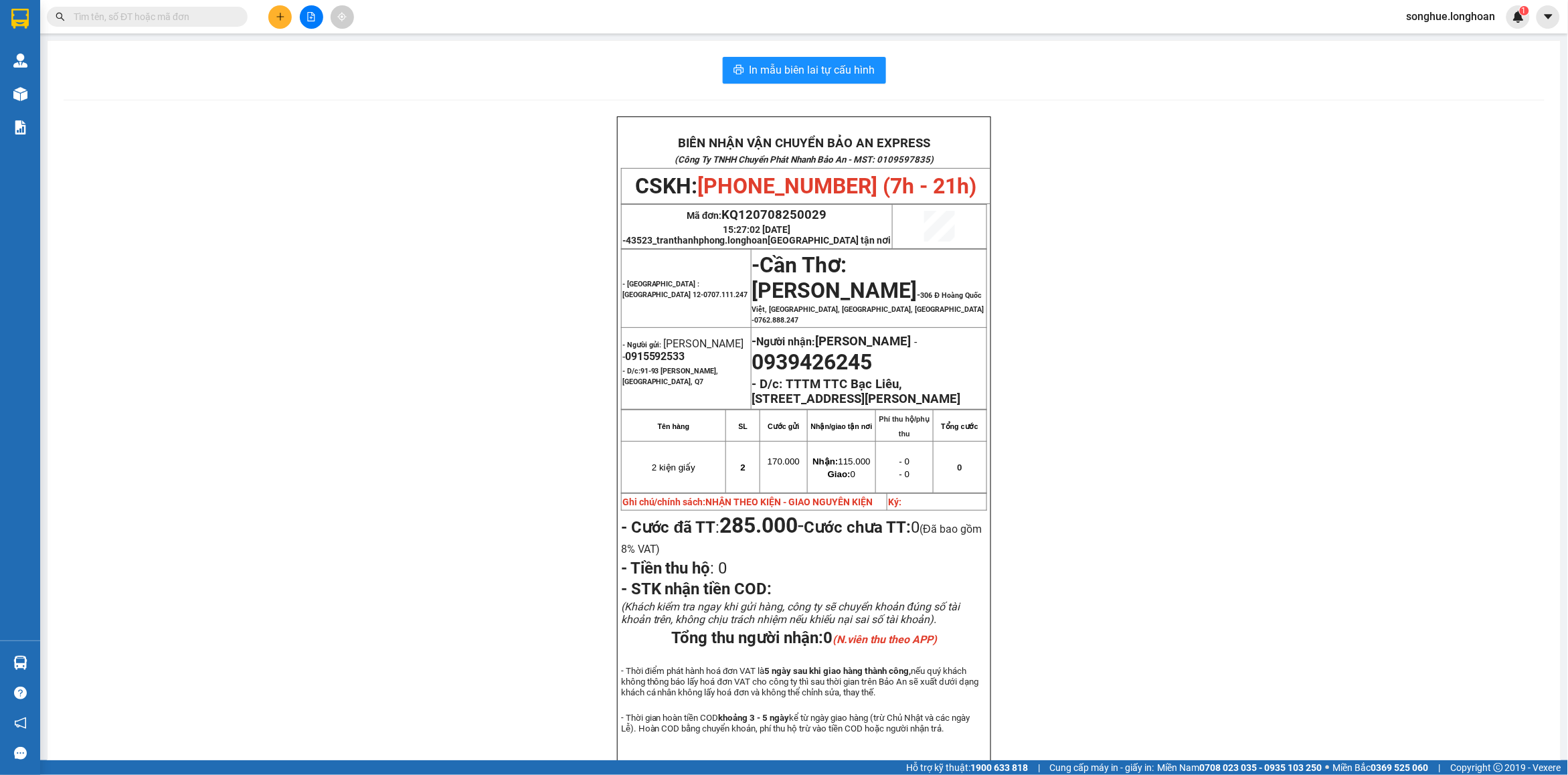
paste input "0938527821"
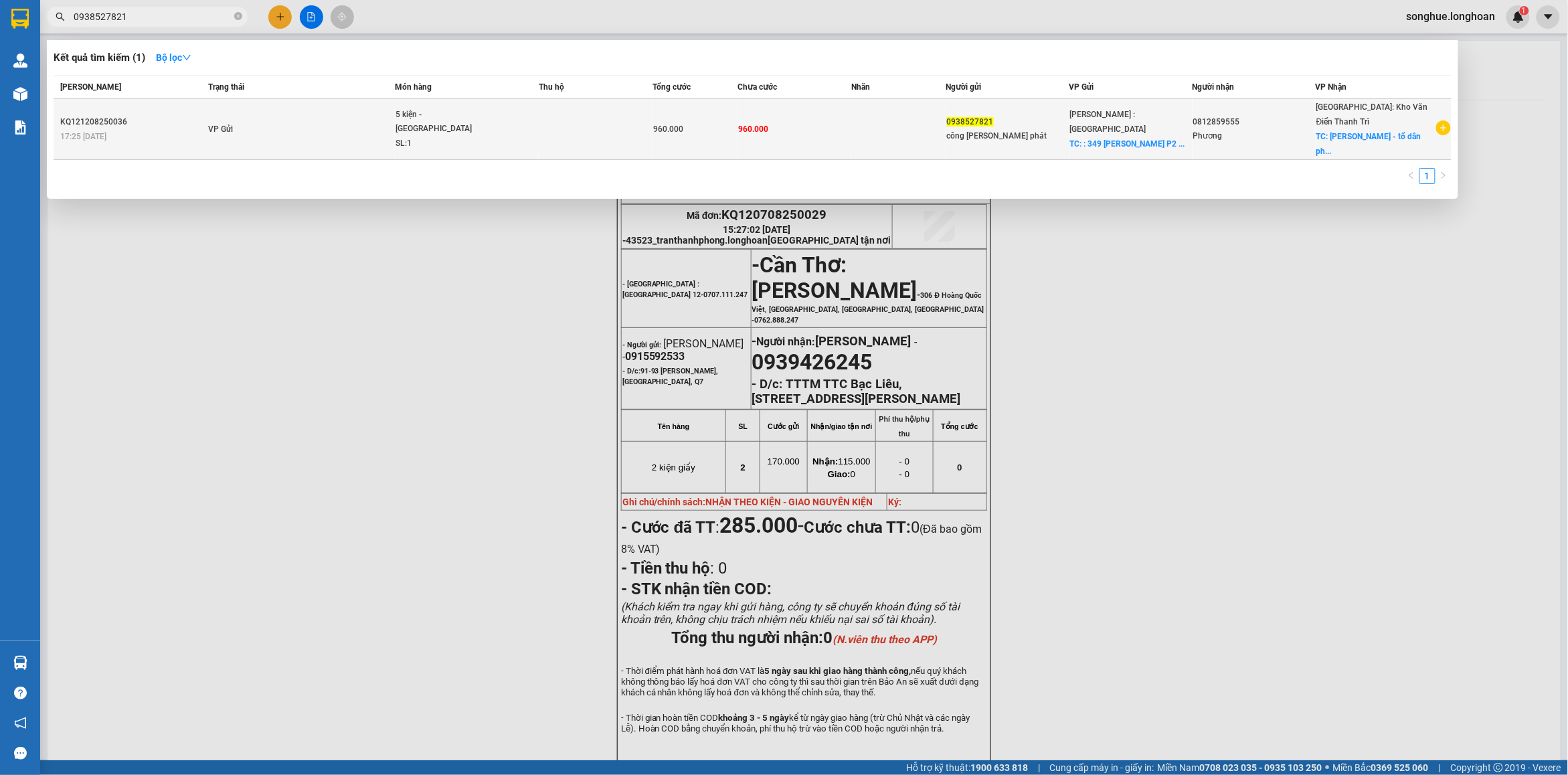
type input "0938527821"
click at [321, 131] on td "VP Gửi" at bounding box center [300, 130] width 189 height 61
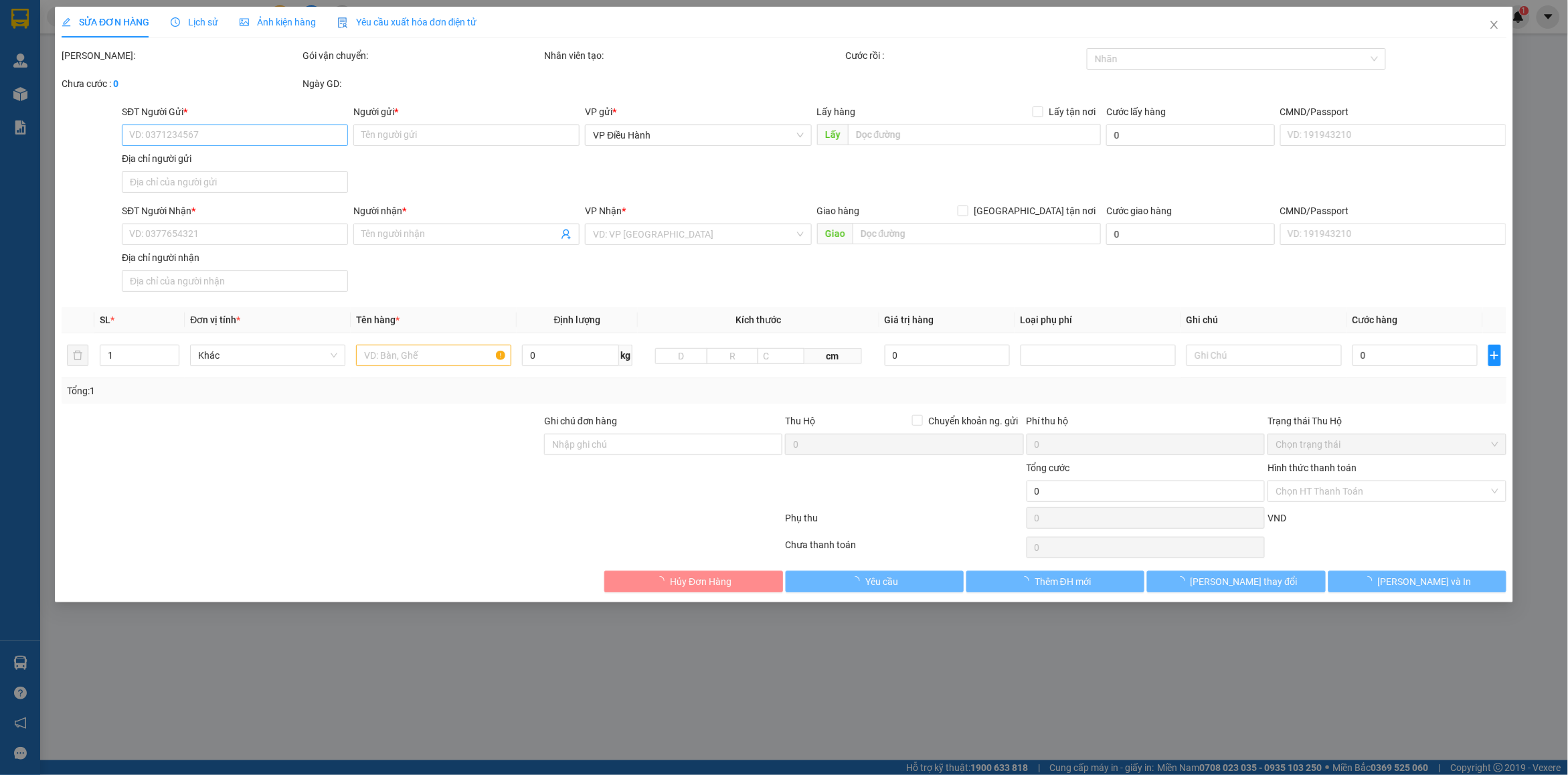
type input "0938527821"
type input "công [PERSON_NAME] phát"
checkbox input "true"
type input ": 349 [PERSON_NAME] P2 Q5"
type input "0812859555"
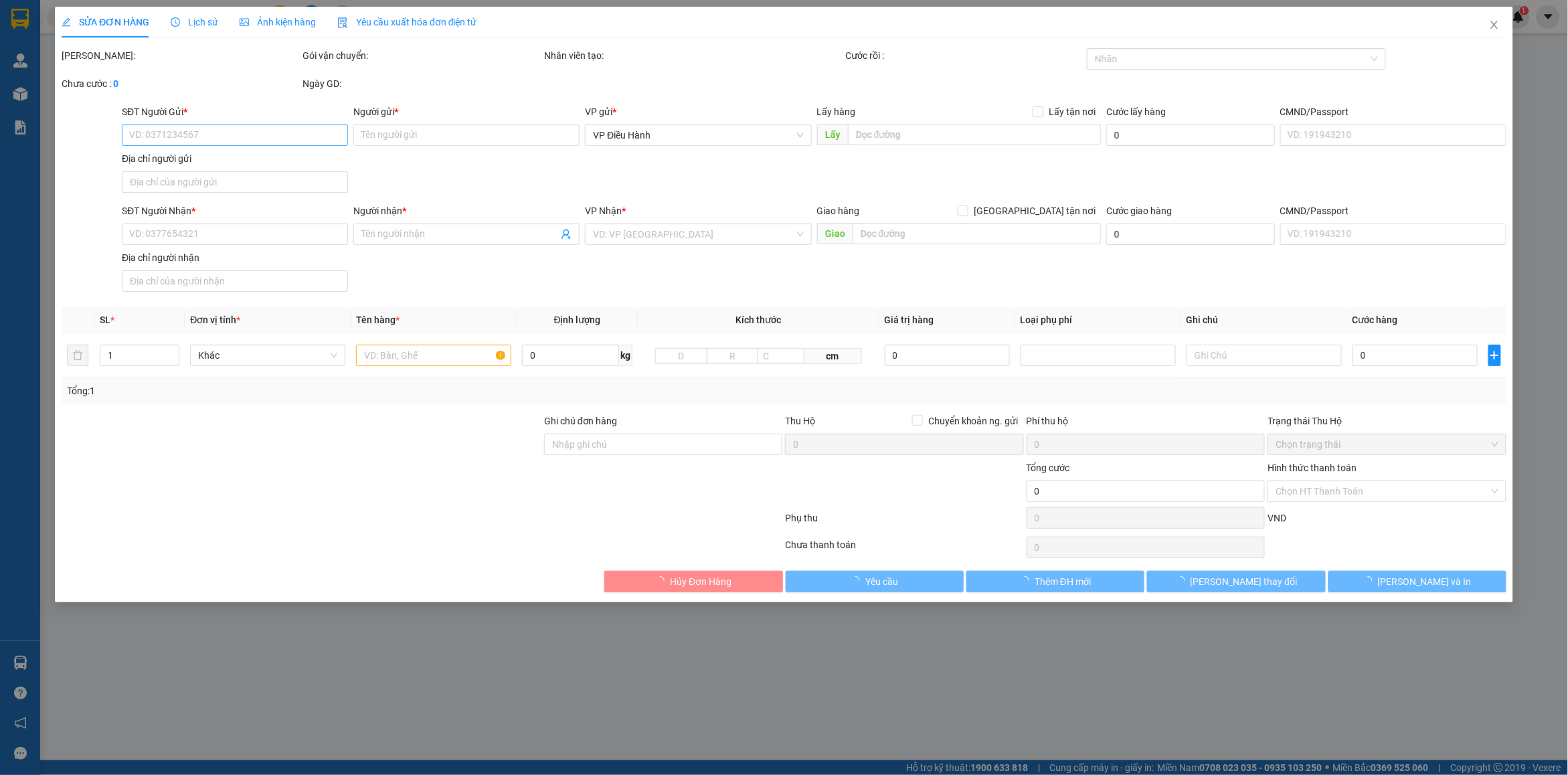
type input "Phương"
checkbox input "true"
type input "Cty Phương Nam - tổ dân phố [GEOGRAPHIC_DATA], thị trấn [GEOGRAPHIC_DATA], [GEO…"
type input "960.000"
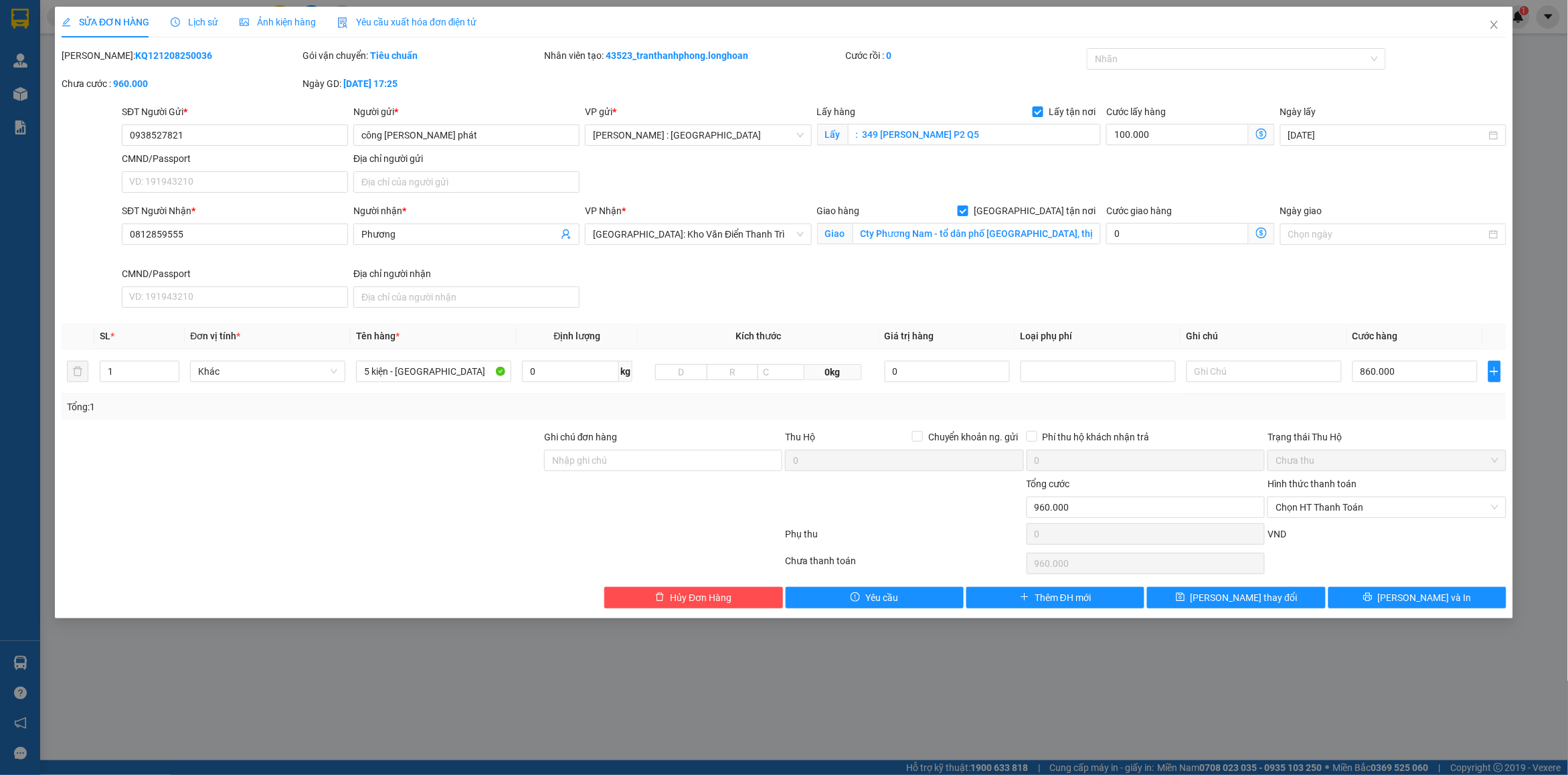
click at [207, 20] on span "Lịch sử" at bounding box center [194, 22] width 48 height 11
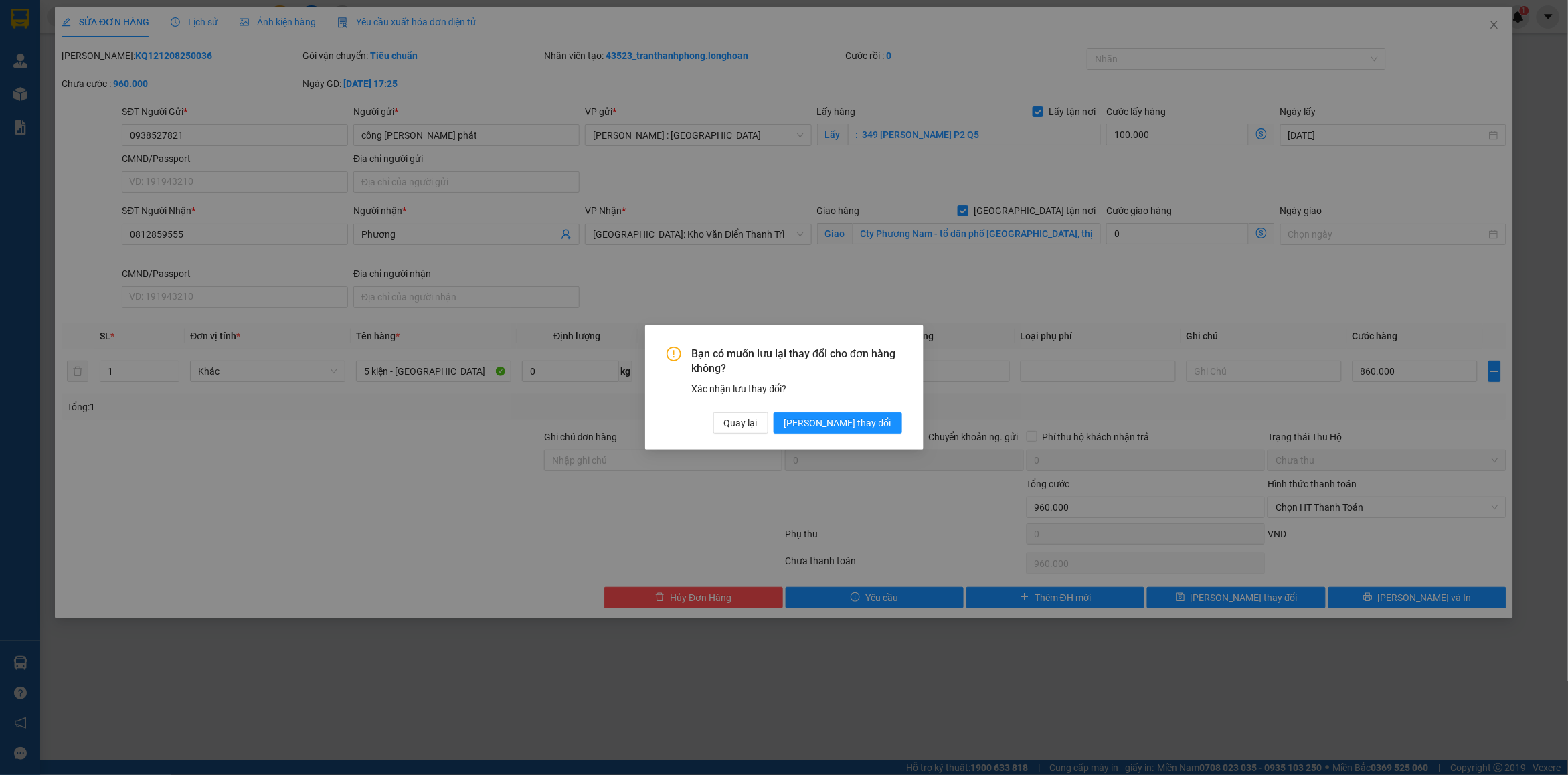
click at [809, 306] on div "Bạn có muốn lưu lại thay đổi cho đơn hàng không? Xác nhận lưu thay đổi? Quay lạ…" at bounding box center [784, 387] width 1568 height 775
click at [757, 428] on span "Quay lại" at bounding box center [741, 422] width 34 height 14
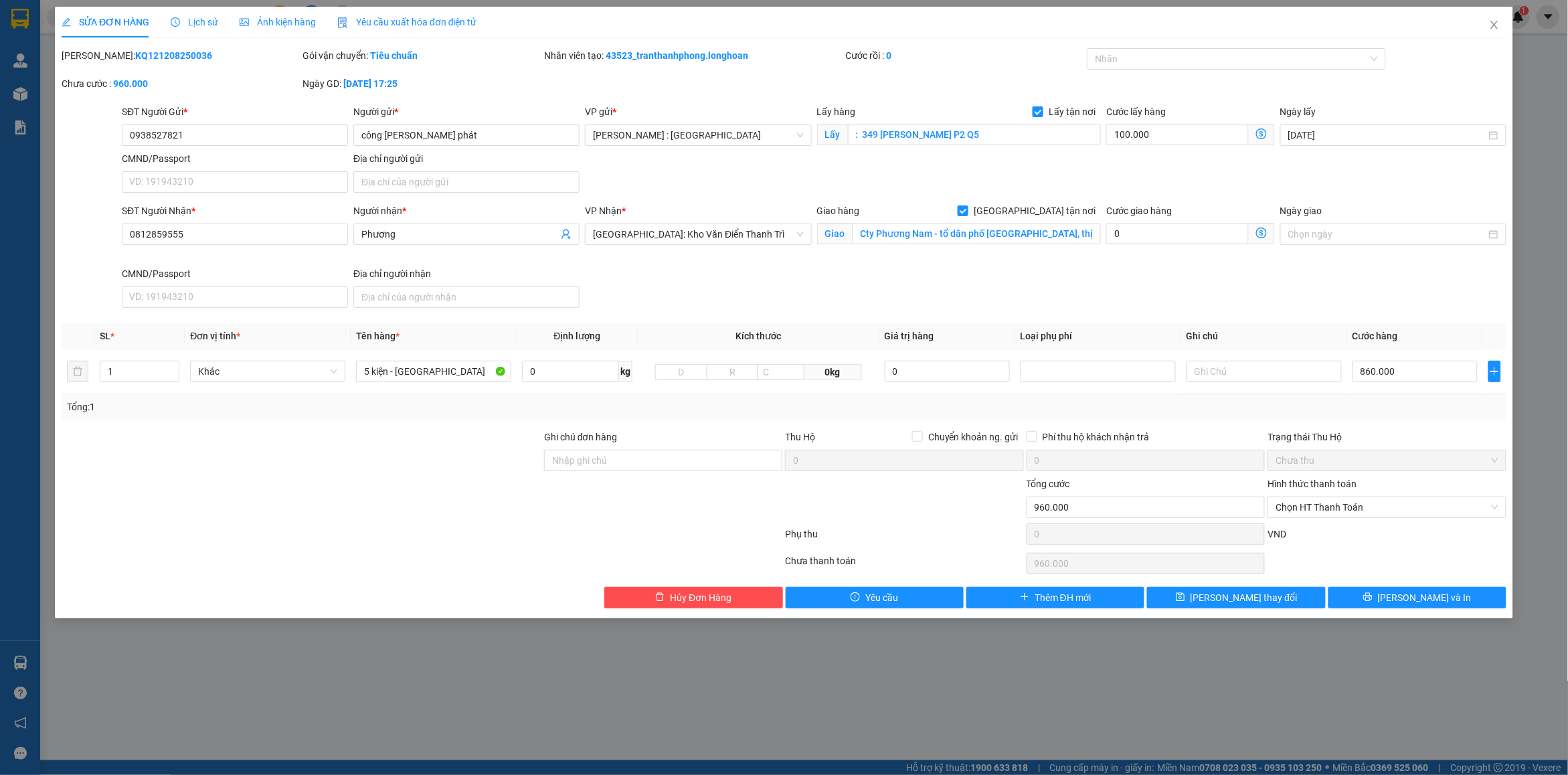
click at [189, 18] on span "Lịch sử" at bounding box center [194, 22] width 48 height 11
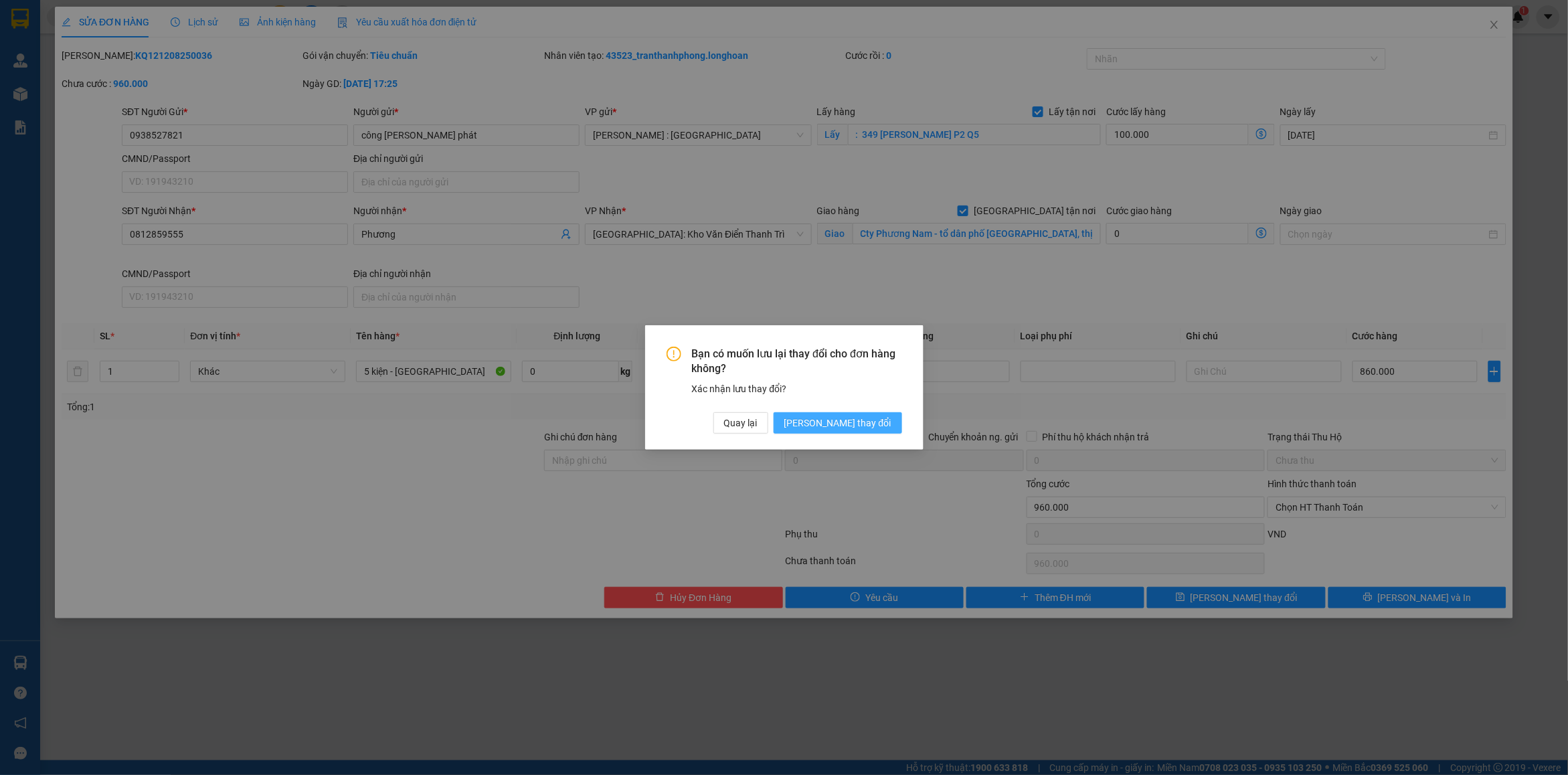
click at [874, 424] on span "[PERSON_NAME] thay đổi" at bounding box center [837, 422] width 107 height 14
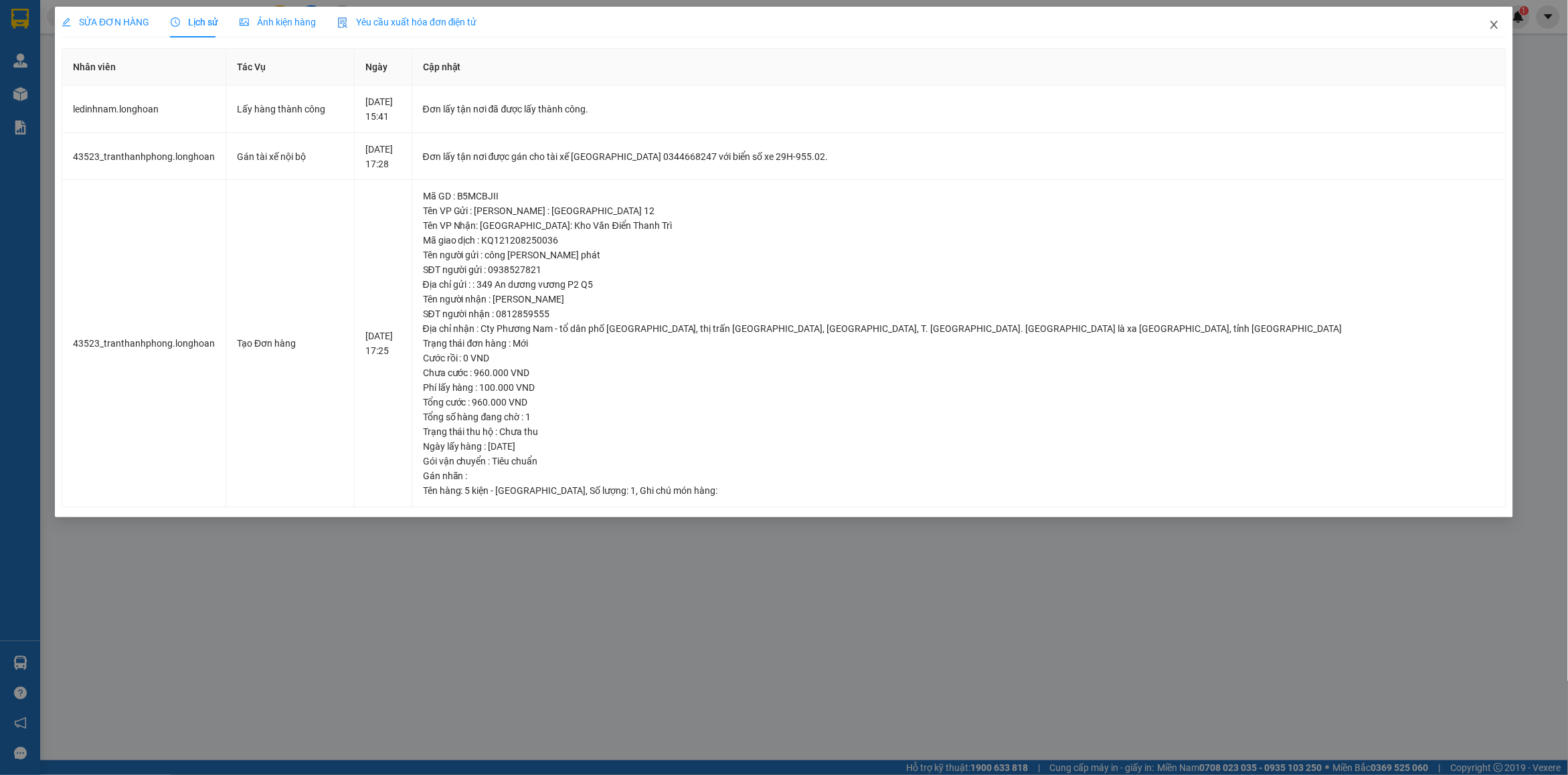
click at [1482, 25] on span "Close" at bounding box center [1494, 25] width 37 height 37
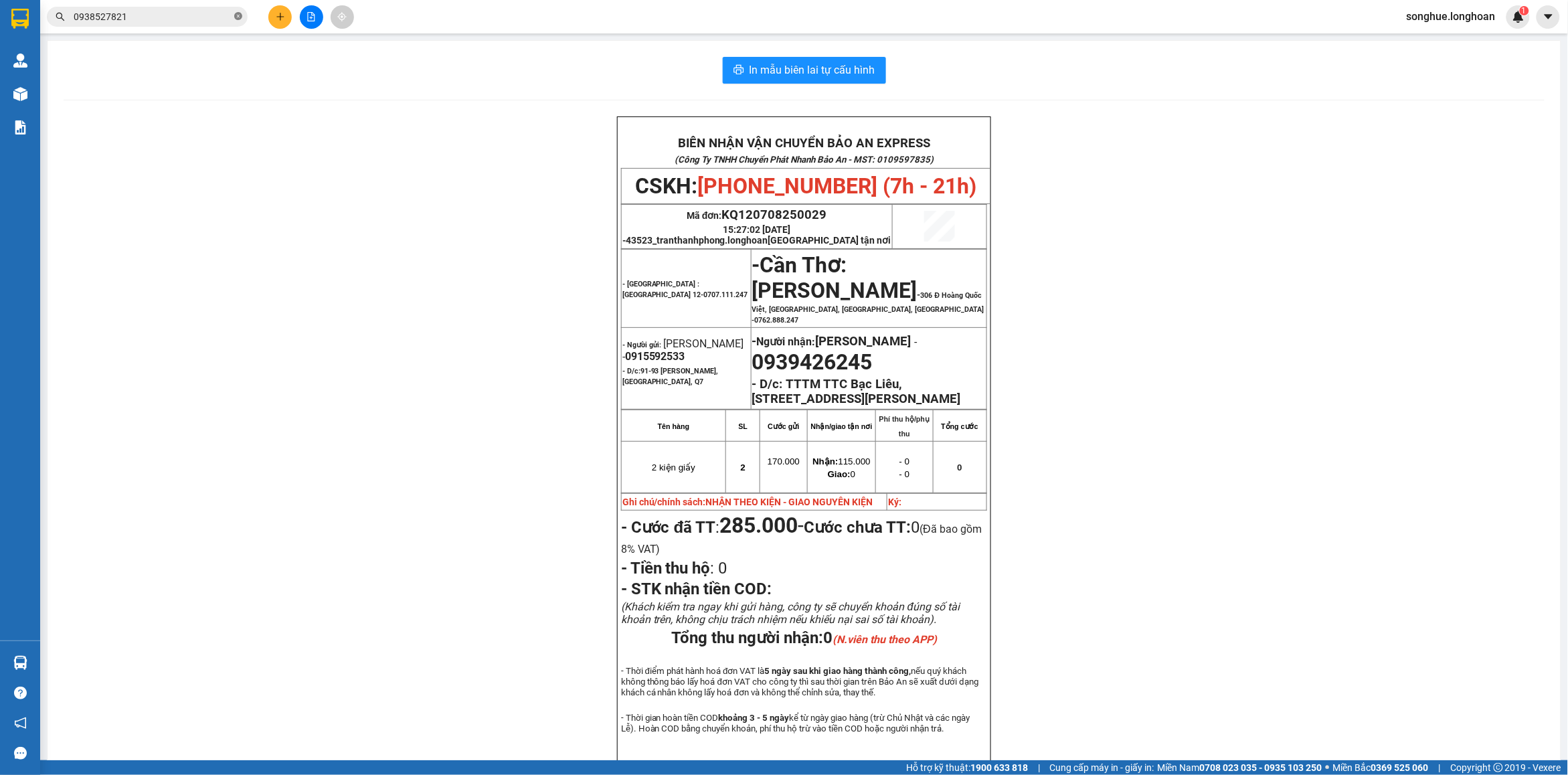
click at [241, 14] on icon "close-circle" at bounding box center [238, 16] width 8 height 8
paste input "0939426245"
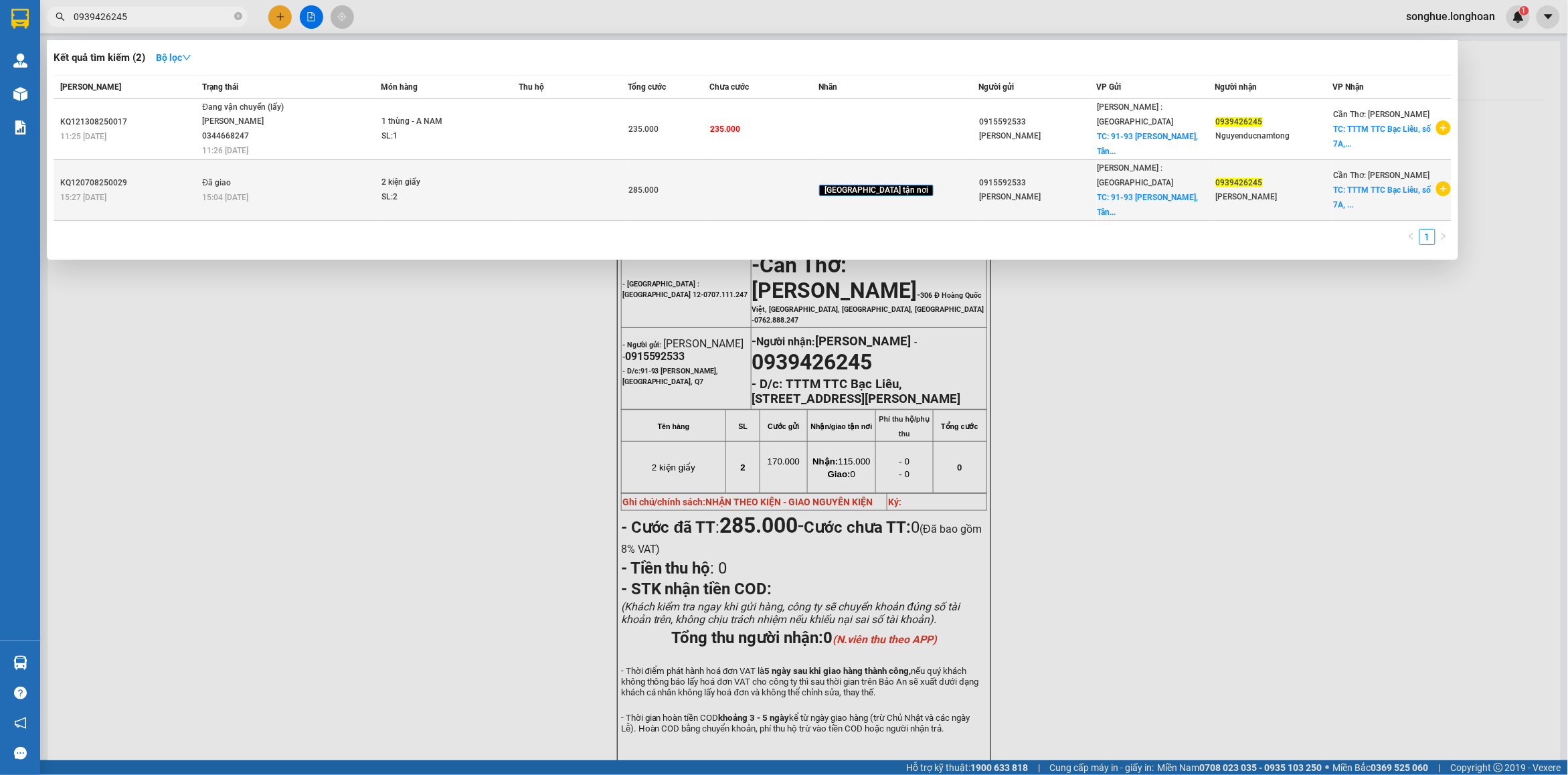
type input "0939426245"
click at [288, 165] on td "Đã giao 15:04 [DATE]" at bounding box center [289, 190] width 182 height 61
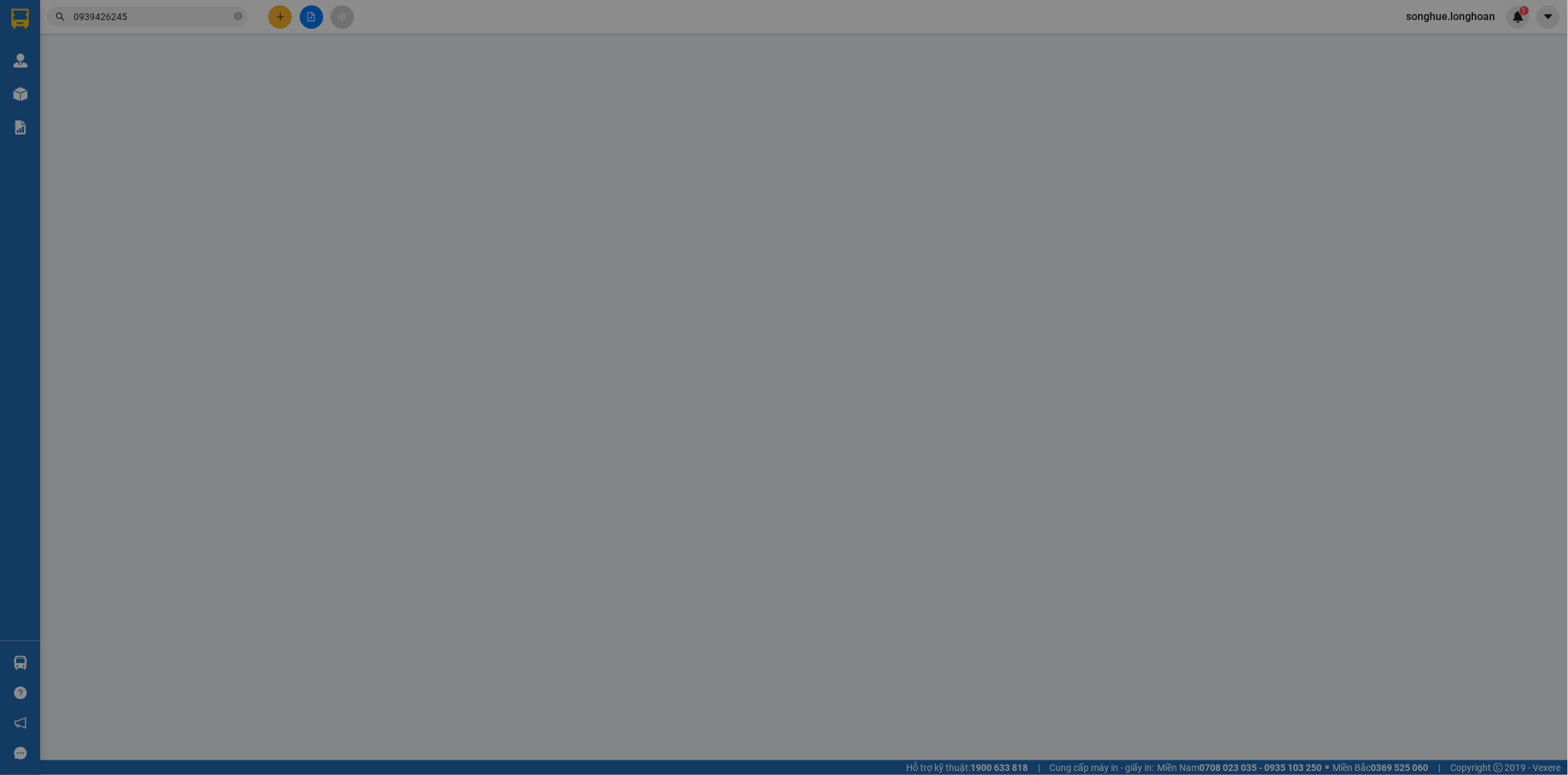
type input "0915592533"
type input "[PERSON_NAME]"
checkbox input "true"
type input "91-93 [PERSON_NAME], [GEOGRAPHIC_DATA], Q7"
type input "115.000"
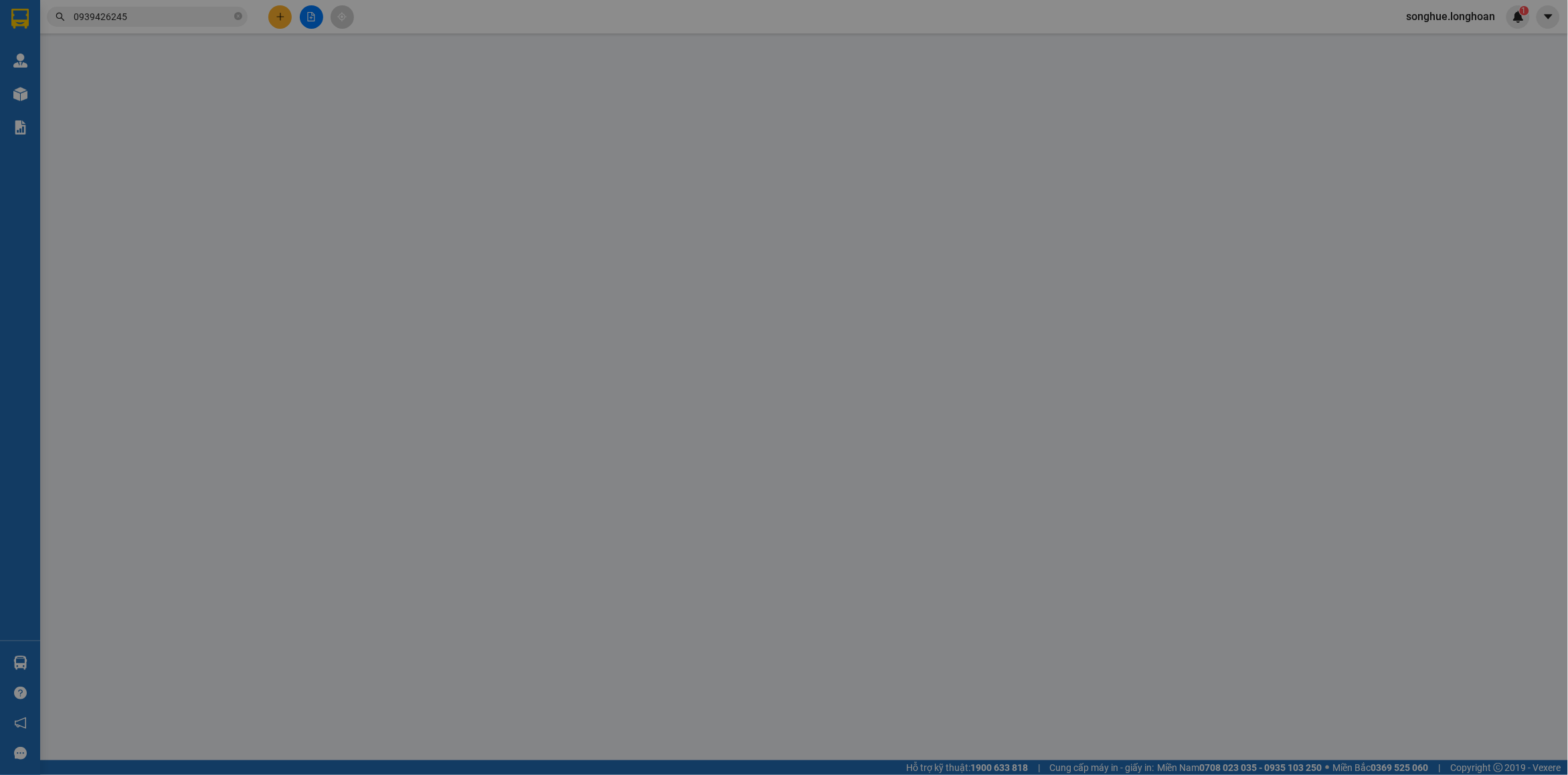
type input "0939426245"
type input "[PERSON_NAME]"
checkbox input "true"
type input "TTTM TTC Bạc Liêu, [STREET_ADDRESS][PERSON_NAME]"
type input "NHẬN THEO KIỆN - GIAO NGUYÊN KIỆN"
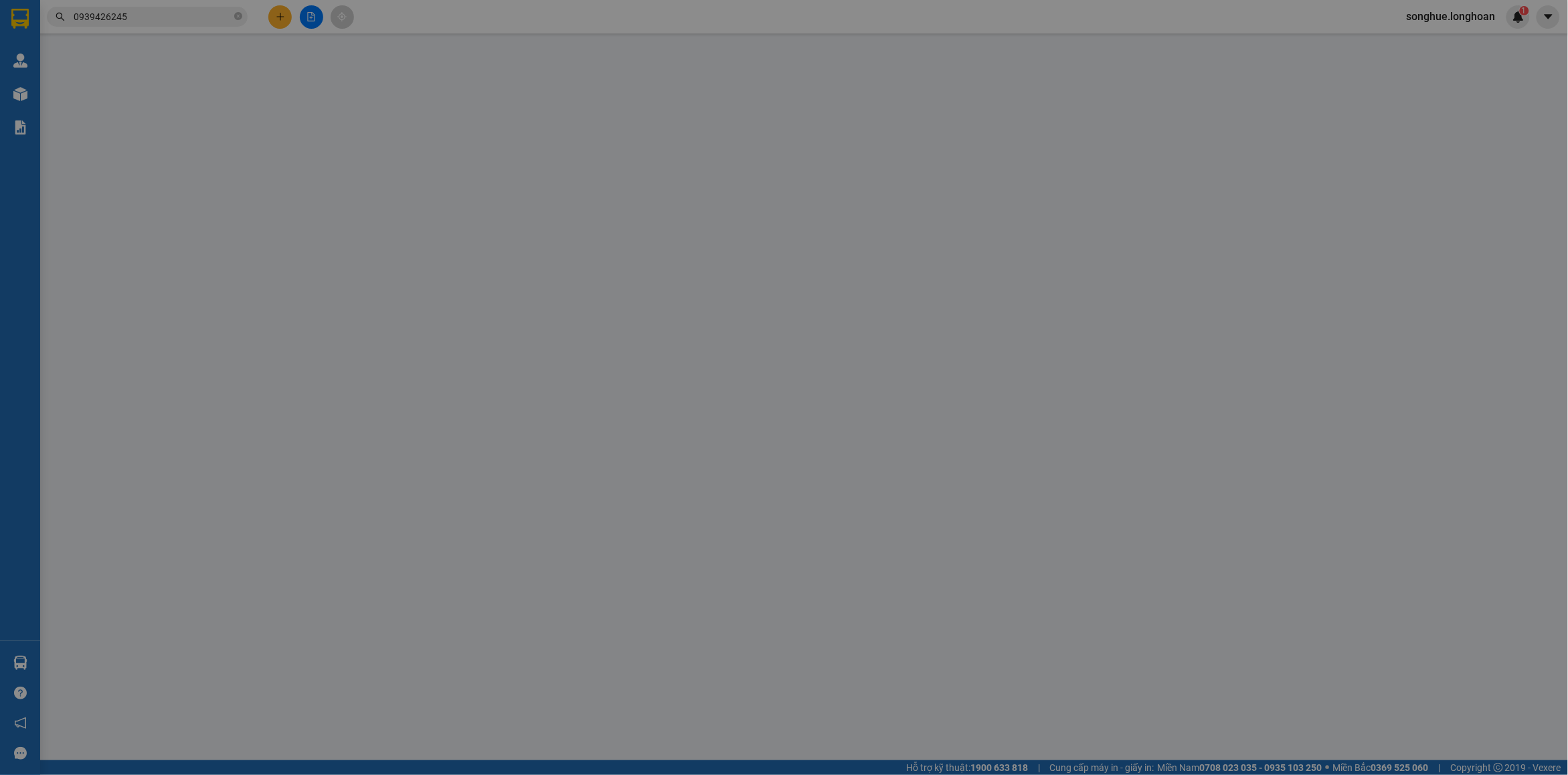
type input "285.000"
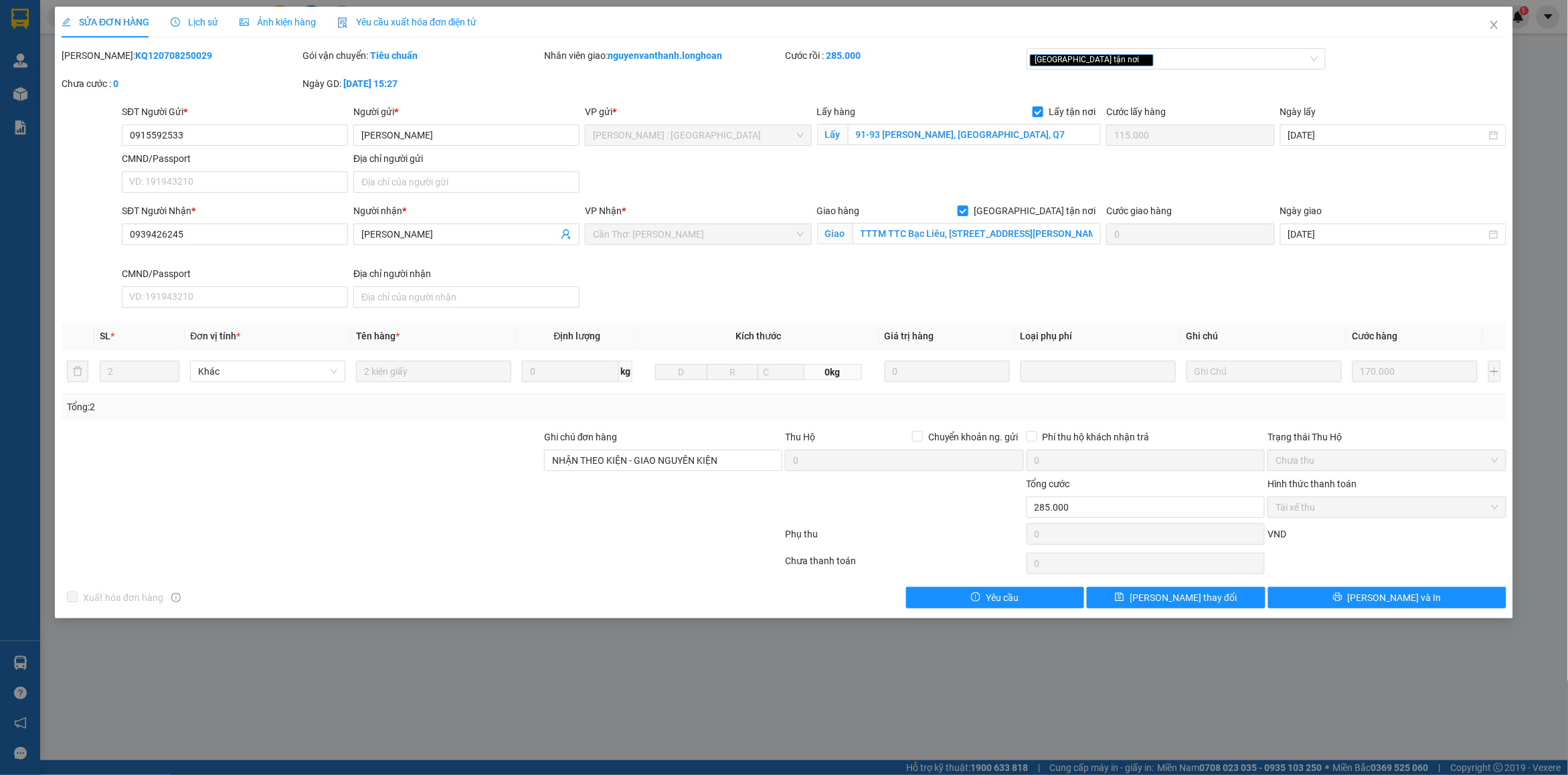
click at [164, 58] on b "KQ120708250029" at bounding box center [174, 56] width 77 height 11
copy b "KQ120708250029"
click at [135, 60] on b "KQ120708250029" at bounding box center [174, 56] width 77 height 11
click at [152, 52] on b "KQ120708250029" at bounding box center [174, 56] width 77 height 11
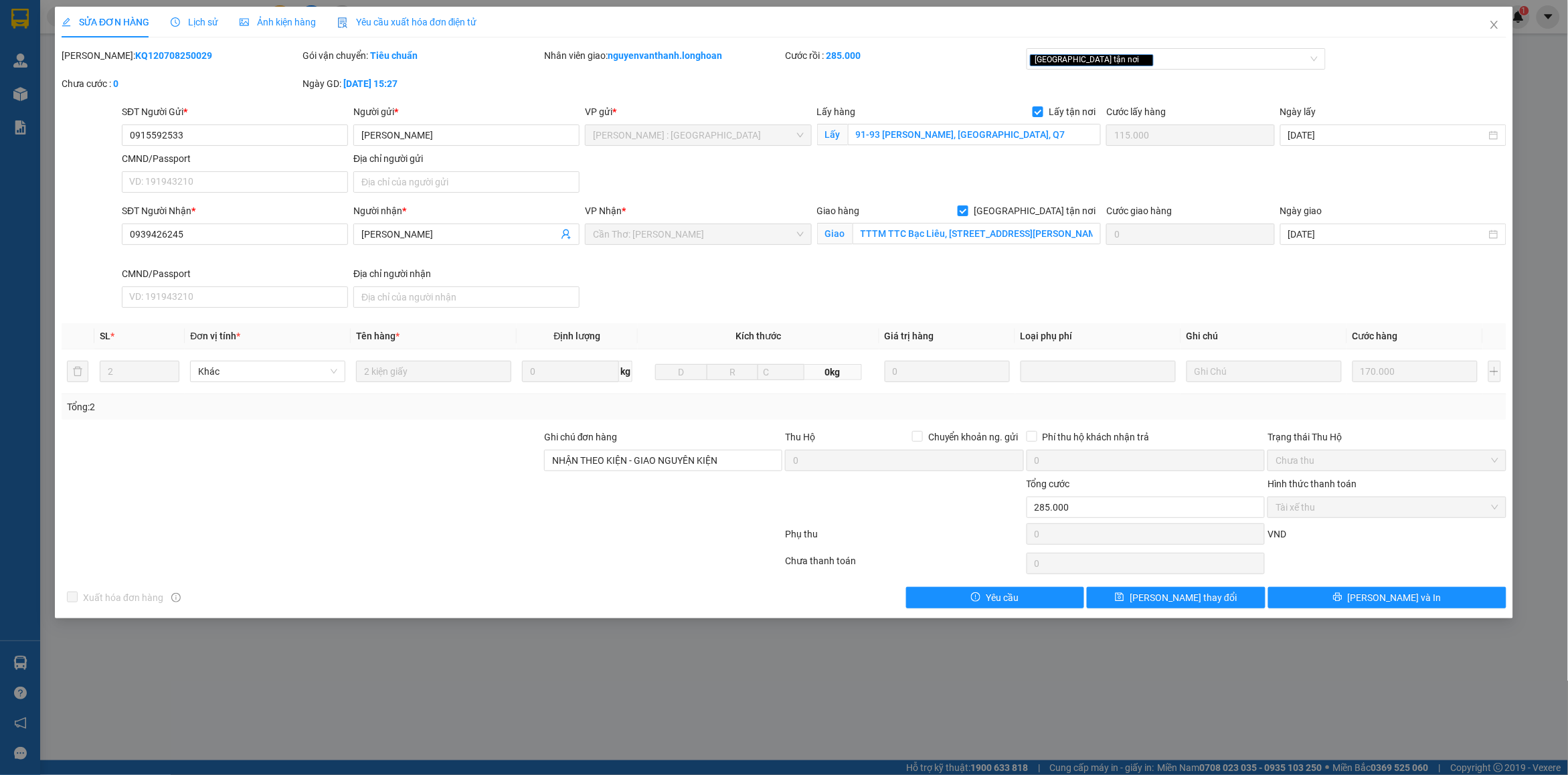
click at [152, 52] on b "KQ120708250029" at bounding box center [174, 56] width 77 height 11
copy b "KQ120708250029"
click at [229, 87] on div "Chưa cước : 0" at bounding box center [180, 83] width 238 height 14
click at [158, 58] on b "KQ120708250029" at bounding box center [174, 56] width 77 height 11
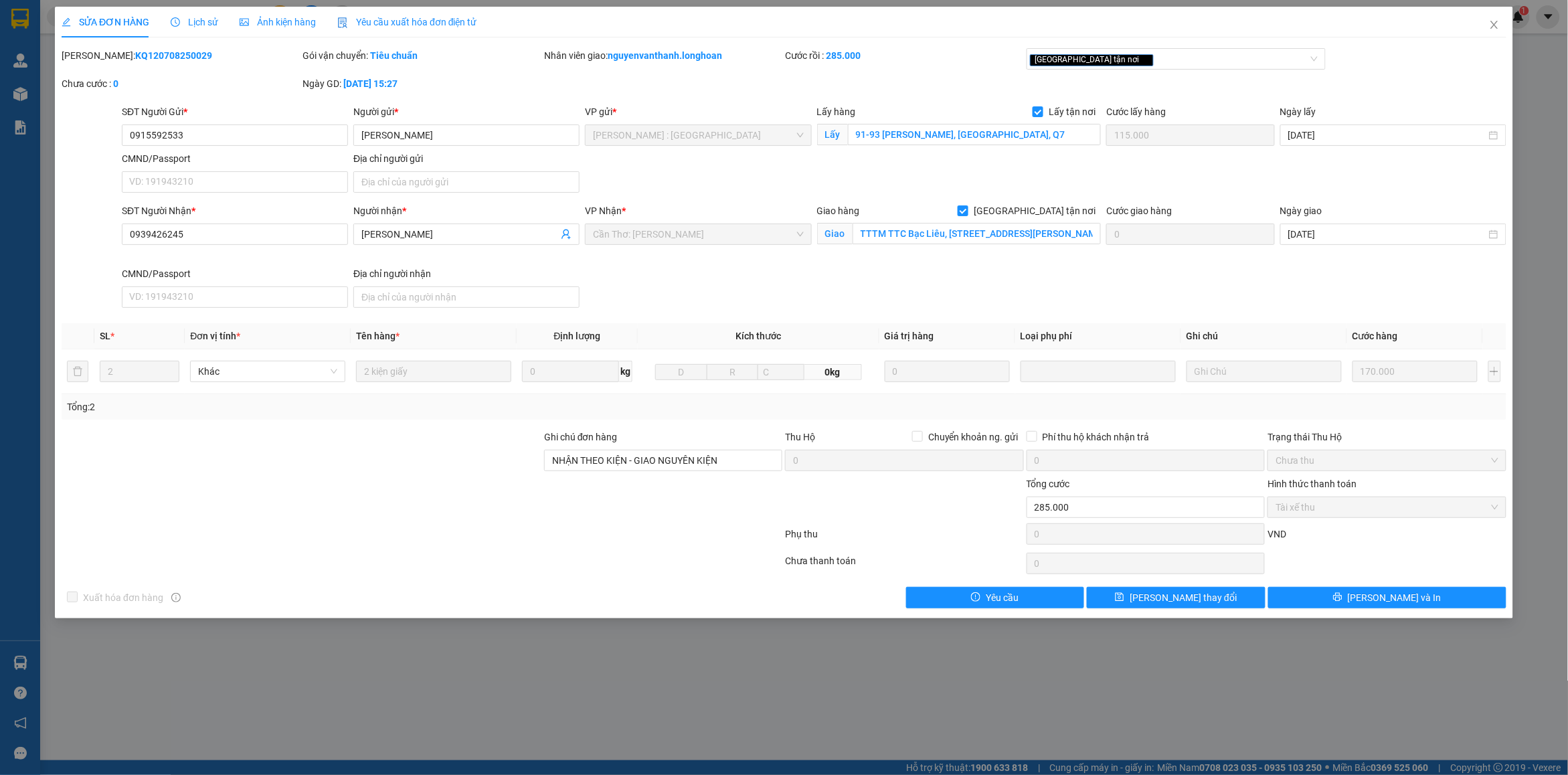
copy b "KQ120708250029"
click at [1493, 18] on span "Close" at bounding box center [1494, 25] width 37 height 37
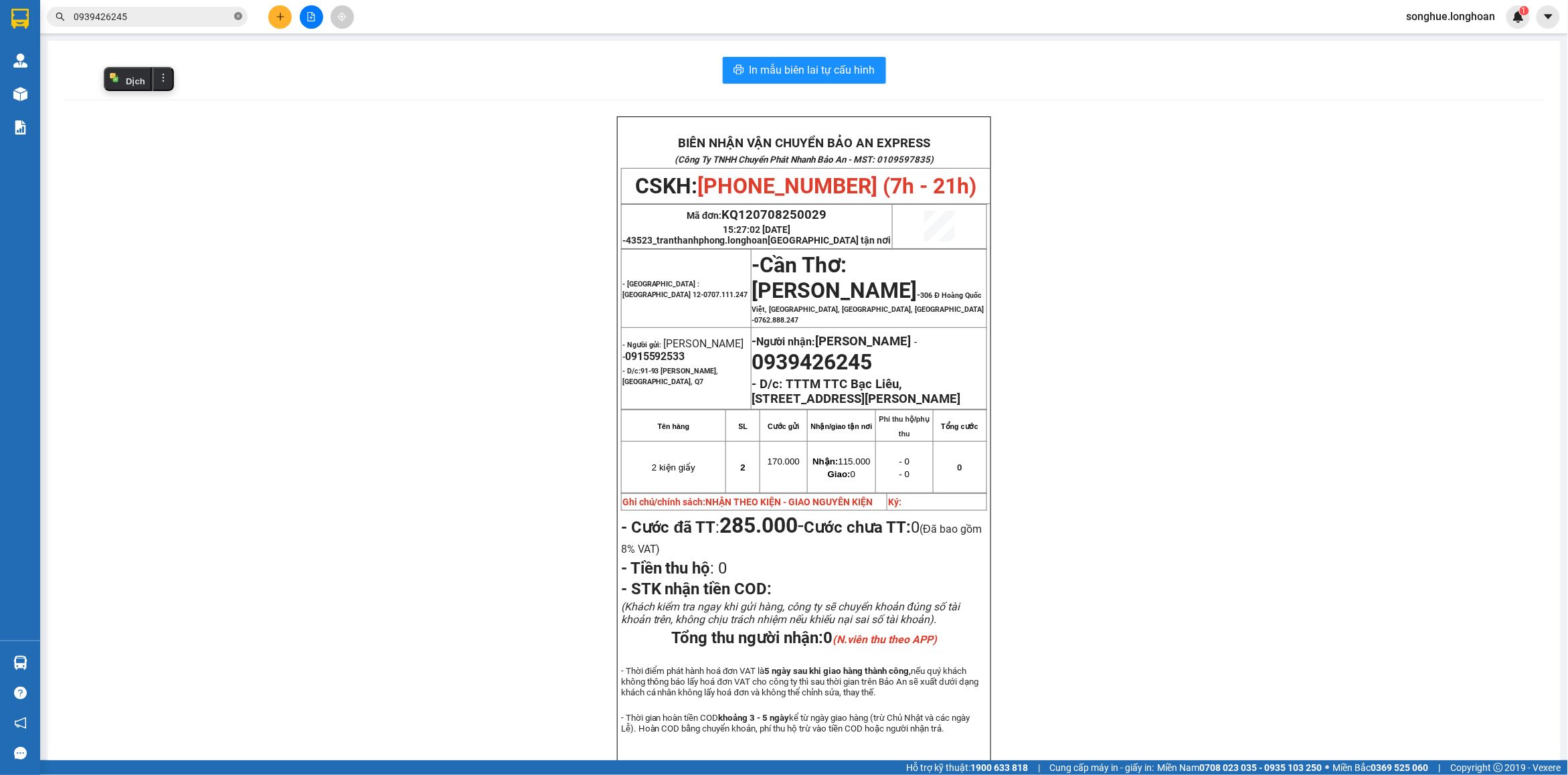
click at [238, 19] on icon "close-circle" at bounding box center [238, 16] width 8 height 8
paste input "0886124135"
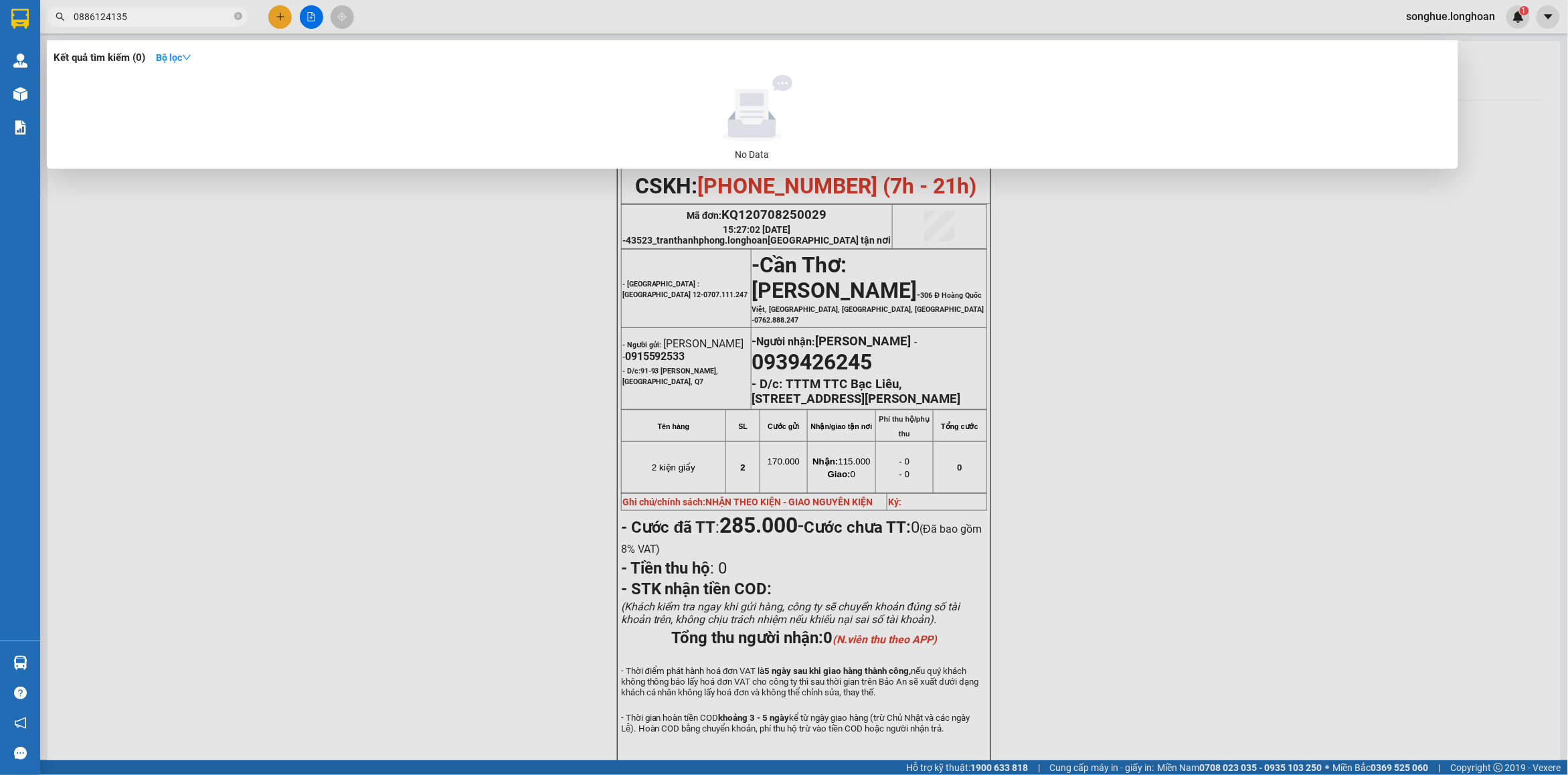
type input "0886124135"
